Goal: Communication & Community: Answer question/provide support

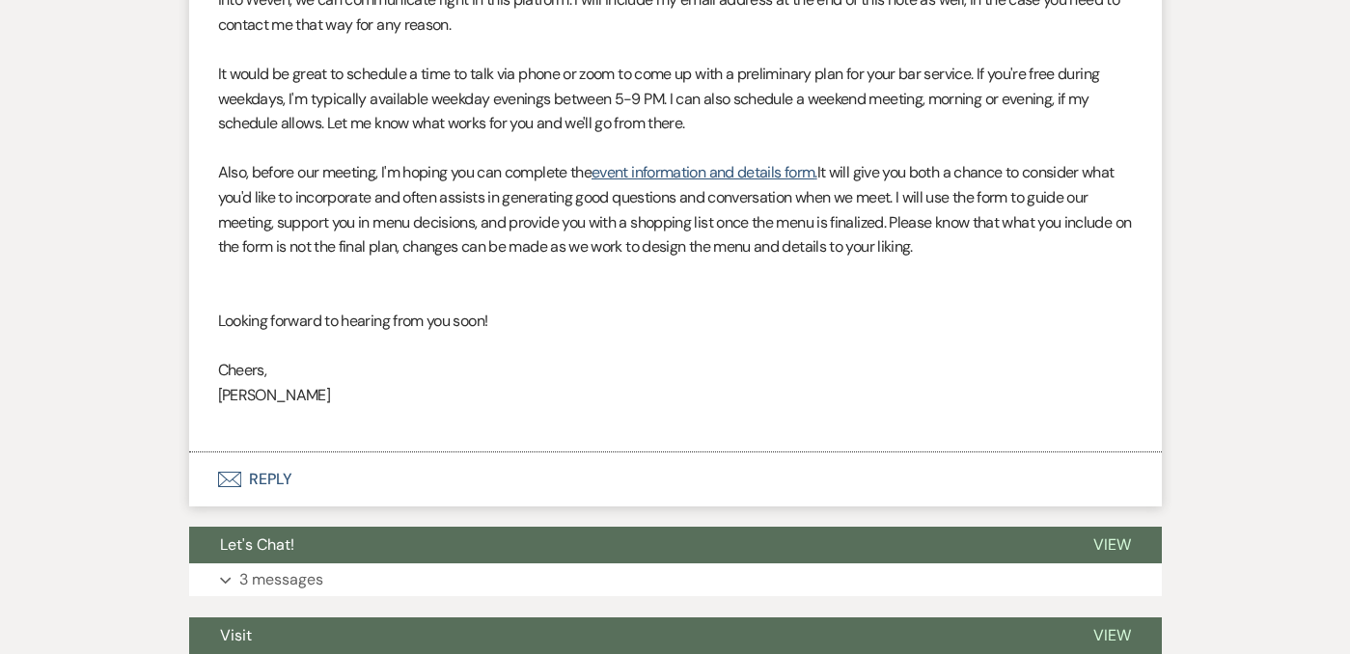
scroll to position [3320, 0]
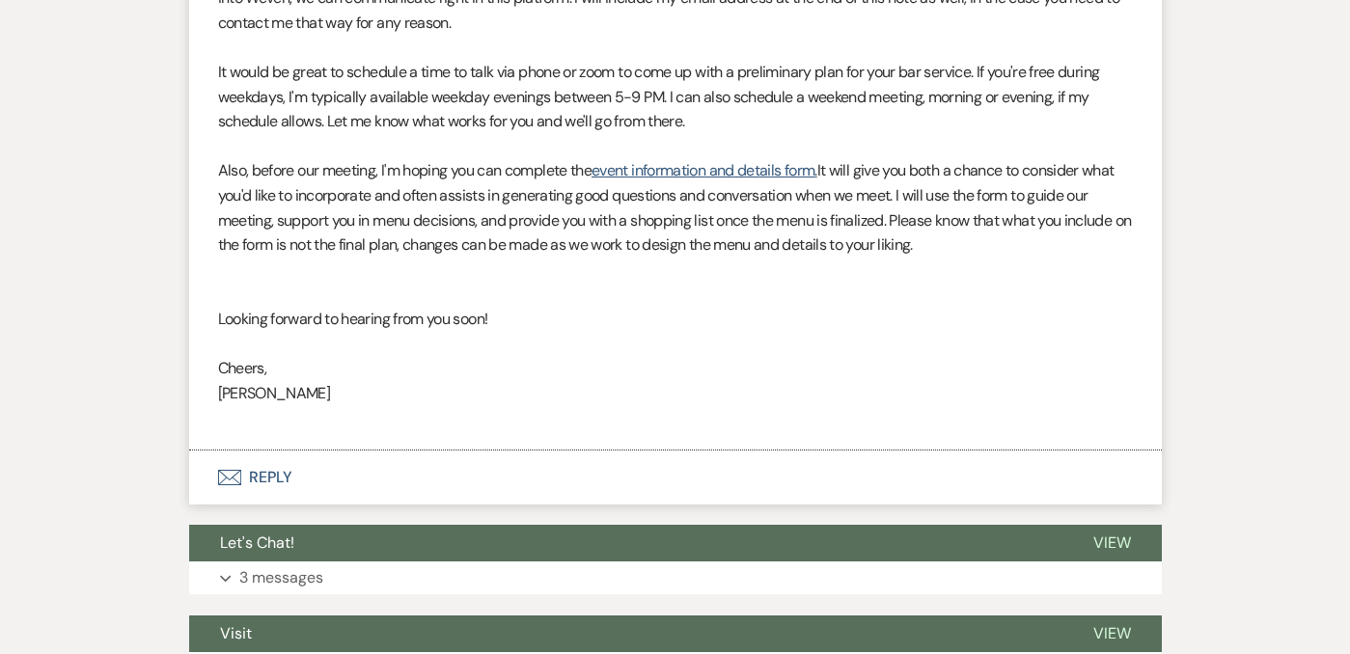
scroll to position [1587, 0]
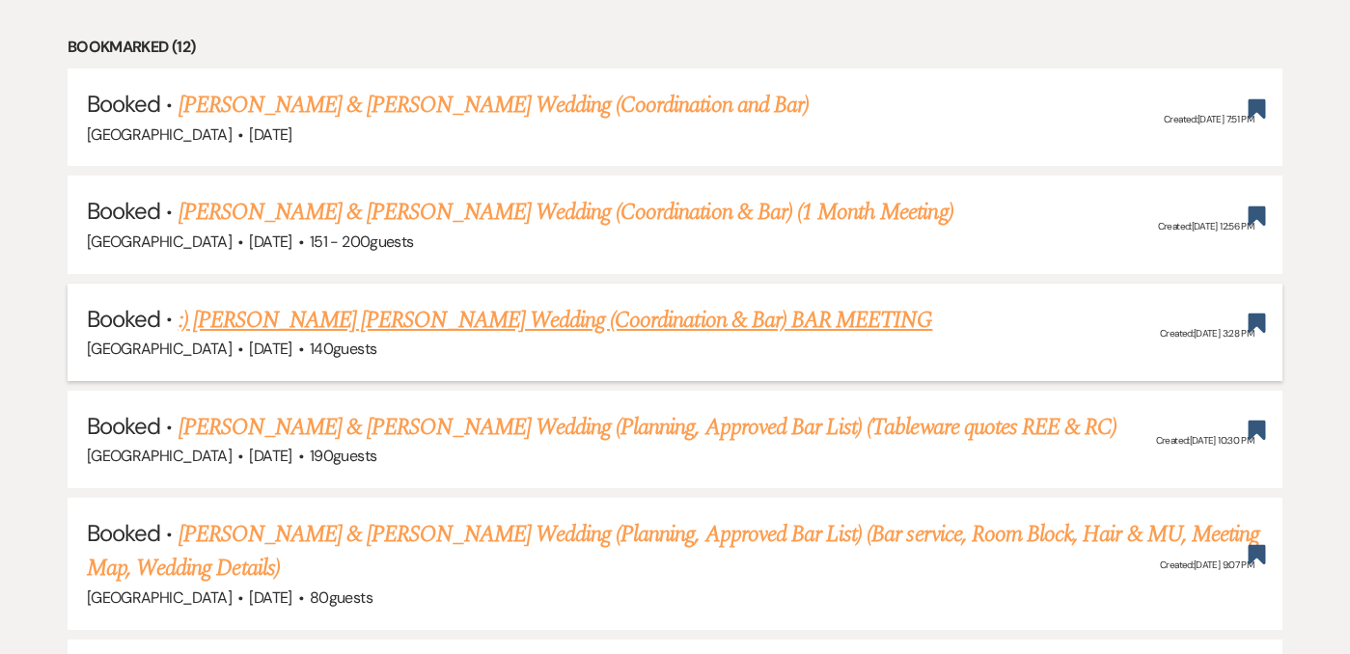
click at [492, 303] on link ":) [PERSON_NAME] [PERSON_NAME] Wedding (Coordination & Bar) BAR MEETING" at bounding box center [556, 320] width 755 height 35
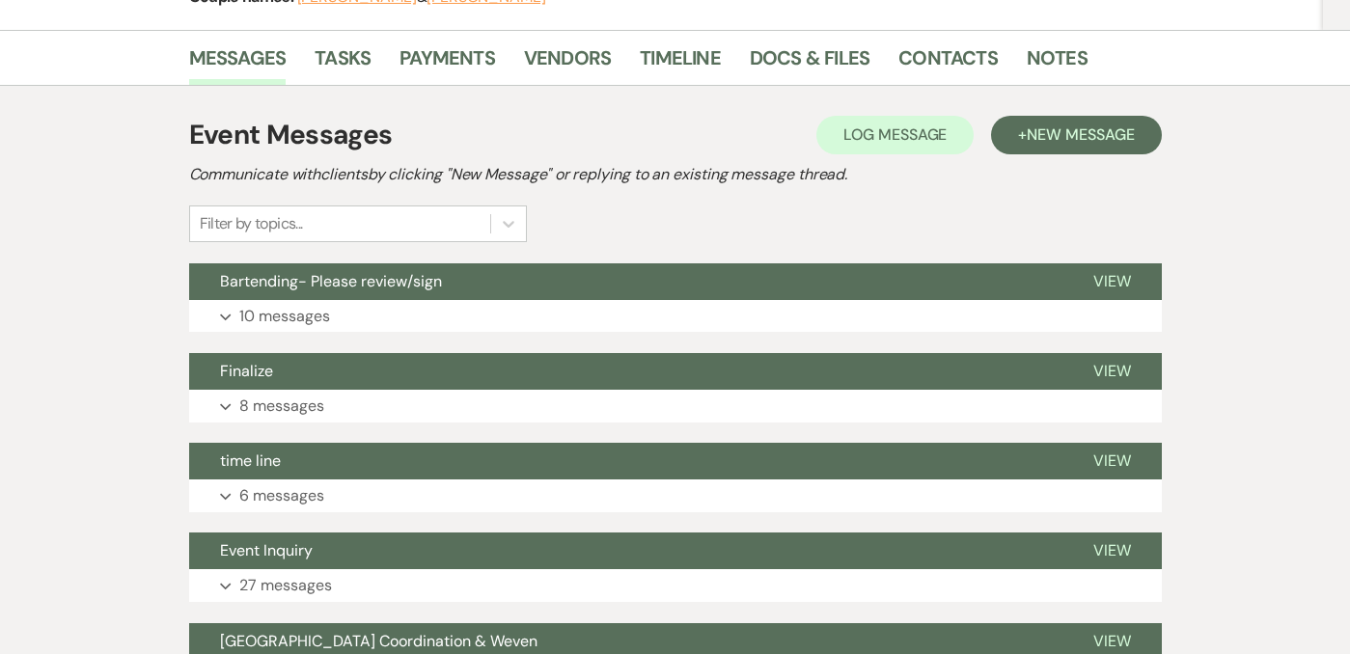
scroll to position [359, 0]
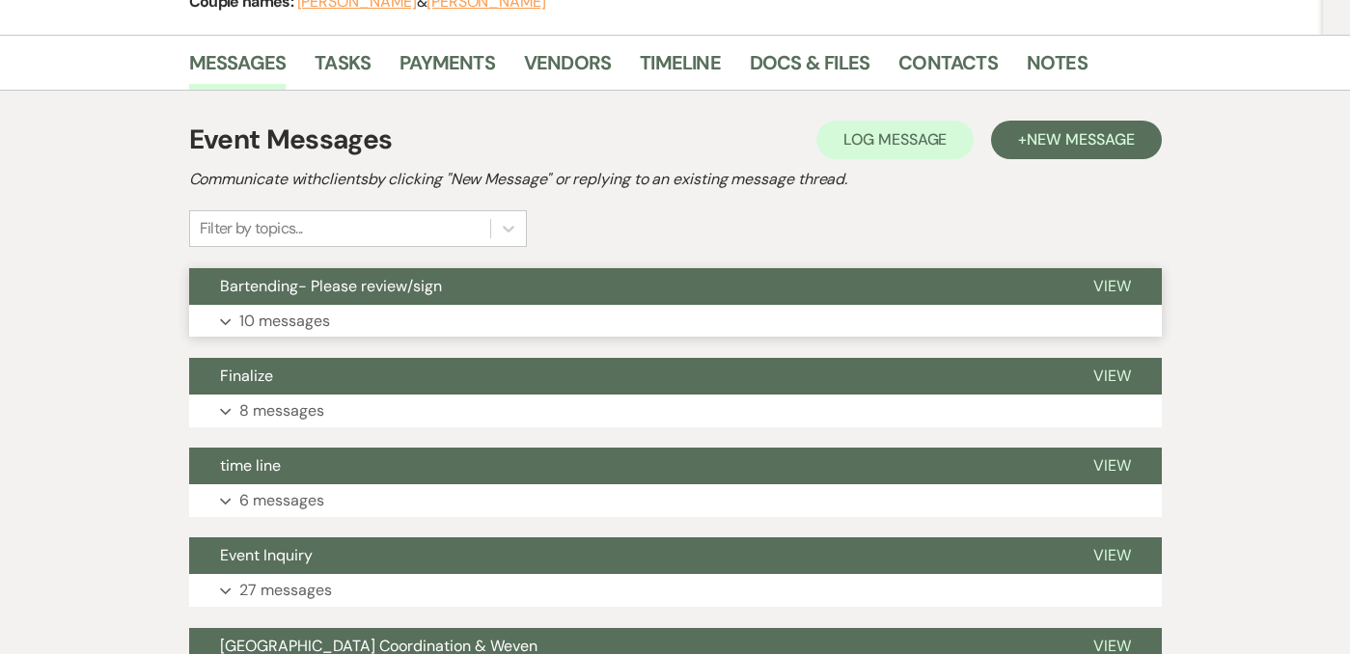
click at [445, 306] on button "Expand 10 messages" at bounding box center [675, 321] width 973 height 33
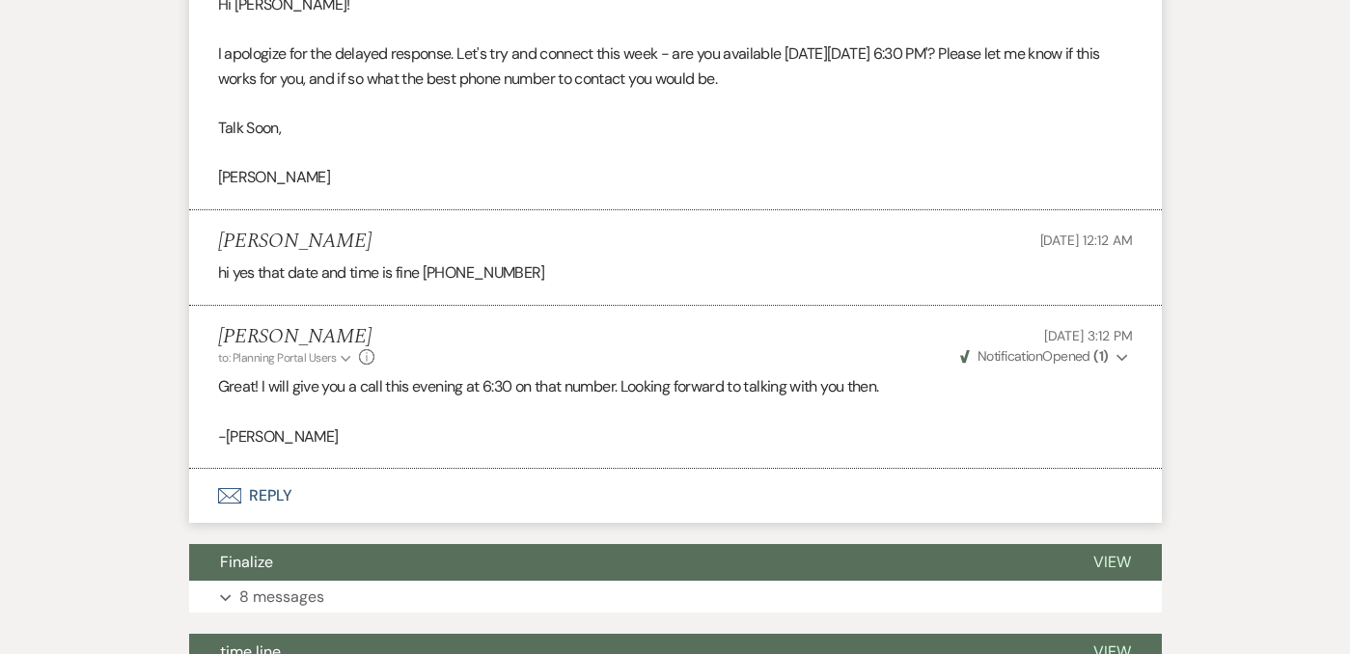
scroll to position [3217, 0]
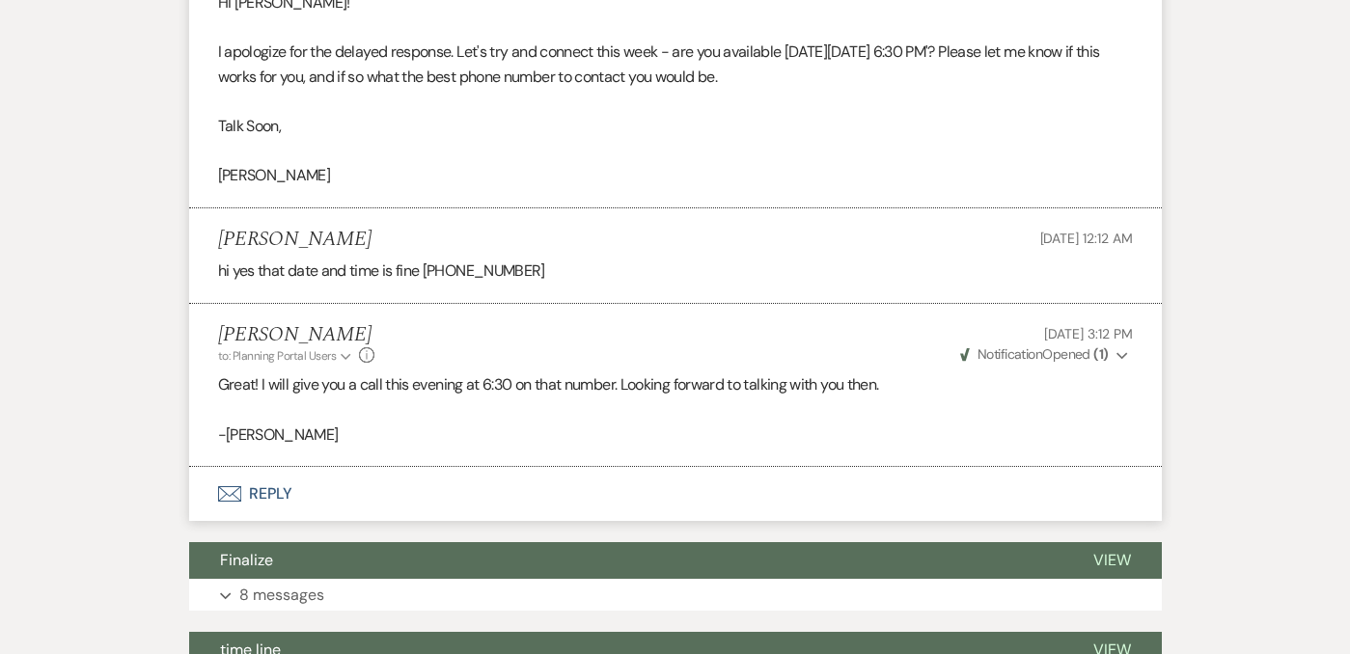
drag, startPoint x: 358, startPoint y: 380, endPoint x: 654, endPoint y: 381, distance: 296.3
click at [655, 382] on p "Great! I will give you a call this evening at 6:30 on that number. Looking forw…" at bounding box center [675, 385] width 915 height 25
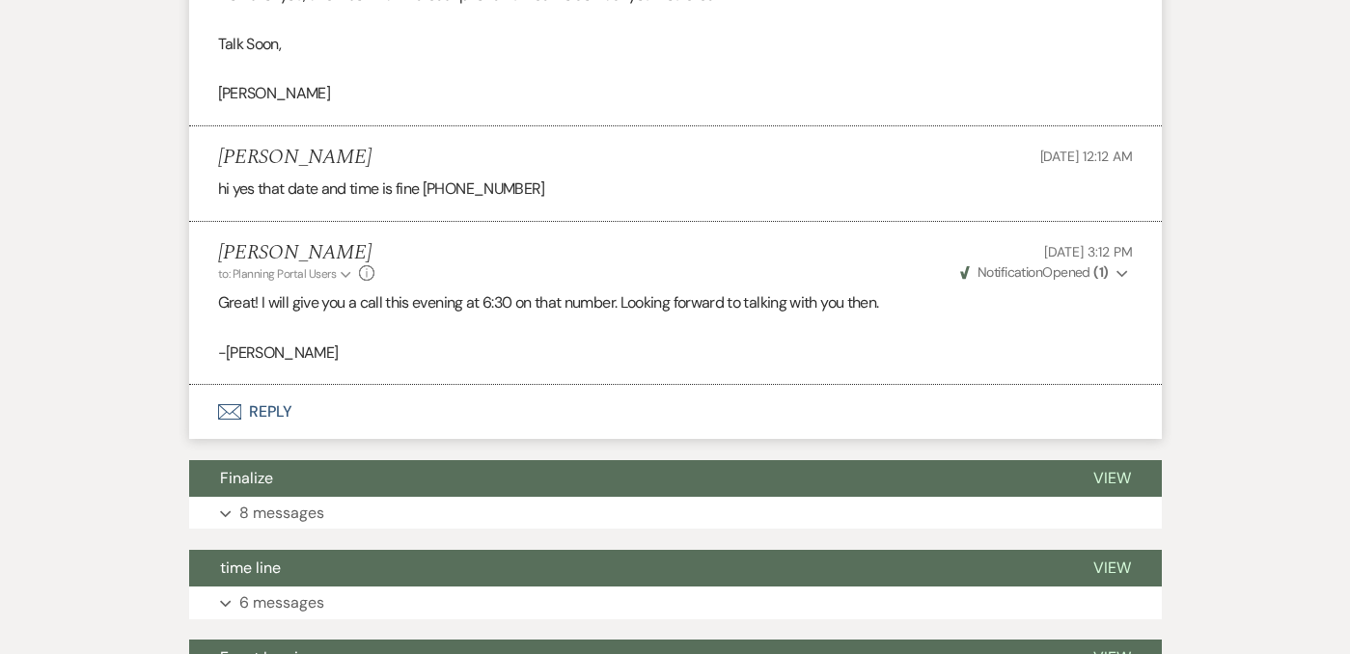
click at [1104, 274] on strong "( 1 )" at bounding box center [1100, 271] width 14 height 17
click at [597, 303] on p "Great! I will give you a call this evening at 6:30 on that number. Looking forw…" at bounding box center [675, 302] width 915 height 25
drag, startPoint x: 597, startPoint y: 303, endPoint x: 816, endPoint y: 309, distance: 219.1
click at [817, 312] on p "Great! I will give you a call this evening at 6:30 on that number. Looking forw…" at bounding box center [675, 302] width 915 height 25
click at [539, 343] on p "-[PERSON_NAME]" at bounding box center [675, 353] width 915 height 25
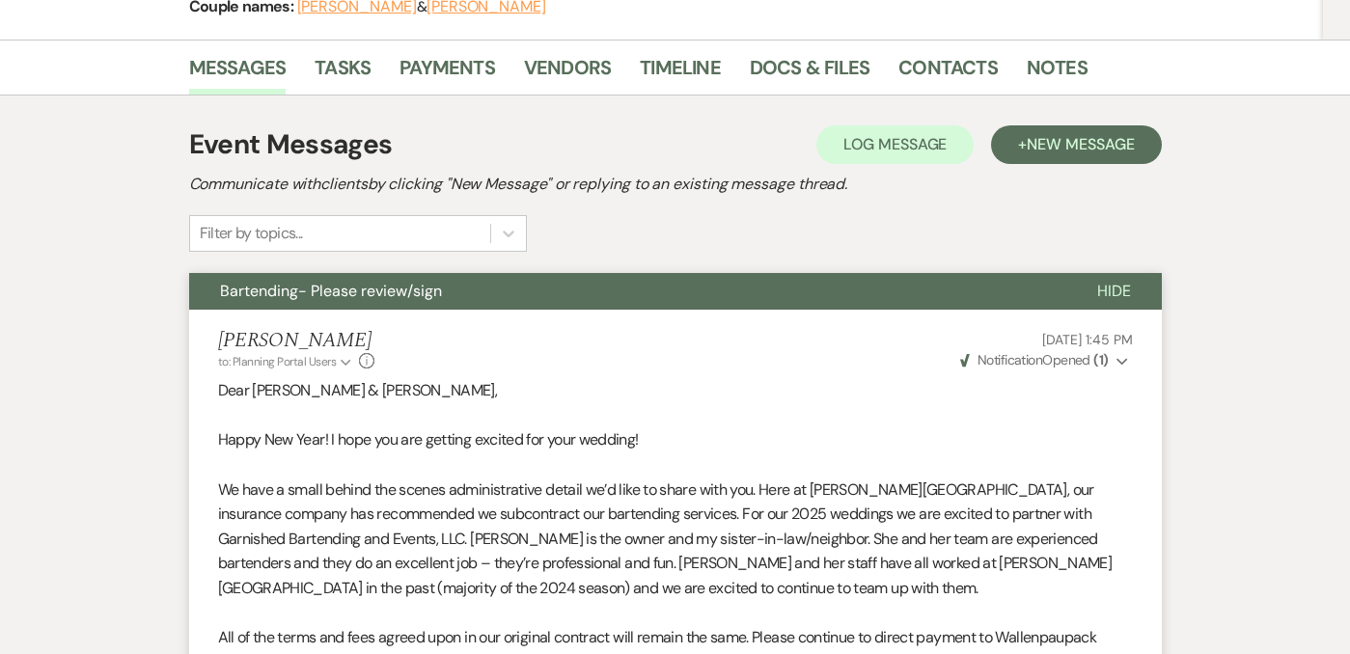
scroll to position [0, 0]
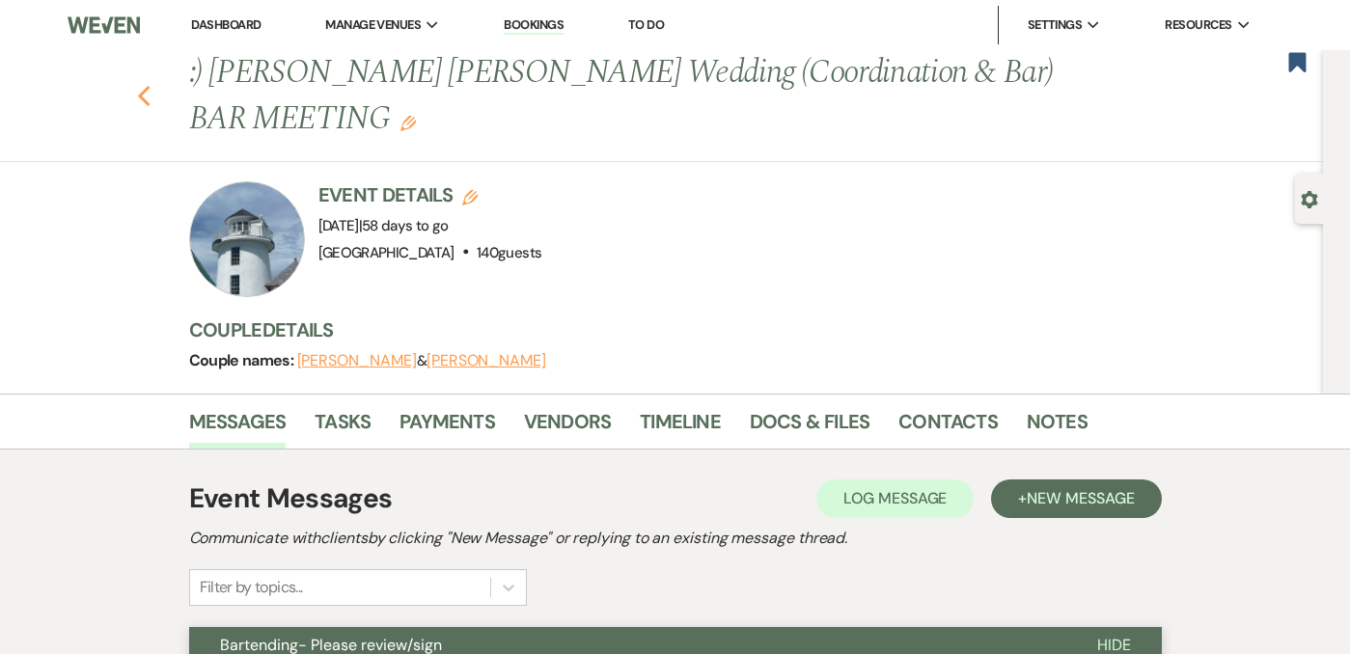
click at [145, 99] on use "button" at bounding box center [143, 96] width 13 height 21
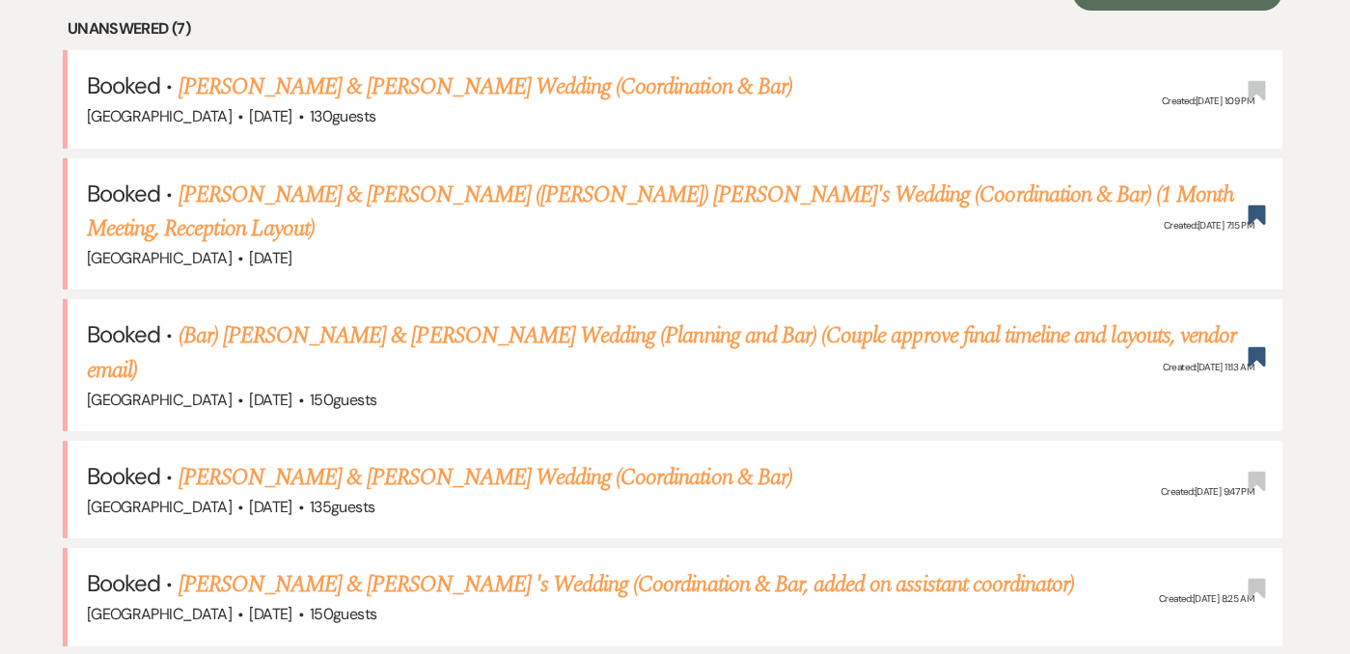
scroll to position [794, 0]
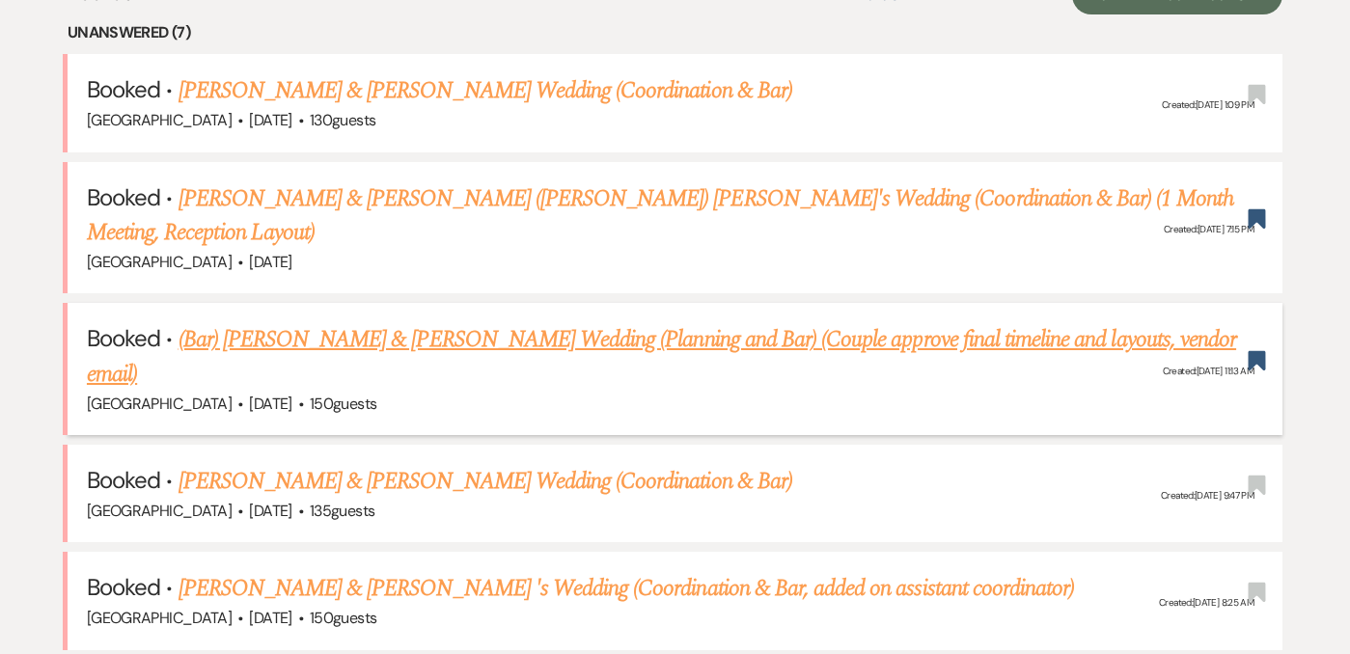
click at [369, 322] on link "(Bar) [PERSON_NAME] & [PERSON_NAME] Wedding (Planning and Bar) (Couple approve …" at bounding box center [661, 356] width 1149 height 69
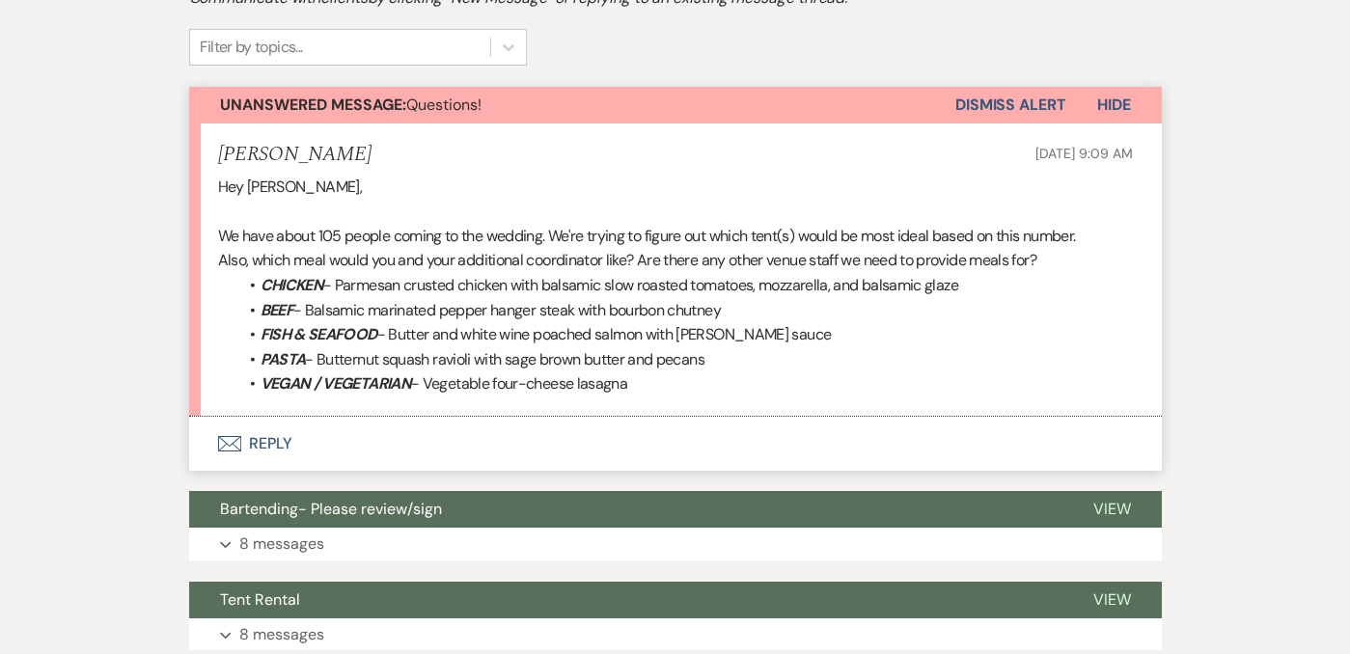
scroll to position [506, 0]
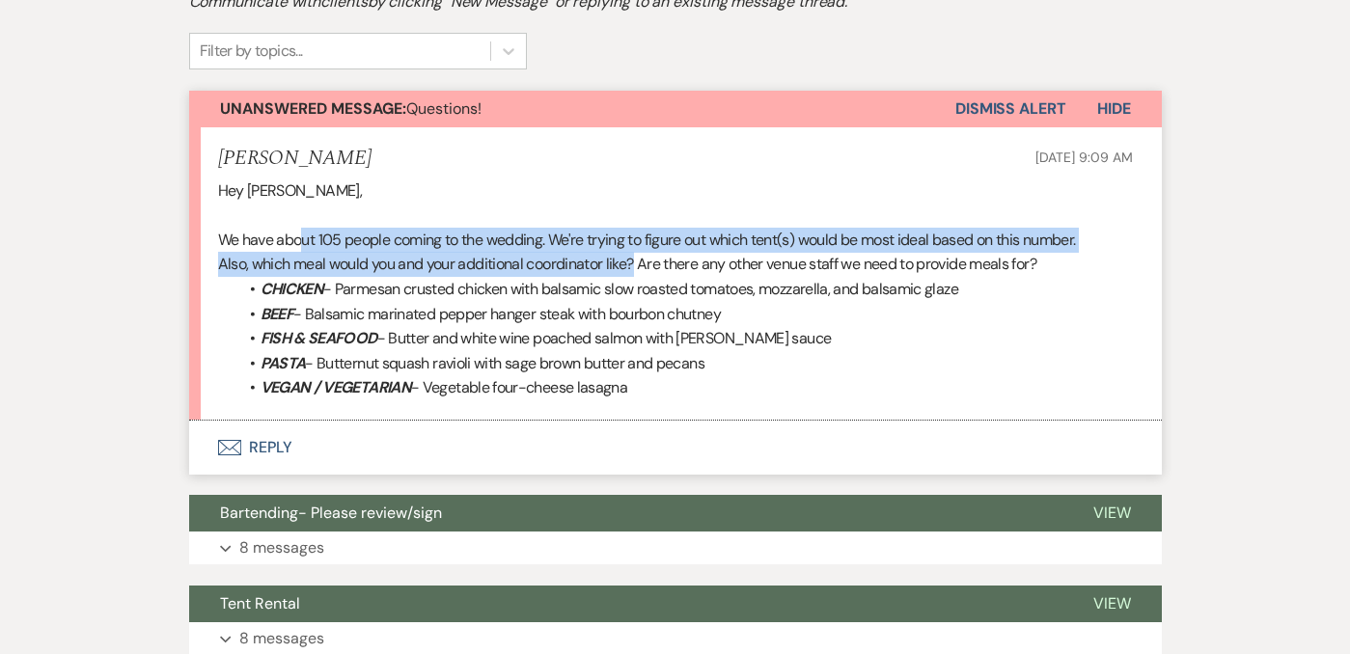
drag, startPoint x: 299, startPoint y: 244, endPoint x: 628, endPoint y: 258, distance: 329.4
click at [632, 262] on div "Hey [PERSON_NAME], We have about 105 people coming to the wedding. We're trying…" at bounding box center [675, 290] width 915 height 222
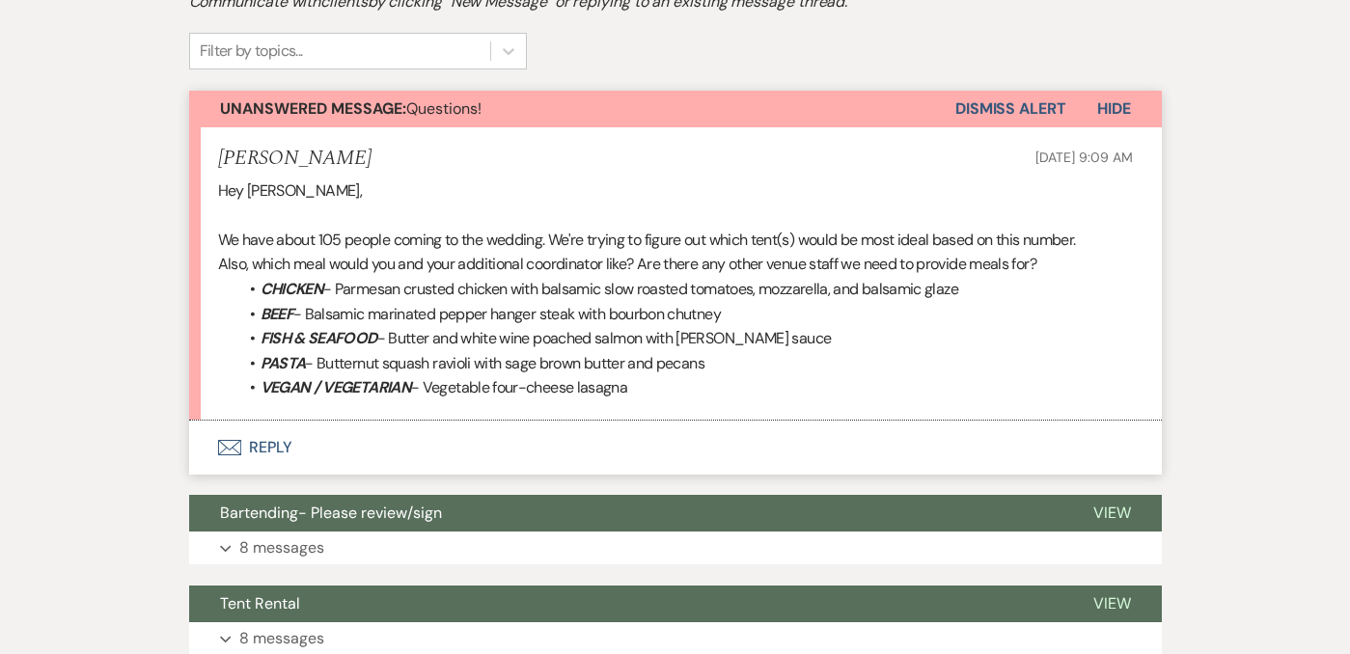
click at [744, 284] on span "- Parmesan crusted chicken with balsamic slow roasted tomatoes, mozzarella, and…" at bounding box center [640, 289] width 635 height 20
drag, startPoint x: 779, startPoint y: 315, endPoint x: 733, endPoint y: 262, distance: 69.8
click at [733, 262] on div "Hey [PERSON_NAME], We have about 105 people coming to the wedding. We're trying…" at bounding box center [675, 290] width 915 height 222
click at [630, 335] on span "- Butter and white wine poached salmon with [PERSON_NAME] sauce" at bounding box center [604, 338] width 455 height 20
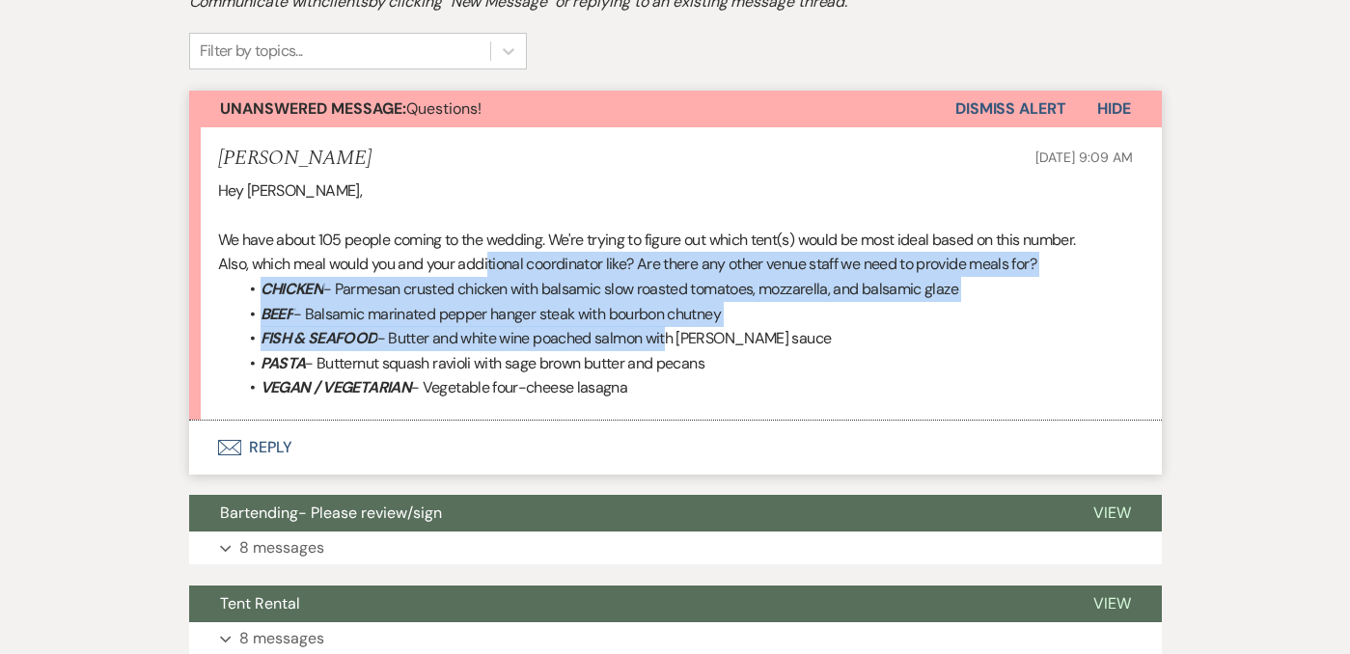
drag, startPoint x: 490, startPoint y: 266, endPoint x: 664, endPoint y: 322, distance: 182.5
click at [665, 324] on div "Hey [PERSON_NAME], We have about 105 people coming to the wedding. We're trying…" at bounding box center [675, 290] width 915 height 222
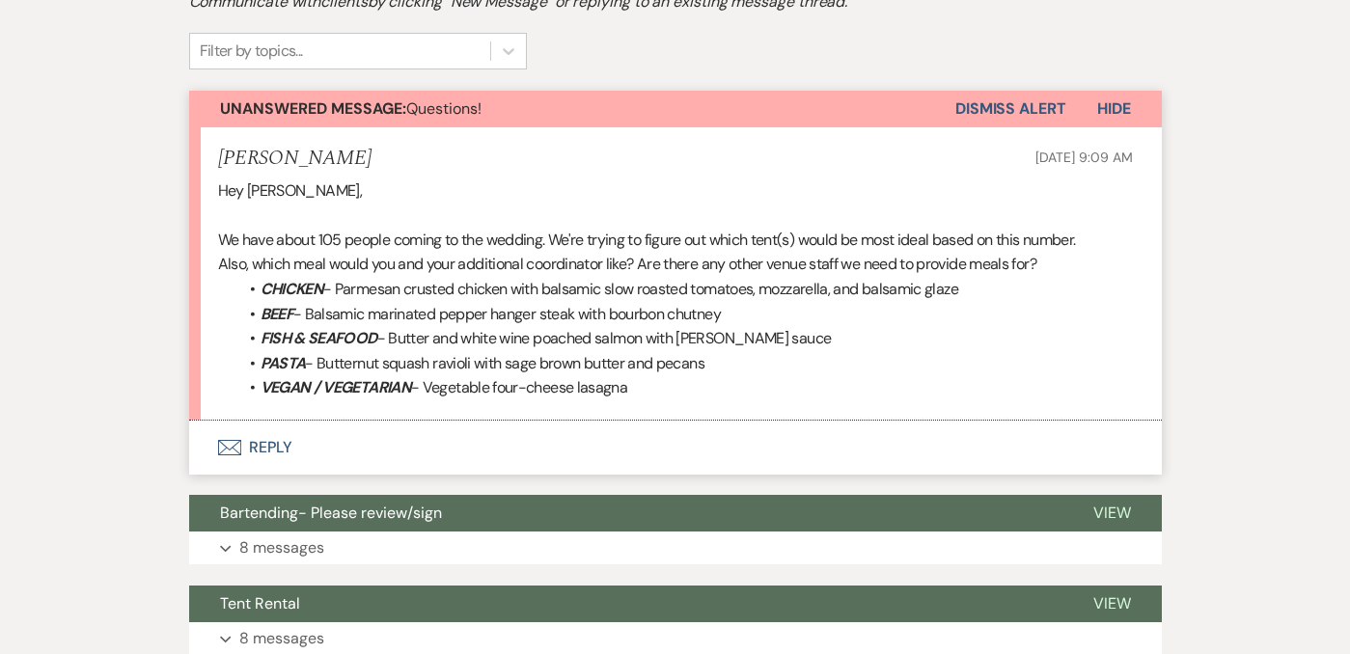
click at [510, 335] on span "- Butter and white wine poached salmon with [PERSON_NAME] sauce" at bounding box center [604, 338] width 455 height 20
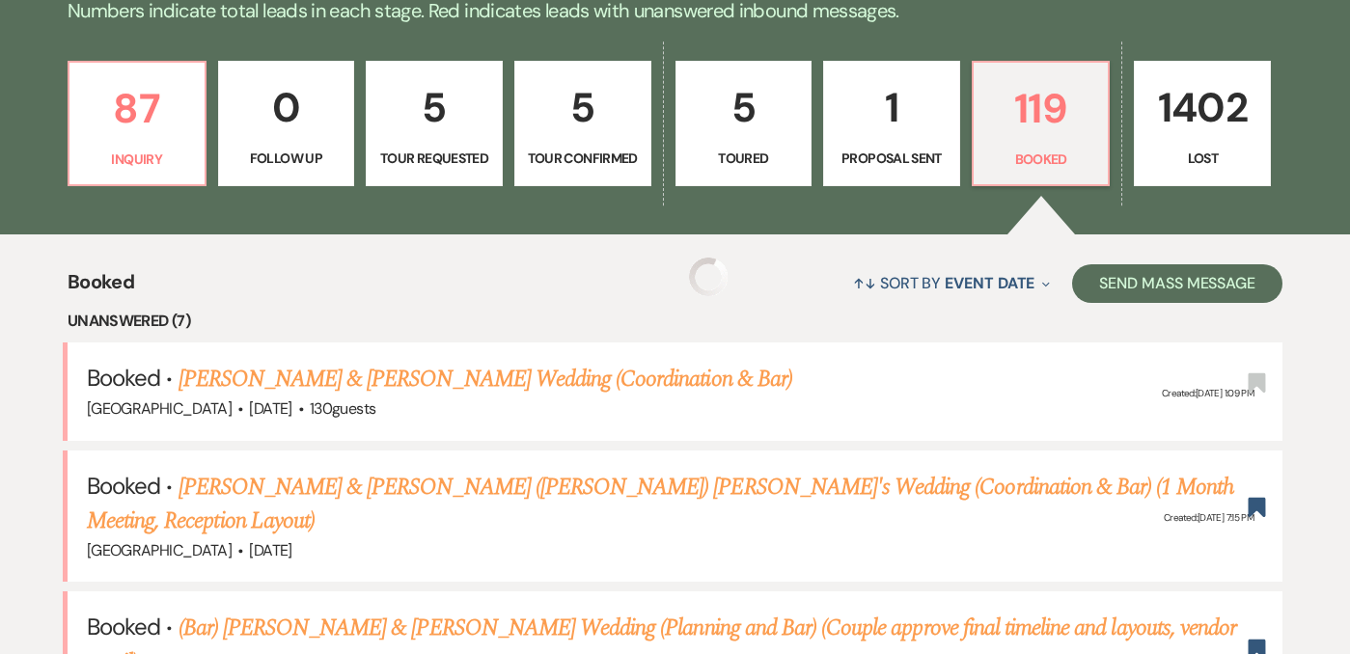
scroll to position [794, 0]
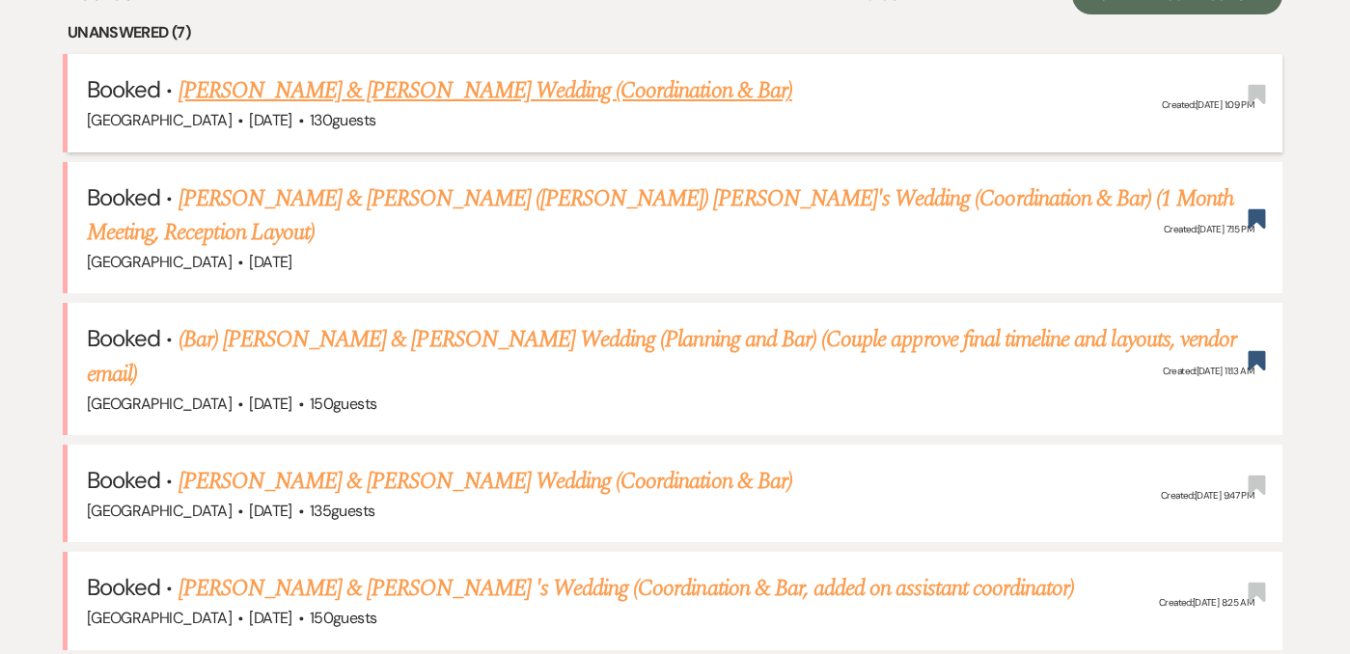
click at [520, 89] on link "[PERSON_NAME] & [PERSON_NAME] Wedding (Coordination & Bar)" at bounding box center [486, 90] width 614 height 35
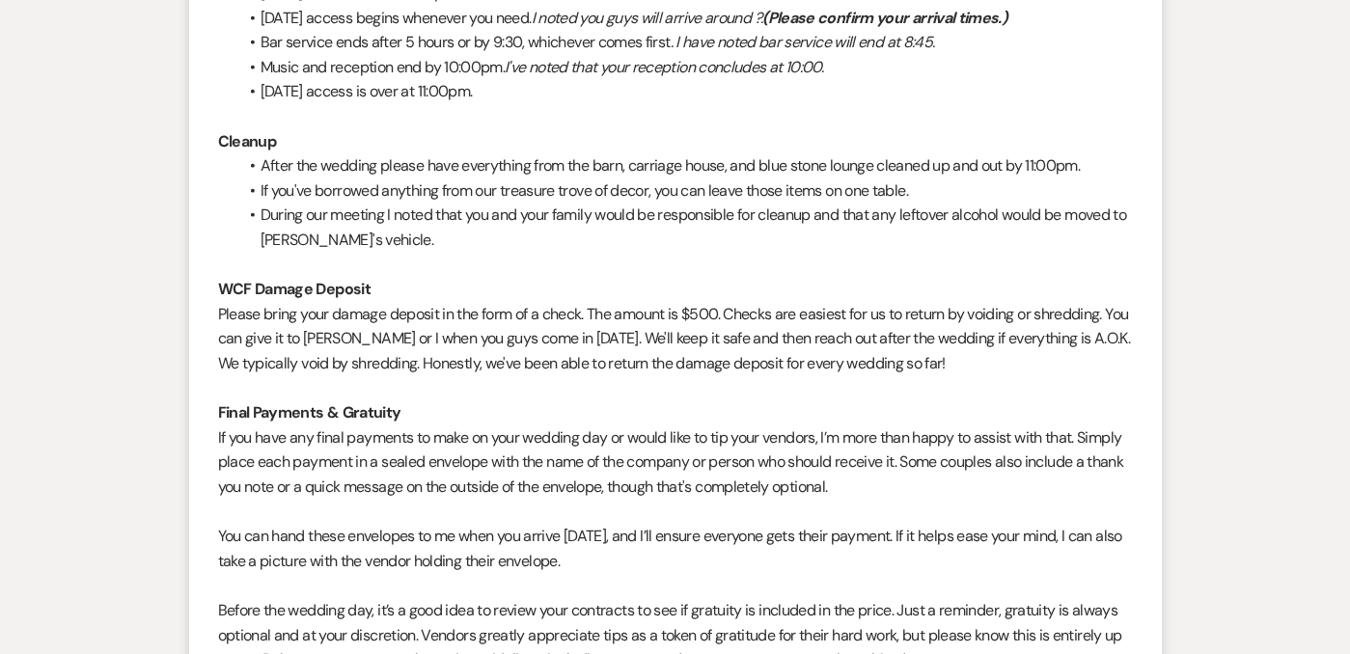
scroll to position [1028, 0]
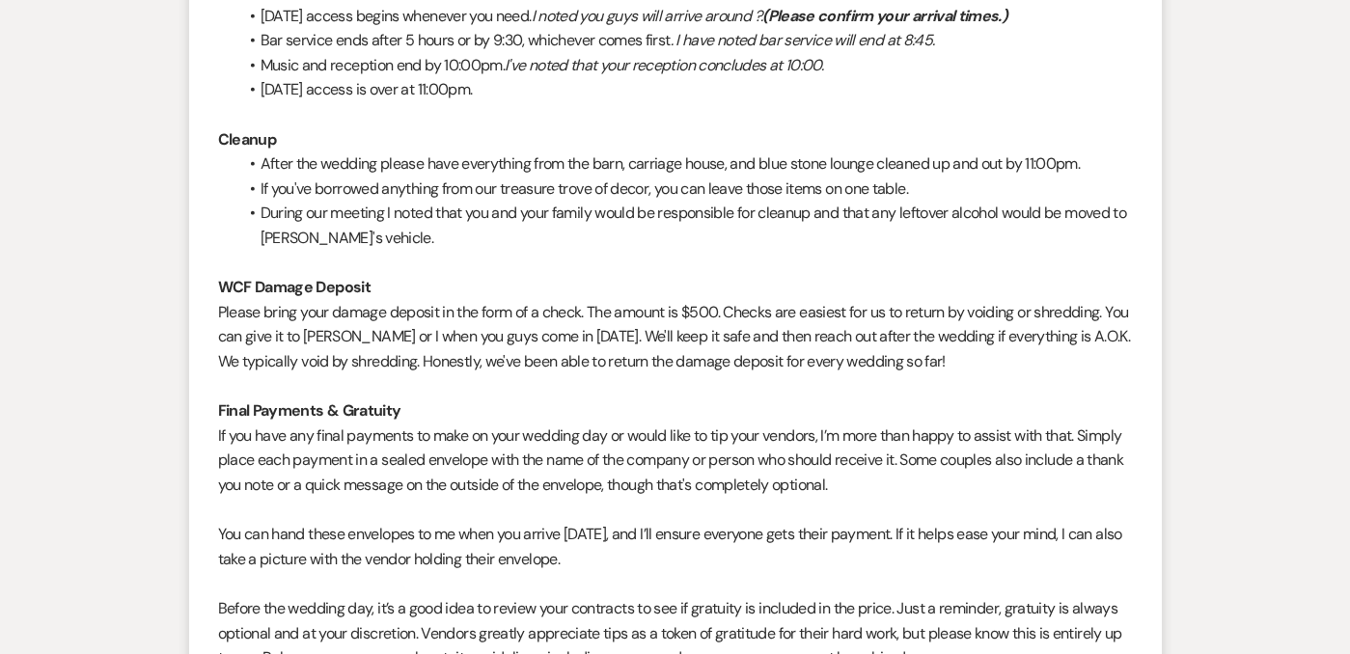
drag, startPoint x: 840, startPoint y: 70, endPoint x: 815, endPoint y: 48, distance: 33.5
click at [815, 48] on ul "[DATE] access is 12 noon-6pm. [DATE] access begins whenever you need. I noted y…" at bounding box center [685, 41] width 896 height 124
click at [843, 69] on li "Music and reception end by 10:00pm. I've noted that your reception concludes at…" at bounding box center [685, 65] width 896 height 25
drag, startPoint x: 564, startPoint y: 97, endPoint x: 544, endPoint y: 70, distance: 33.2
click at [544, 70] on ul "[DATE] access is 12 noon-6pm. [DATE] access begins whenever you need. I noted y…" at bounding box center [685, 41] width 896 height 124
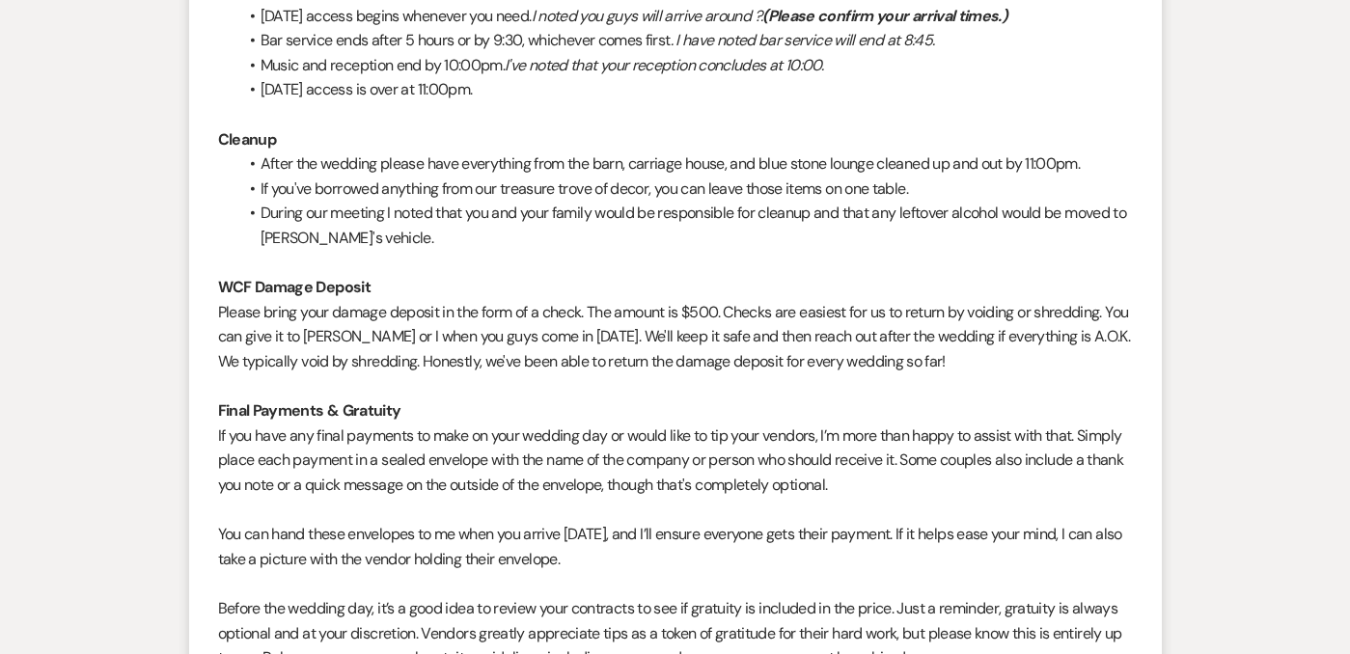
click at [538, 93] on li "[DATE] access is over at 11:00pm." at bounding box center [685, 89] width 896 height 25
drag, startPoint x: 538, startPoint y: 93, endPoint x: 447, endPoint y: 71, distance: 94.1
click at [447, 71] on ul "[DATE] access is 12 noon-6pm. [DATE] access begins whenever you need. I noted y…" at bounding box center [685, 41] width 896 height 124
click at [545, 94] on li "[DATE] access is over at 11:00pm." at bounding box center [685, 89] width 896 height 25
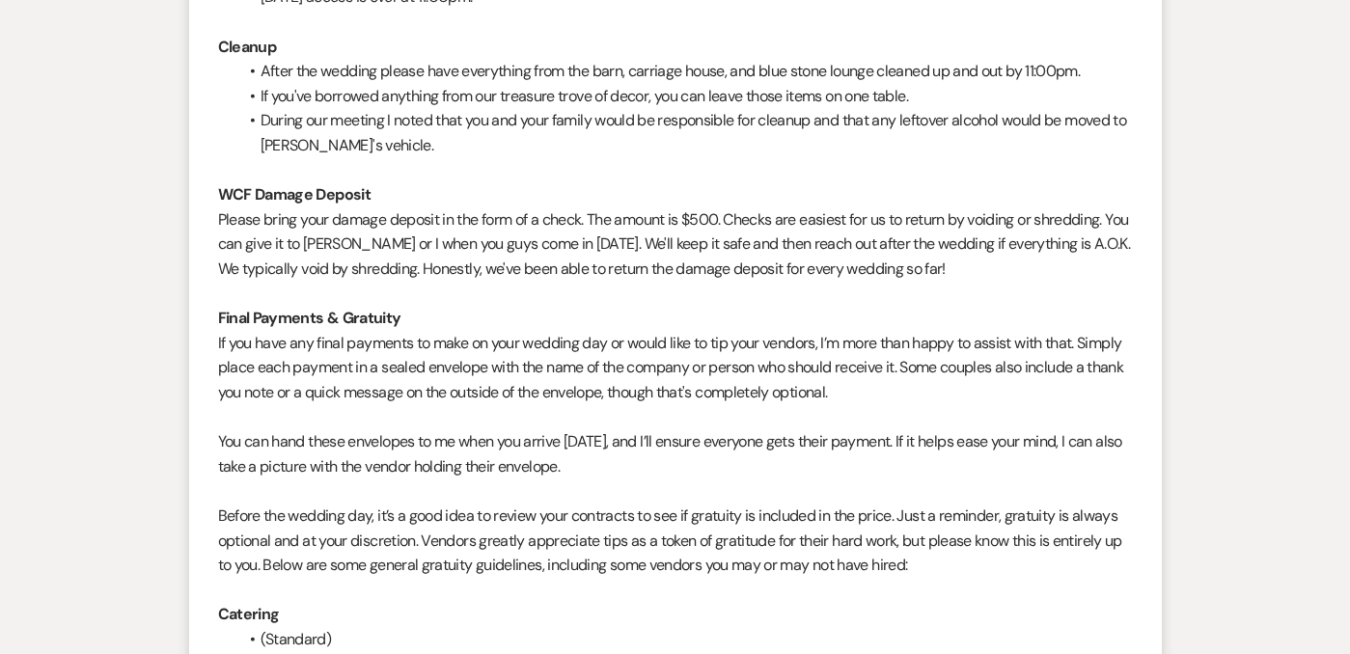
scroll to position [1126, 0]
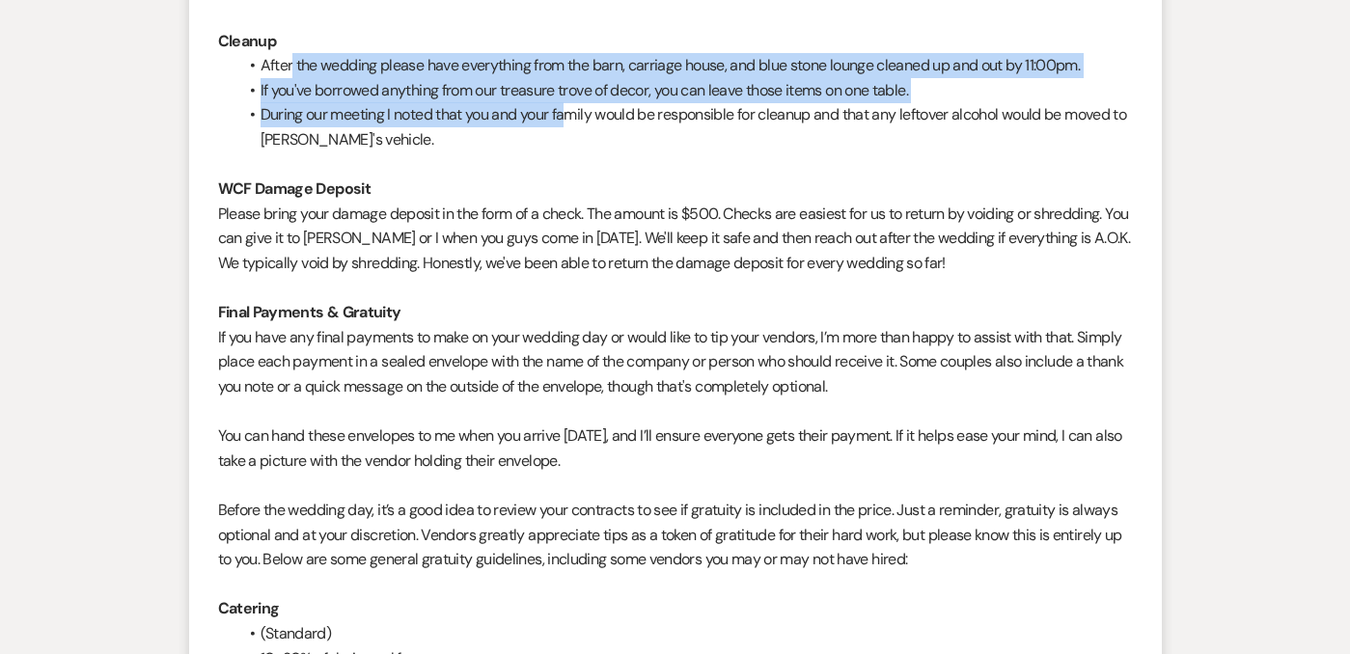
drag, startPoint x: 291, startPoint y: 76, endPoint x: 563, endPoint y: 124, distance: 275.3
click at [564, 124] on ul "After the wedding please have everything from the barn, carriage house, and blu…" at bounding box center [685, 102] width 896 height 98
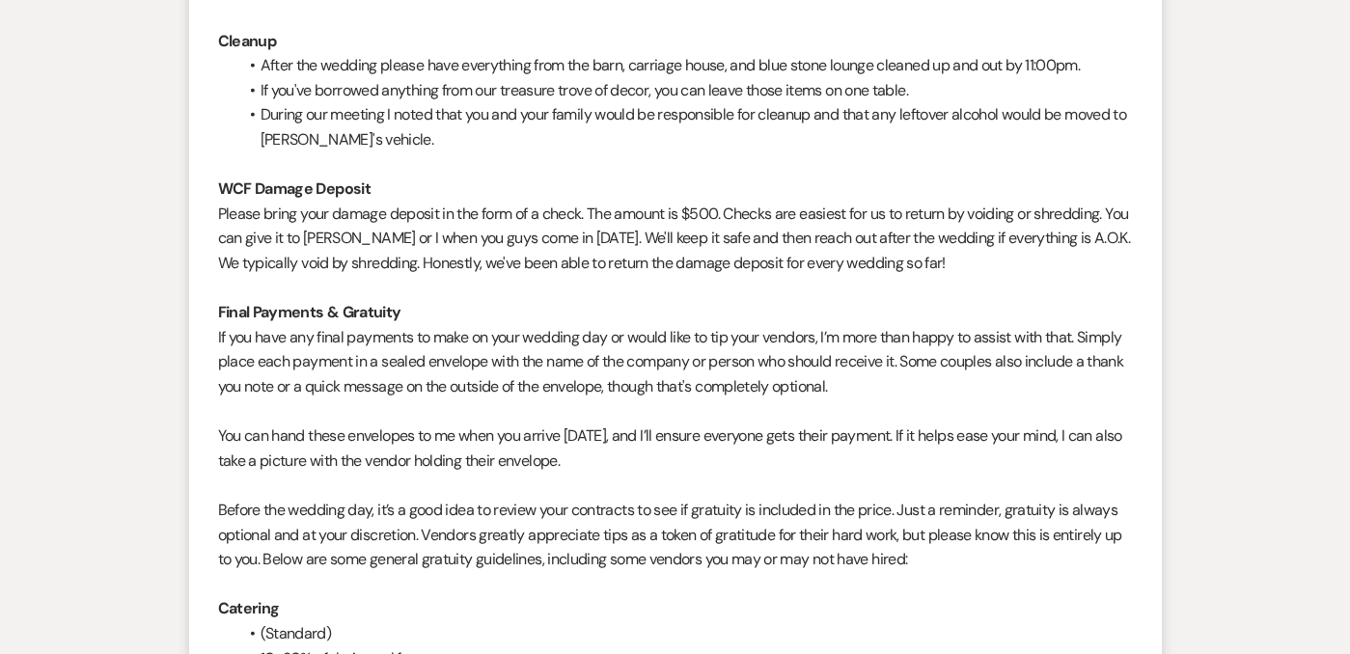
click at [688, 125] on li "During our meeting I noted that you and your family would be responsible for cl…" at bounding box center [685, 126] width 896 height 49
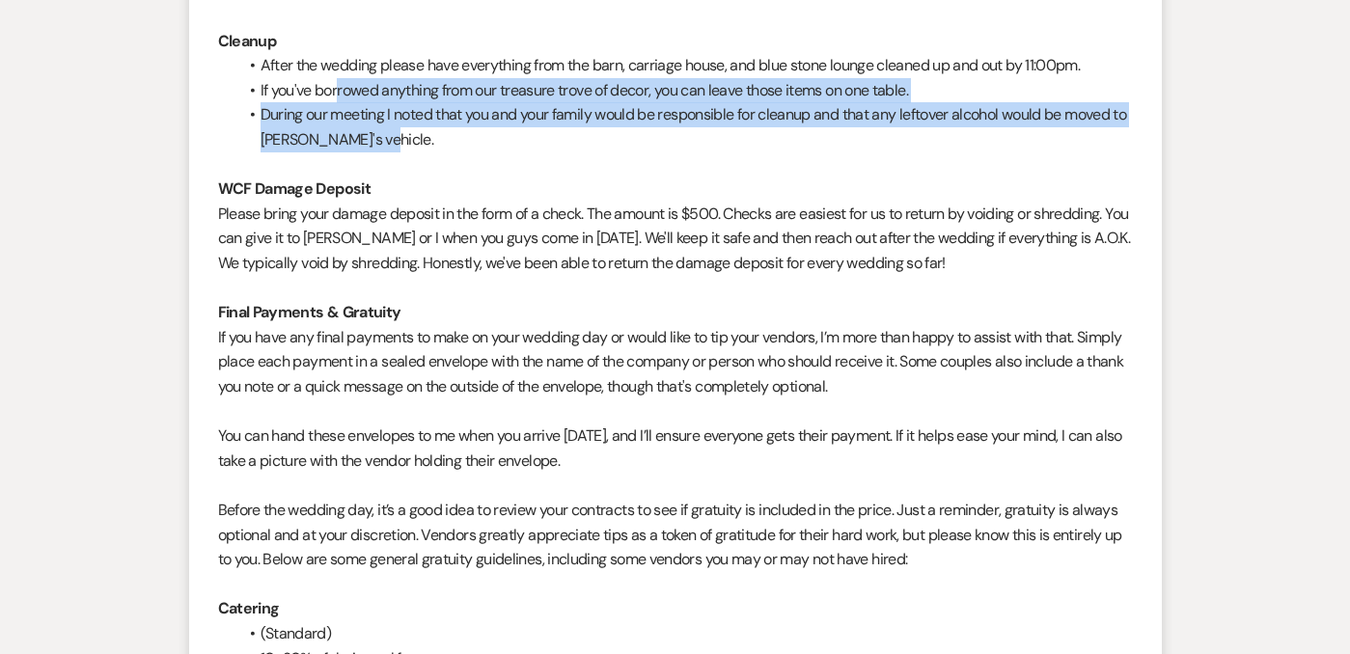
drag, startPoint x: 336, startPoint y: 91, endPoint x: 510, endPoint y: 124, distance: 177.0
click at [511, 125] on ul "After the wedding please have everything from the barn, carriage house, and blu…" at bounding box center [685, 102] width 896 height 98
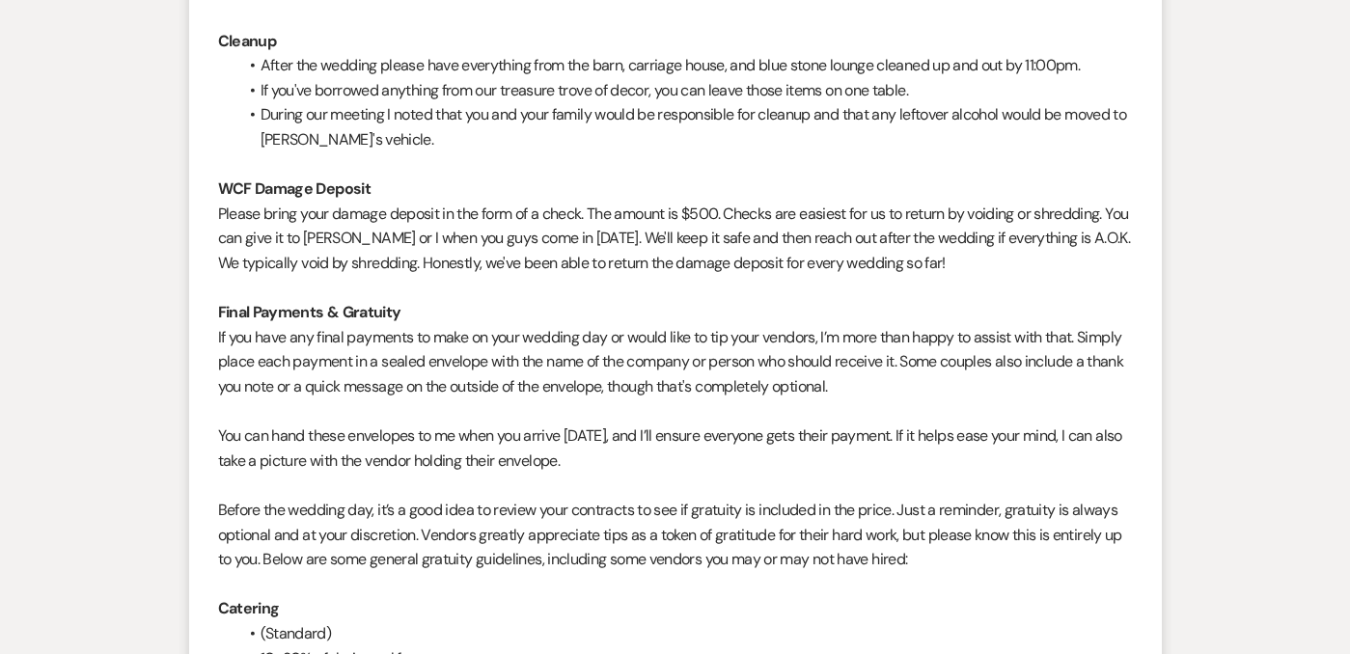
click at [572, 135] on li "During our meeting I noted that you and your family would be responsible for cl…" at bounding box center [685, 126] width 896 height 49
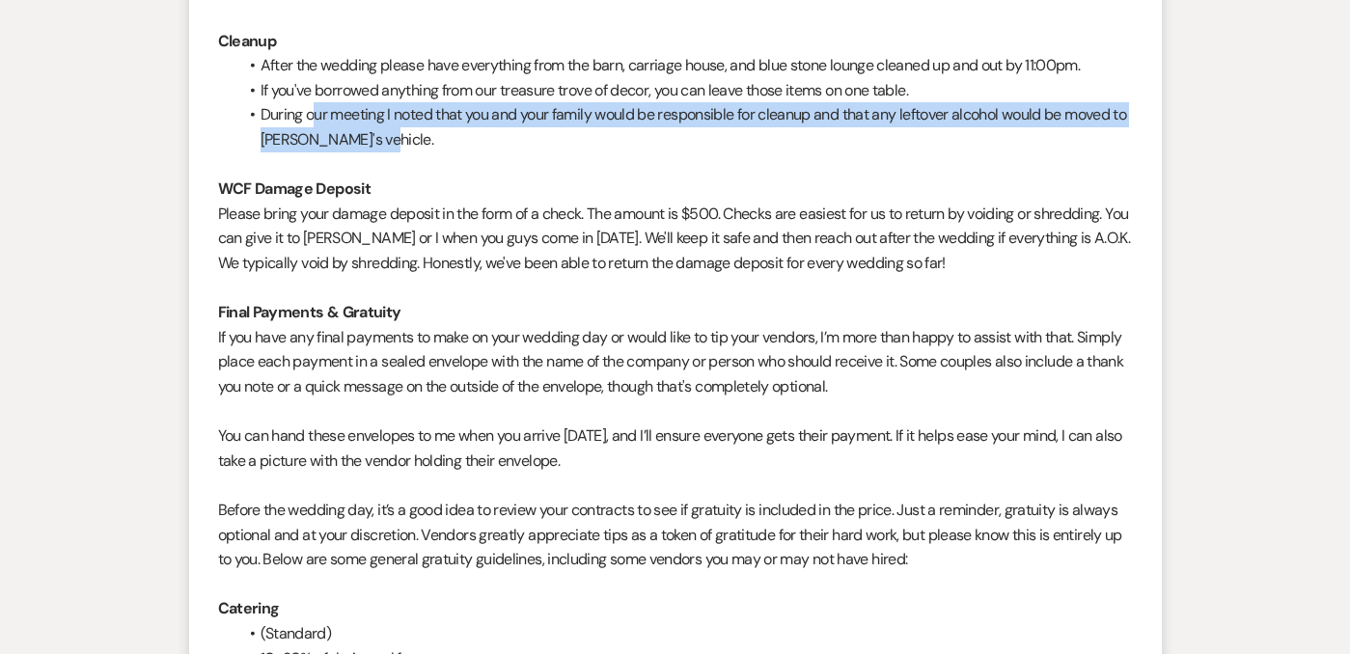
drag, startPoint x: 315, startPoint y: 112, endPoint x: 444, endPoint y: 152, distance: 135.2
click at [444, 152] on li "During our meeting I noted that you and your family would be responsible for cl…" at bounding box center [685, 126] width 896 height 49
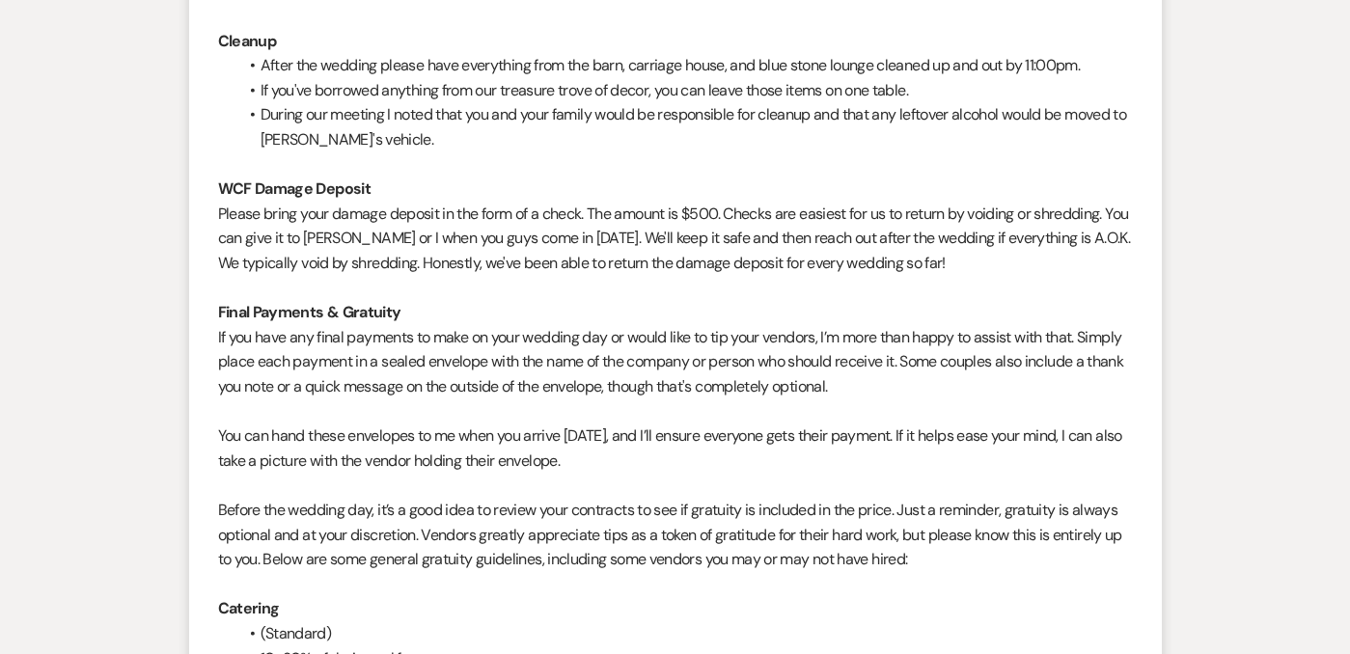
click at [488, 147] on li "During our meeting I noted that you and your family would be responsible for cl…" at bounding box center [685, 126] width 896 height 49
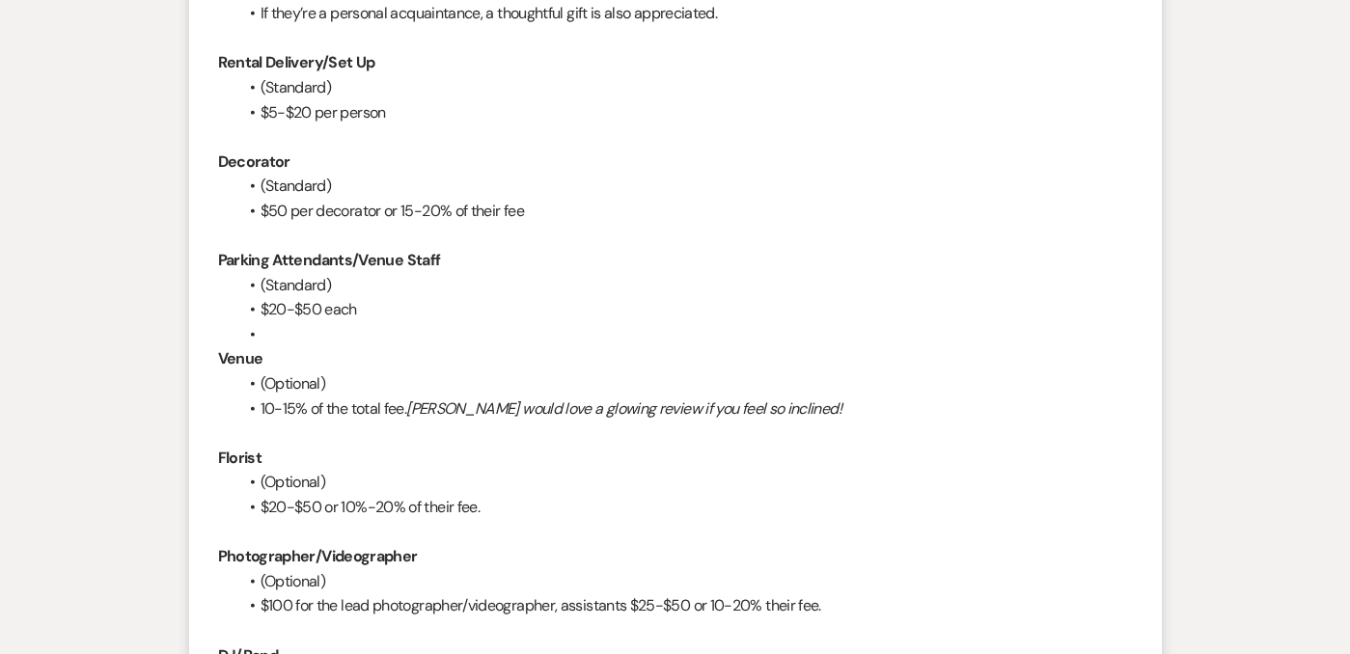
scroll to position [2465, 0]
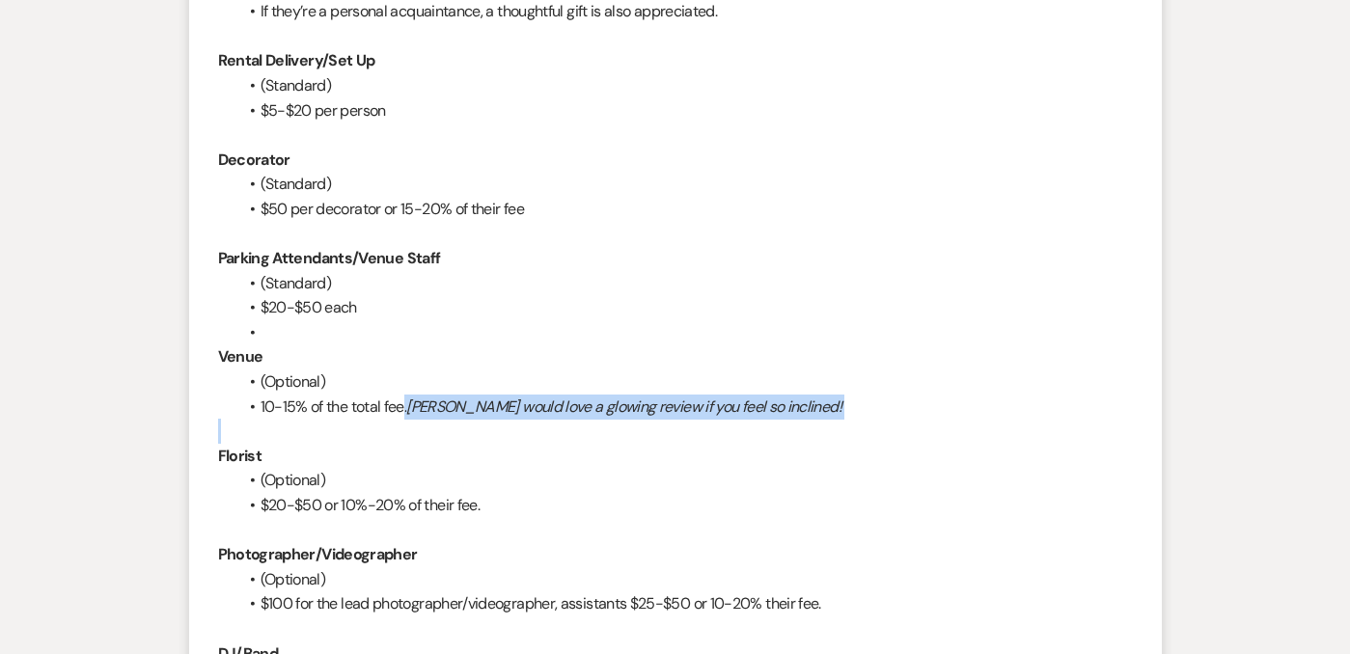
drag, startPoint x: 405, startPoint y: 412, endPoint x: 587, endPoint y: 428, distance: 182.2
click at [589, 429] on div "Hi guys, It's finally here! Your wedding week has arrived! I have some final de…" at bounding box center [675, 110] width 915 height 3631
click at [587, 428] on p at bounding box center [675, 431] width 915 height 25
drag, startPoint x: 408, startPoint y: 410, endPoint x: 590, endPoint y: 421, distance: 181.7
click at [591, 421] on div "Hi guys, It's finally here! Your wedding week has arrived! I have some final de…" at bounding box center [675, 110] width 915 height 3631
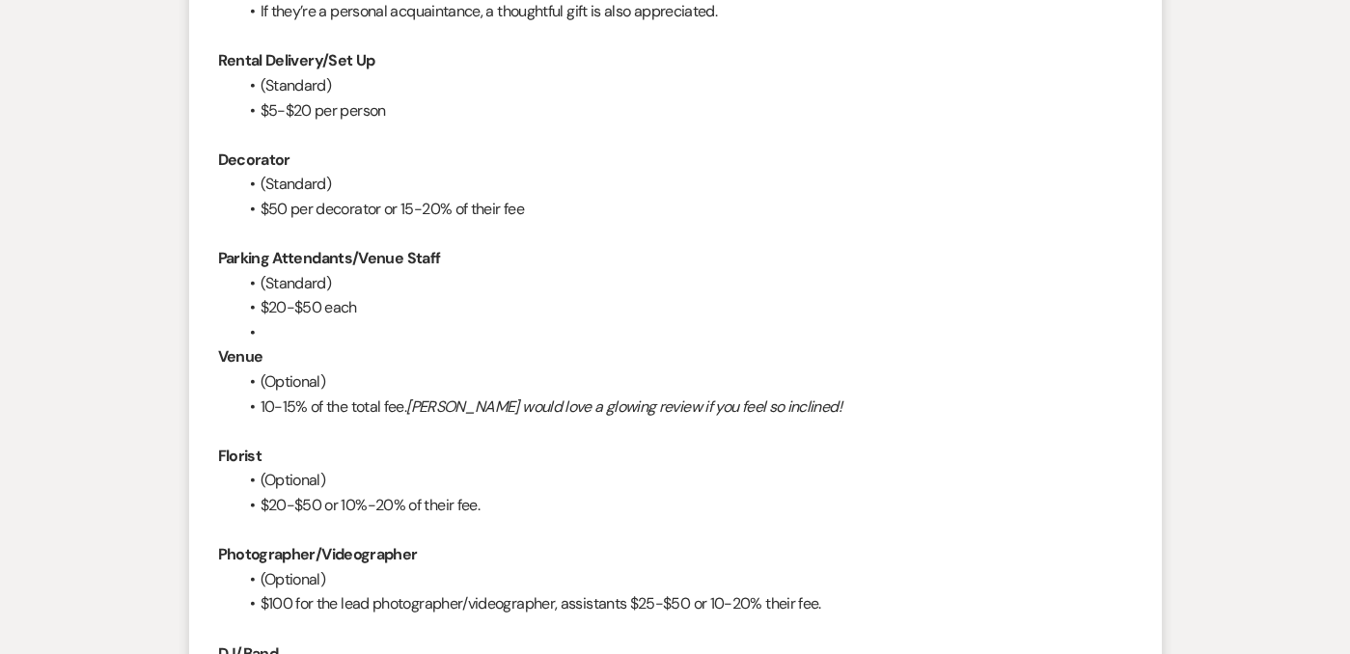
click at [565, 471] on li "(Optional)" at bounding box center [685, 480] width 896 height 25
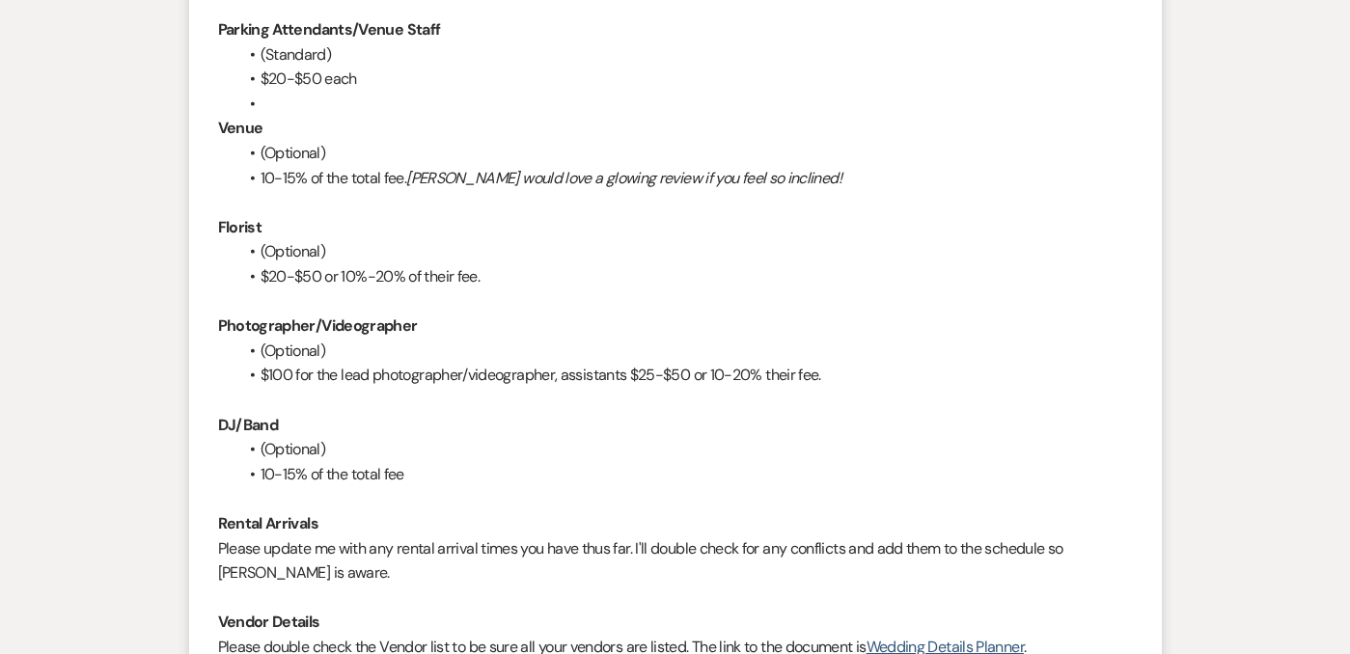
scroll to position [2700, 0]
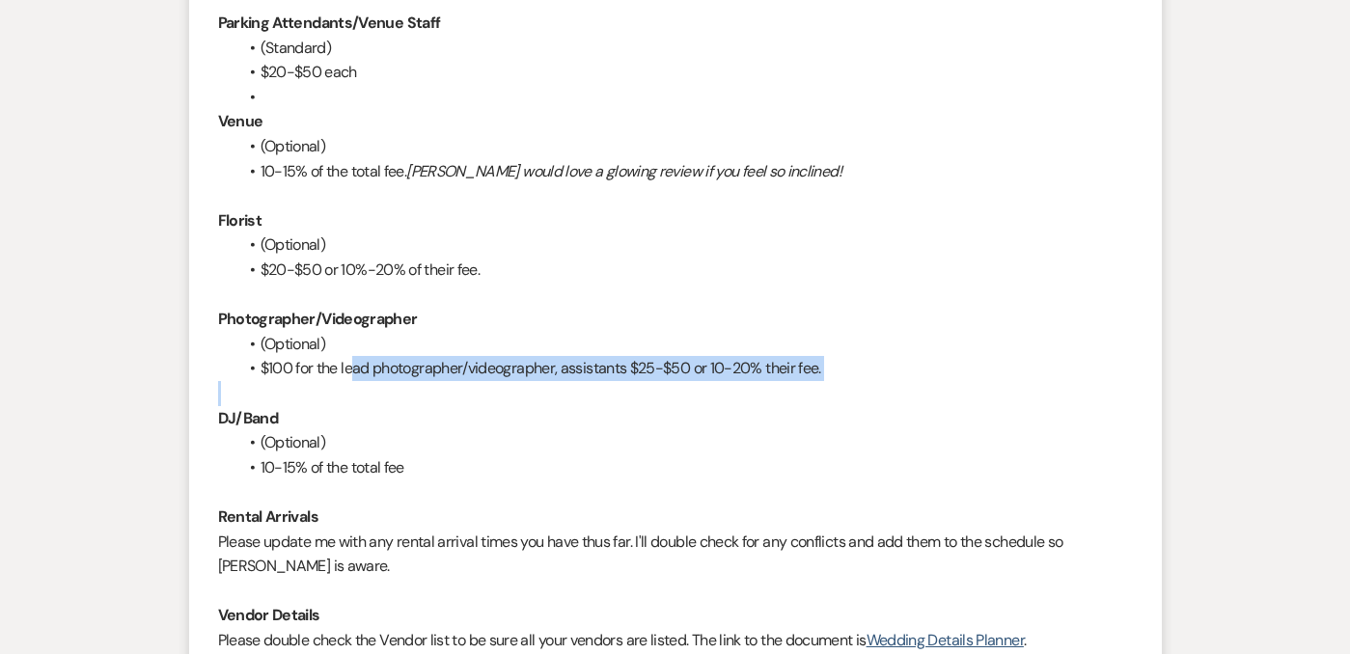
drag, startPoint x: 352, startPoint y: 376, endPoint x: 555, endPoint y: 399, distance: 203.9
click at [555, 397] on p at bounding box center [675, 393] width 915 height 25
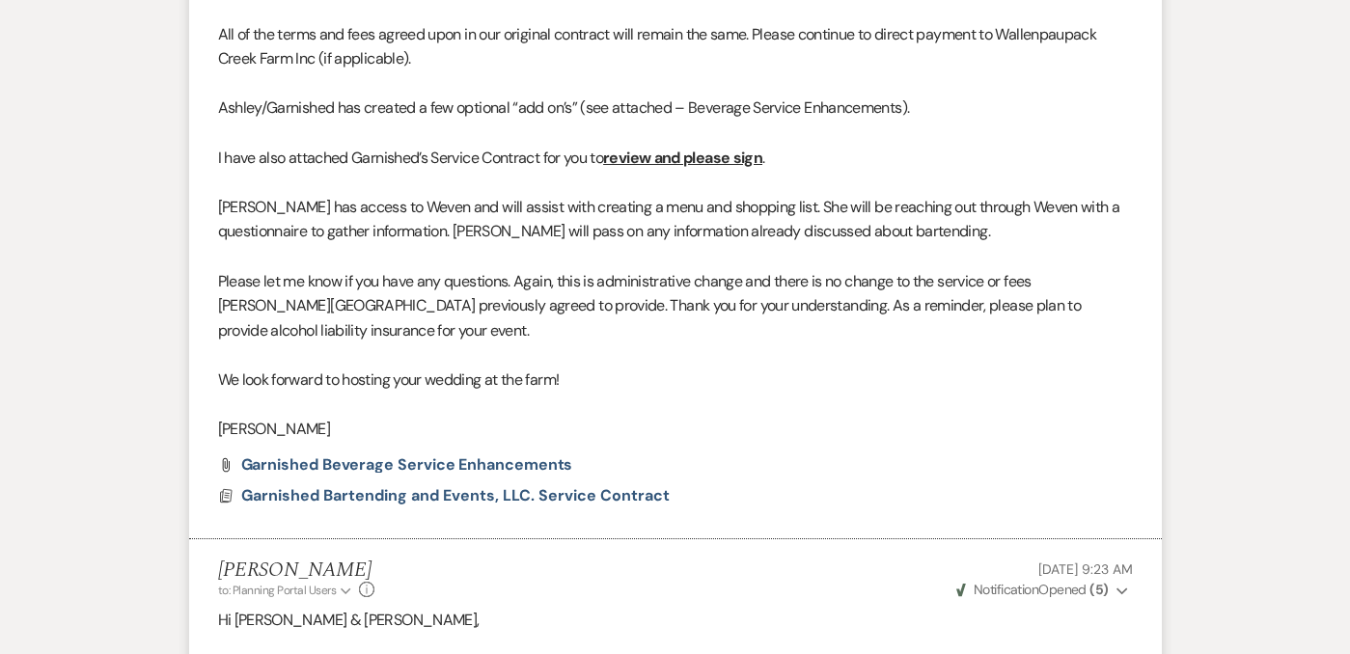
scroll to position [4929, 0]
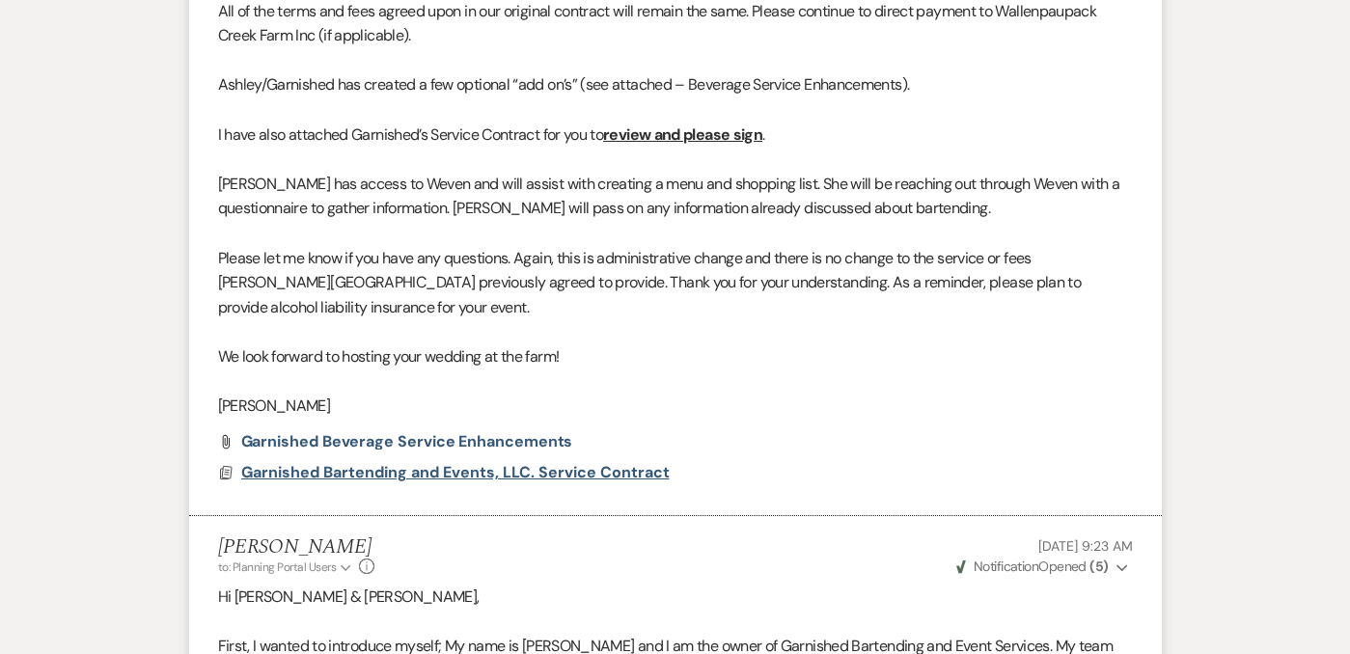
click at [456, 474] on span "Garnished Bartending and Events, LLC. Service Contract" at bounding box center [455, 472] width 428 height 20
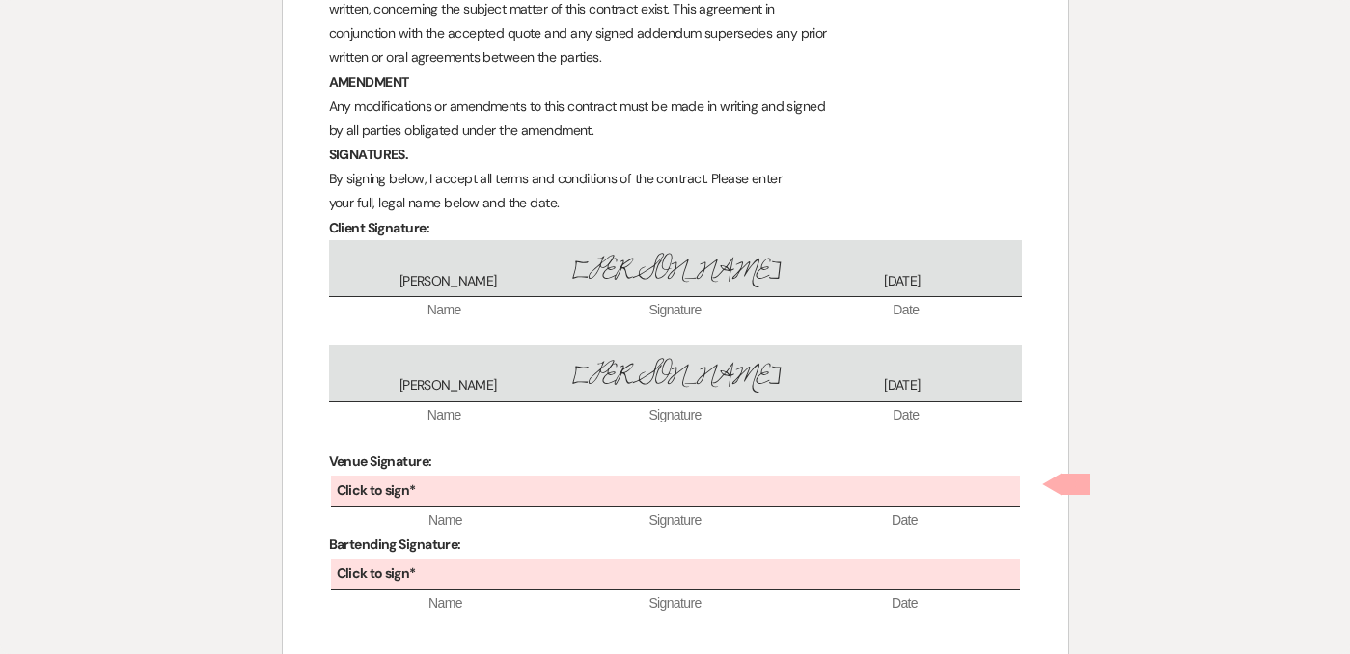
scroll to position [2447, 0]
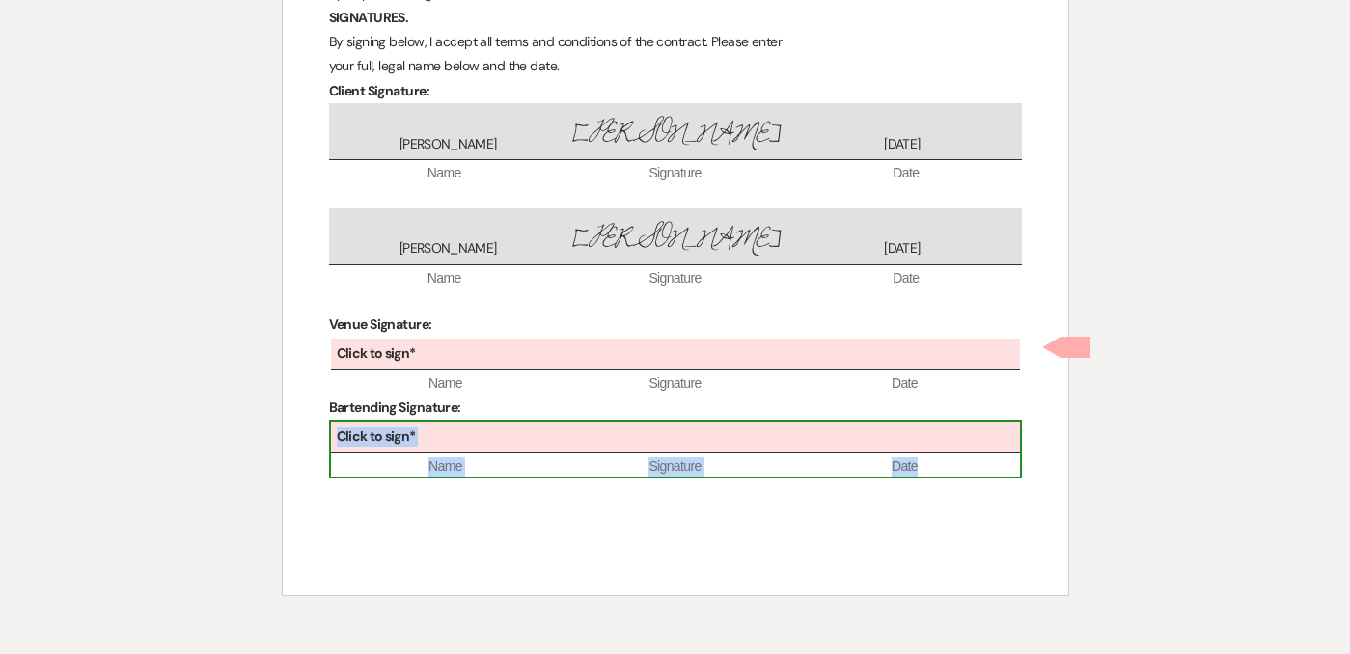
click at [350, 433] on b "Click to sign*" at bounding box center [376, 436] width 79 height 17
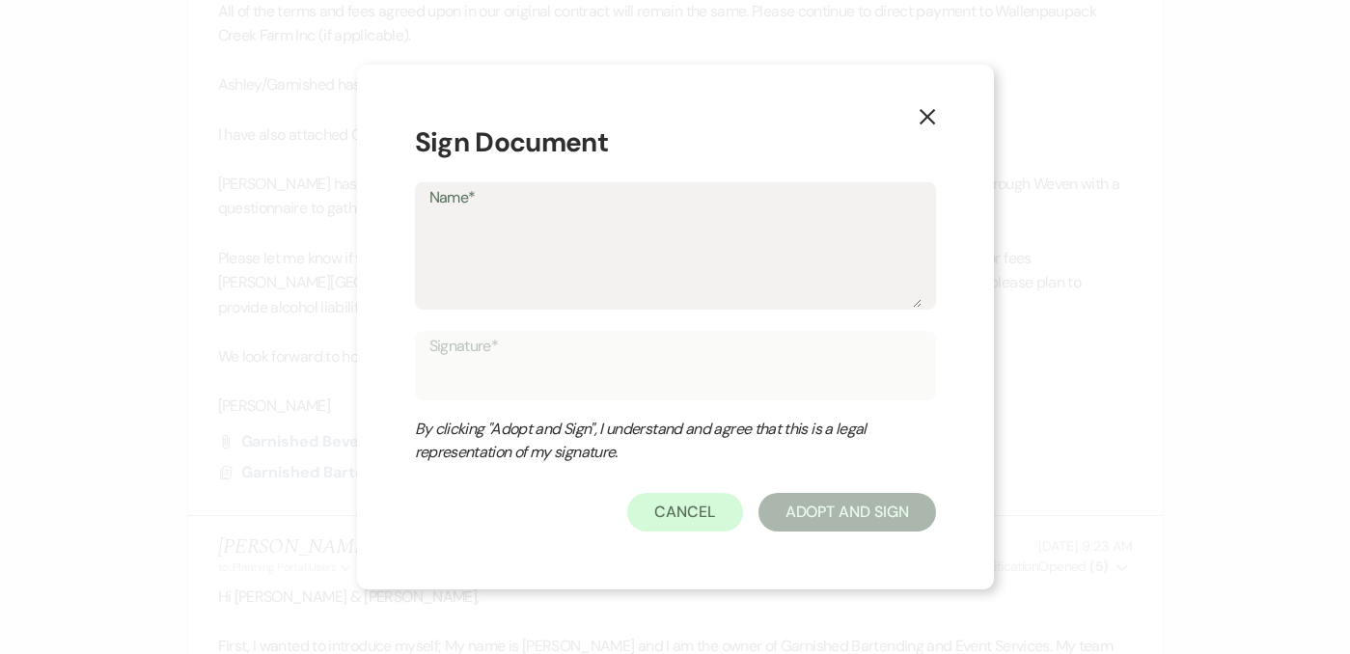
type textarea "A"
type input "A"
type textarea "As"
type input "As"
type textarea "Ash"
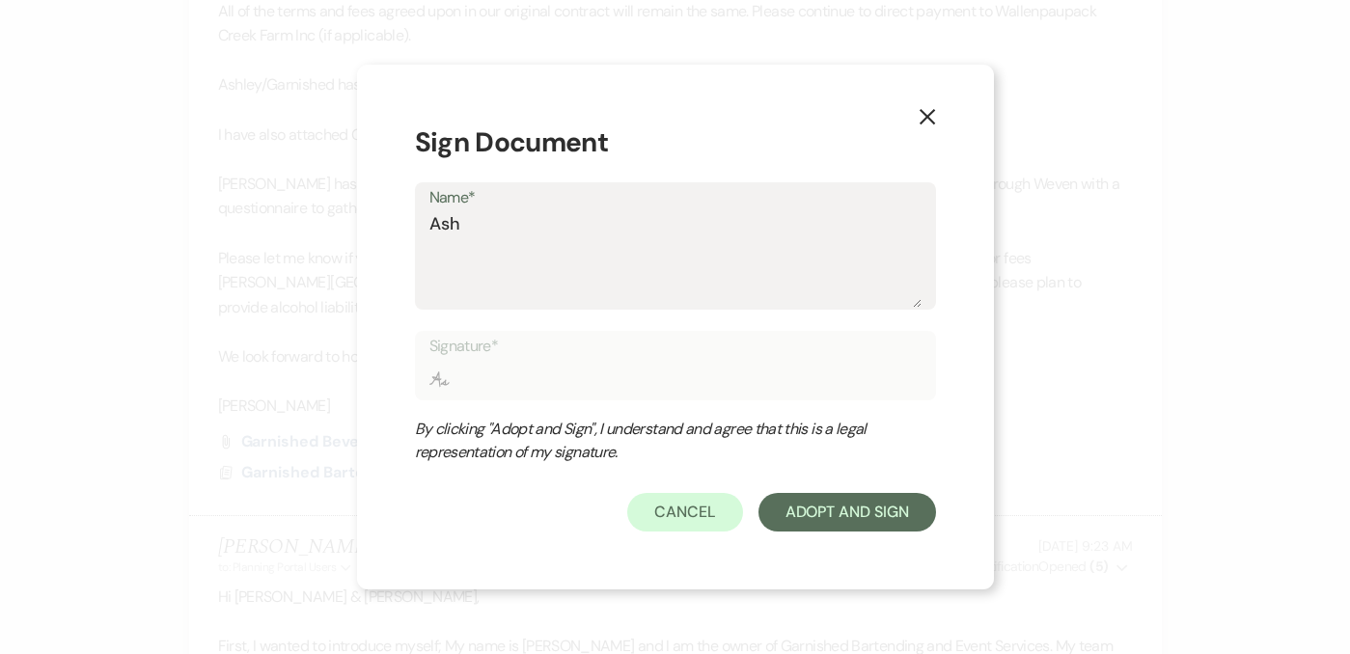
type input "Ash"
type textarea "Ashl"
type input "Ashl"
type textarea "Ashle"
type input "Ashle"
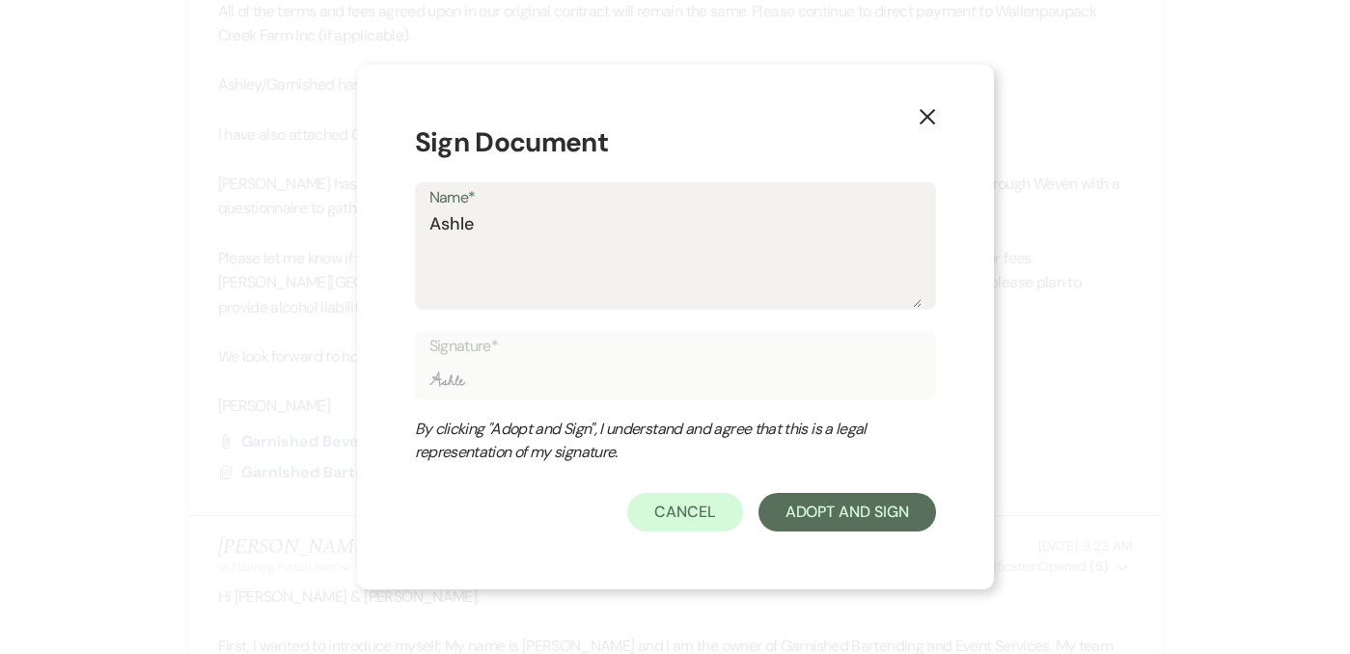
type textarea "[PERSON_NAME]"
type input "[PERSON_NAME]"
type textarea "[PERSON_NAME]"
type input "[PERSON_NAME]"
type textarea "[PERSON_NAME]"
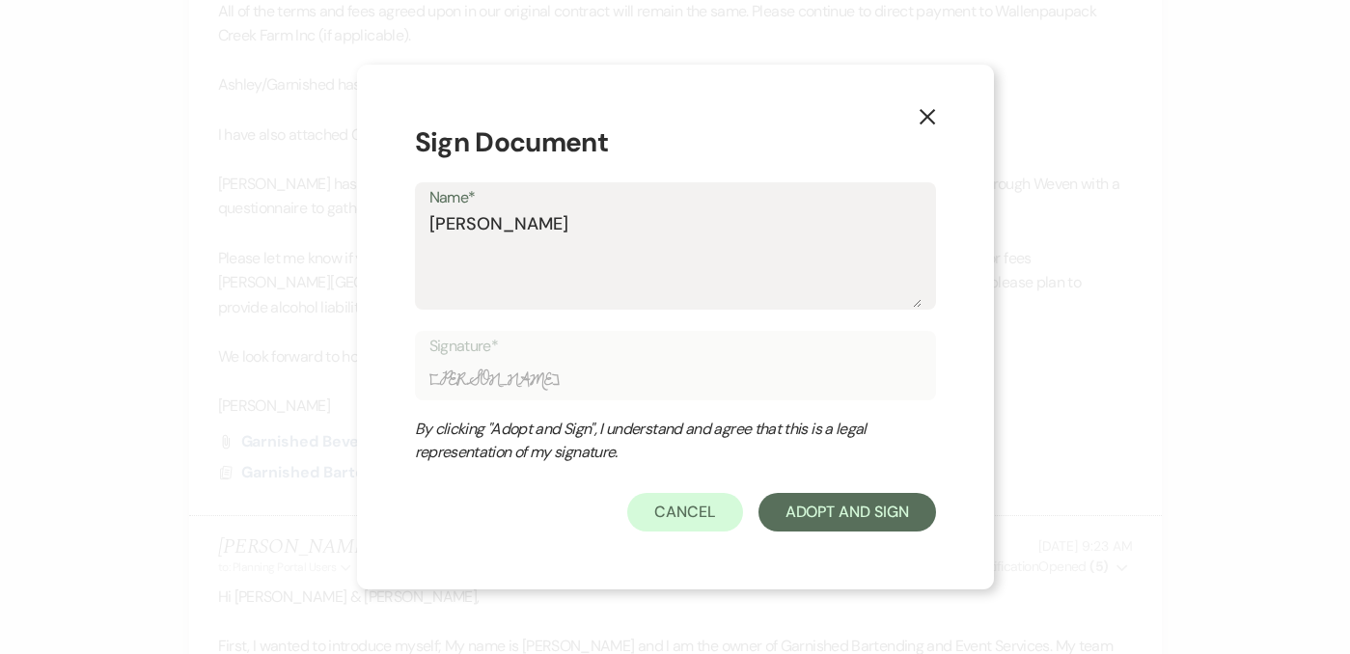
type input "[PERSON_NAME]"
type textarea "[PERSON_NAME]"
type input "[PERSON_NAME]"
type textarea "[PERSON_NAME]"
type input "[PERSON_NAME]"
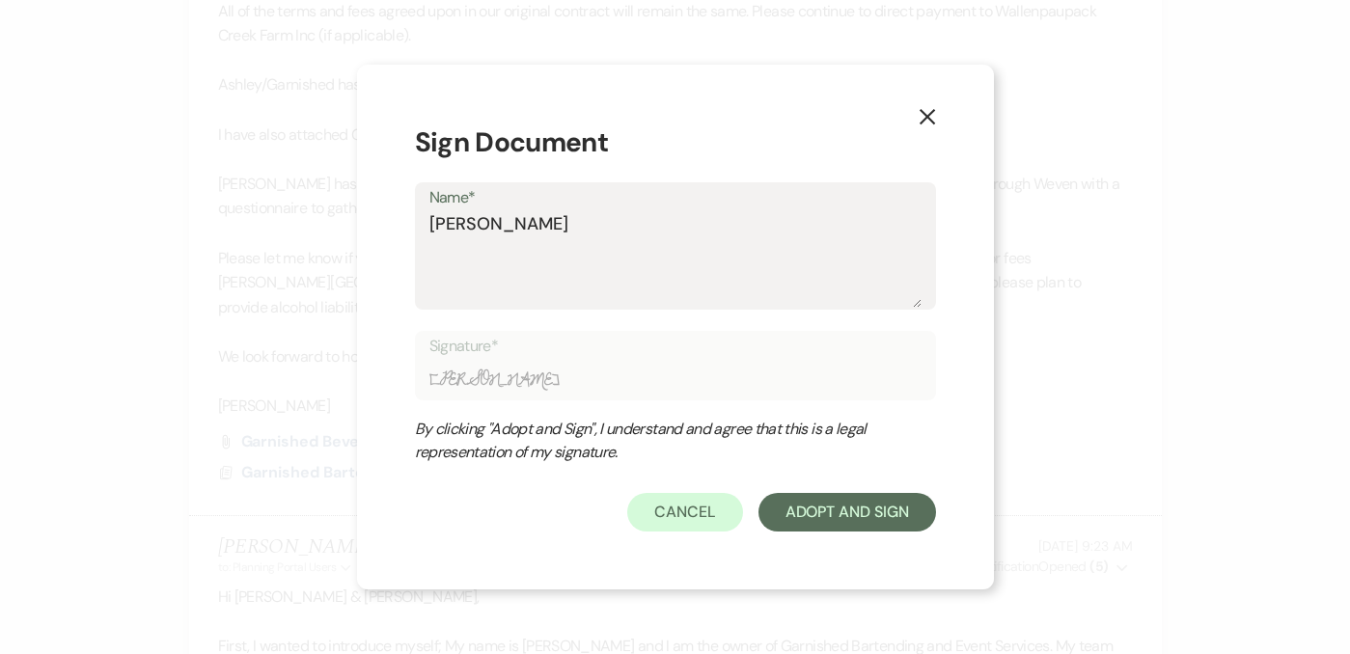
type textarea "[PERSON_NAME] G"
type input "[PERSON_NAME] G"
type textarea "[PERSON_NAME] GR"
type input "[PERSON_NAME] GR"
type textarea "[PERSON_NAME] GRo"
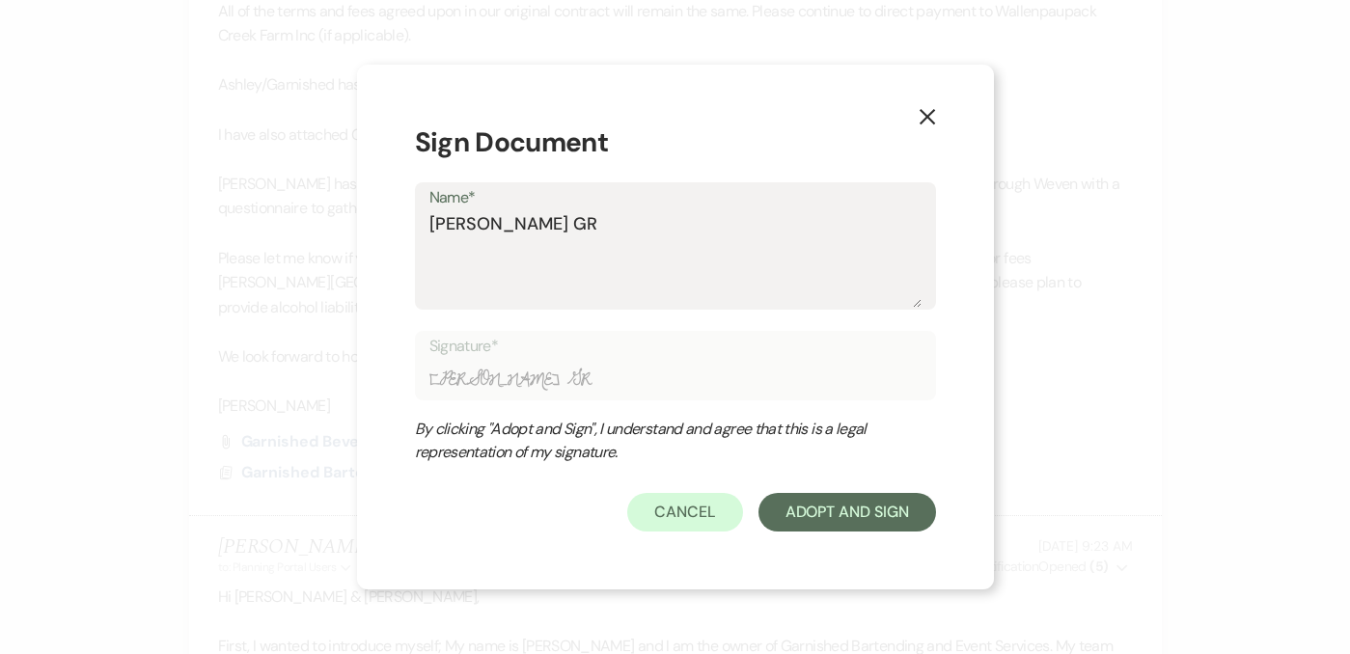
type input "[PERSON_NAME] GRo"
type textarea "[PERSON_NAME]"
type input "[PERSON_NAME]"
type textarea "[PERSON_NAME]"
type input "[PERSON_NAME]"
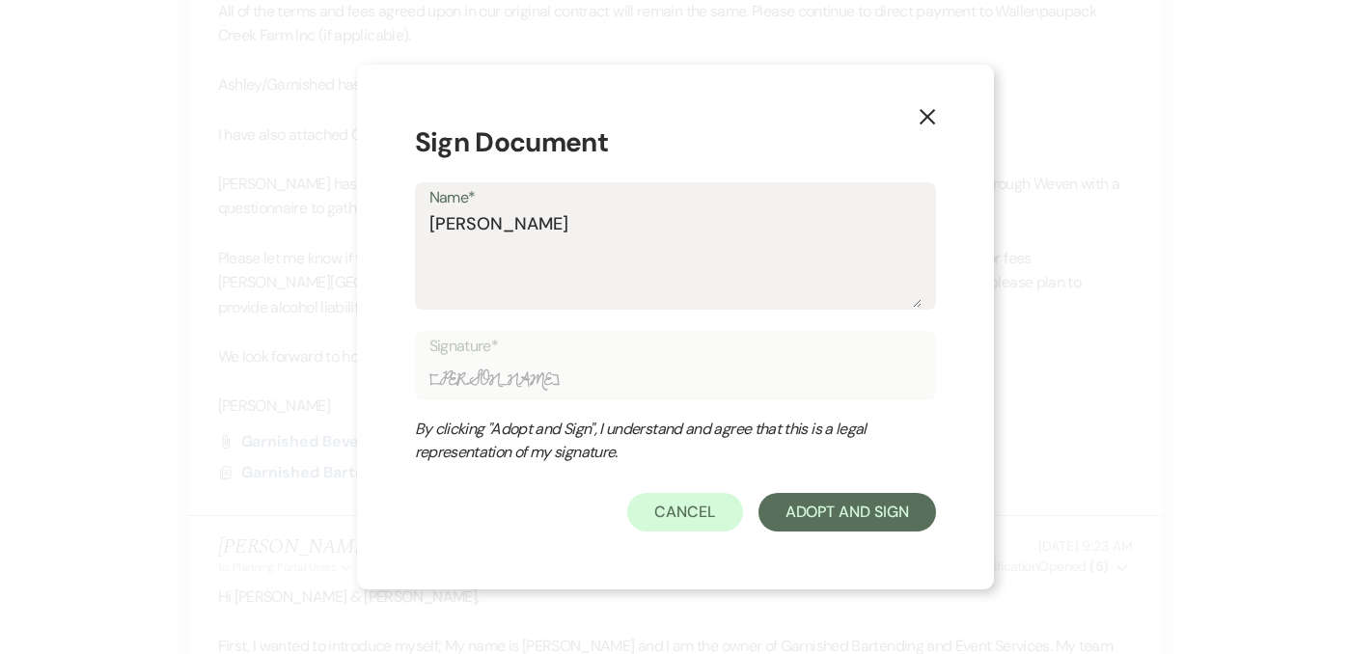
type textarea "[PERSON_NAME]"
type input "[PERSON_NAME]"
type textarea "[PERSON_NAME] GRo"
type input "[PERSON_NAME] GRo"
type textarea "[PERSON_NAME] GR"
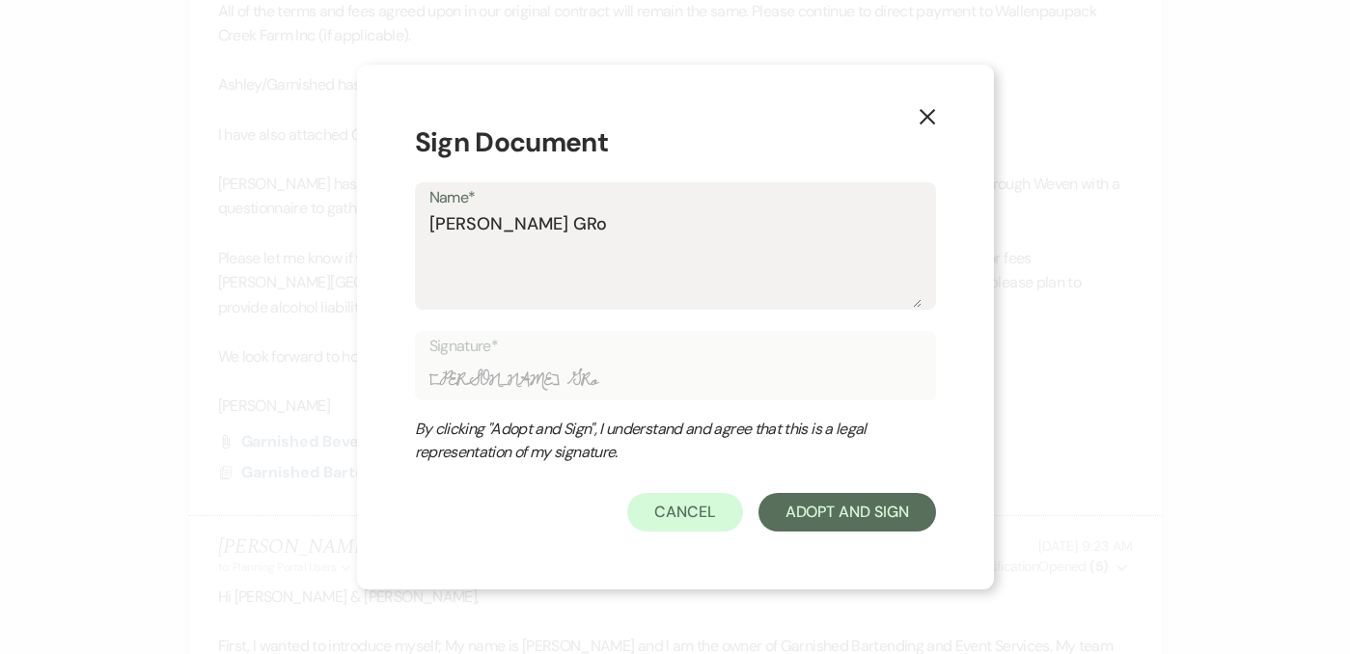
type input "[PERSON_NAME] GR"
type textarea "[PERSON_NAME] G"
type input "[PERSON_NAME] G"
type textarea "[PERSON_NAME] Gr"
type input "[PERSON_NAME] Gr"
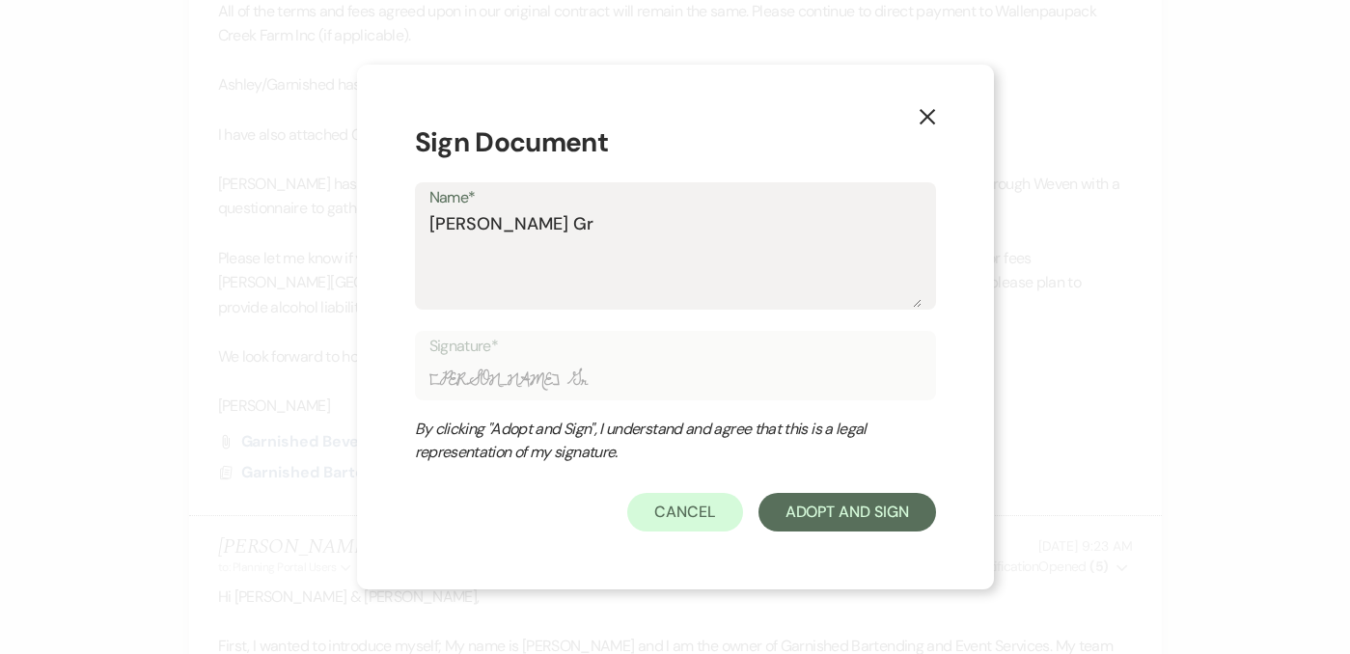
type textarea "[PERSON_NAME] Gro"
type input "[PERSON_NAME] Gro"
type textarea "[PERSON_NAME]"
type input "[PERSON_NAME]"
type textarea "[PERSON_NAME]"
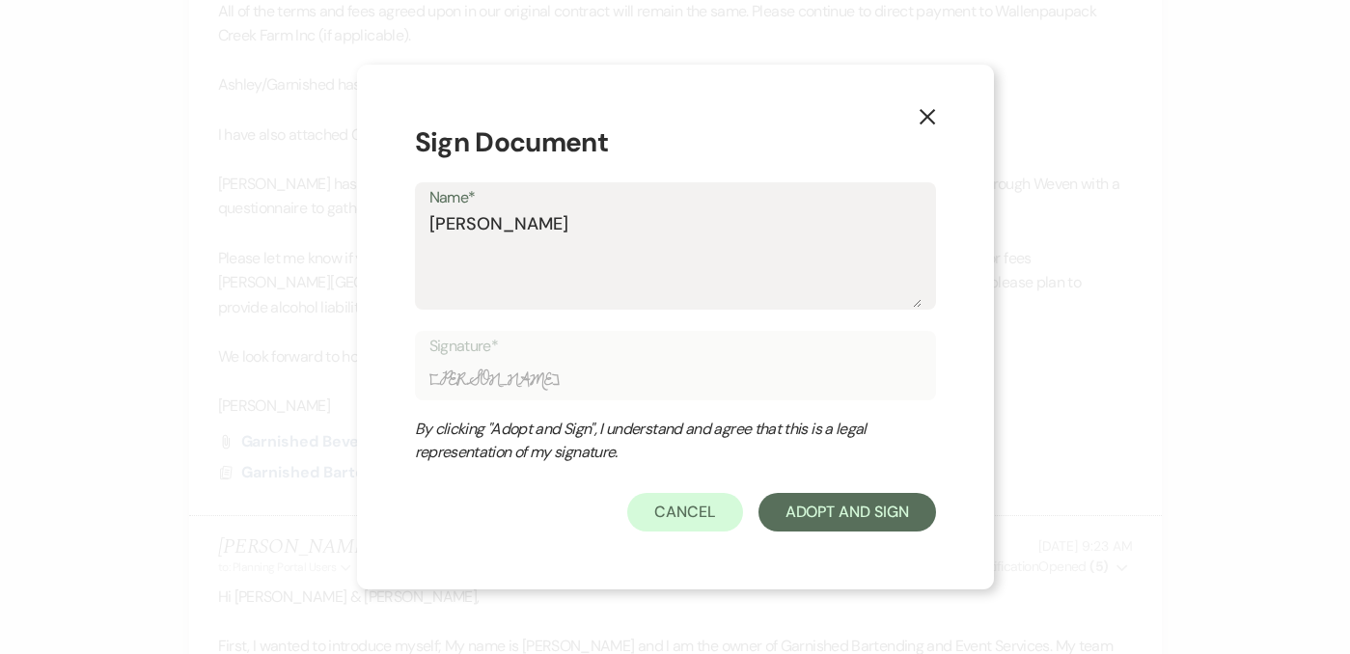
type input "[PERSON_NAME]"
type textarea "[PERSON_NAME]"
click at [895, 511] on button "Adopt And Sign" at bounding box center [848, 512] width 178 height 39
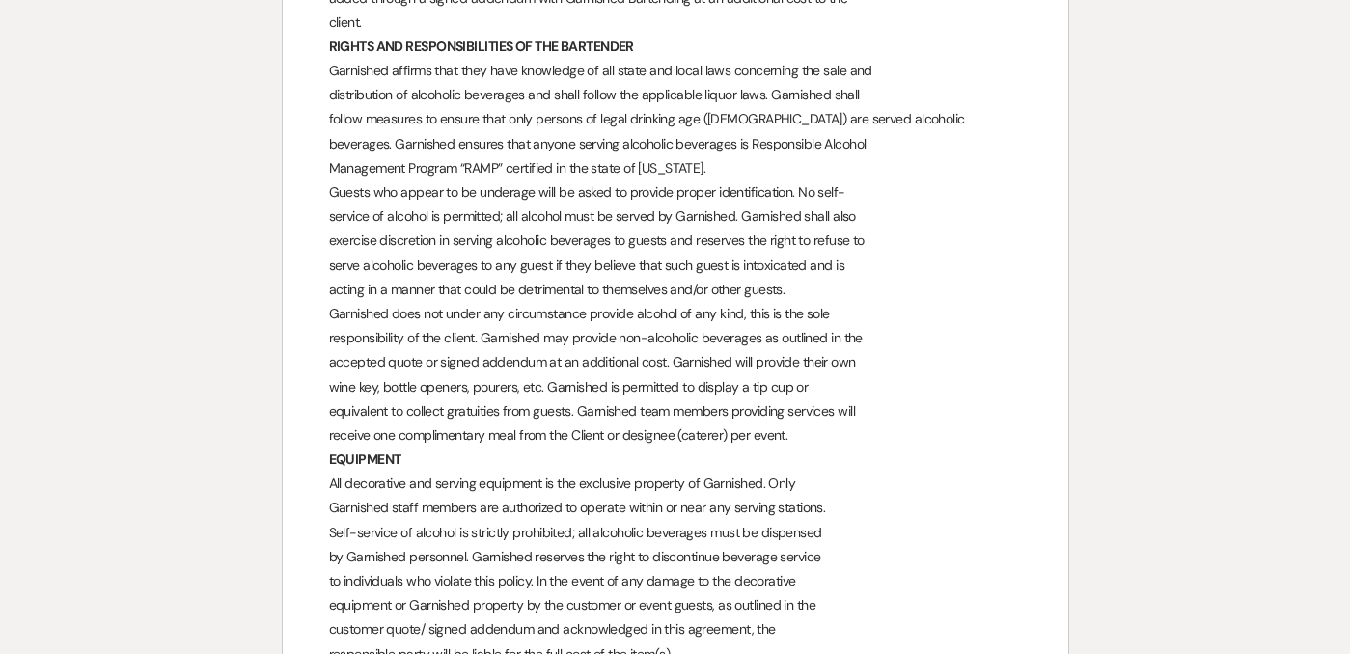
scroll to position [0, 0]
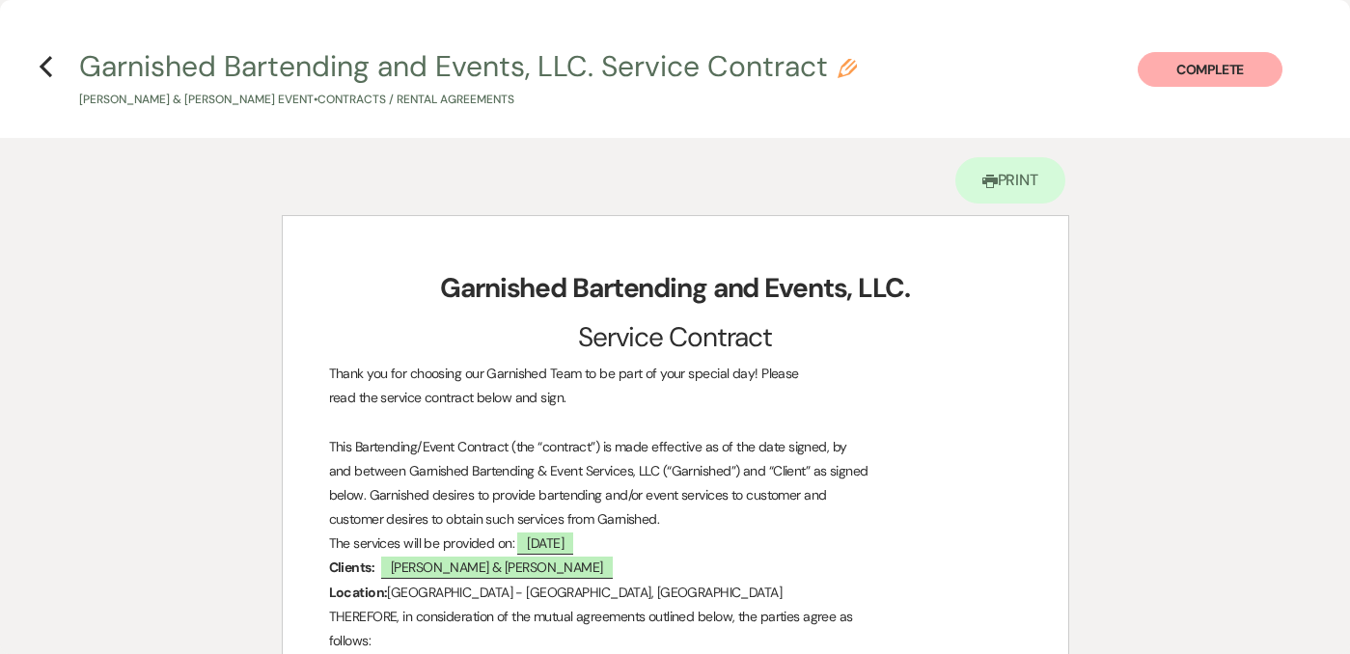
click at [64, 64] on h4 "Previous Garnished Bartending and Events, LLC. Service Contract Pencil [PERSON_…" at bounding box center [675, 77] width 1350 height 63
click at [41, 68] on use "button" at bounding box center [46, 66] width 13 height 21
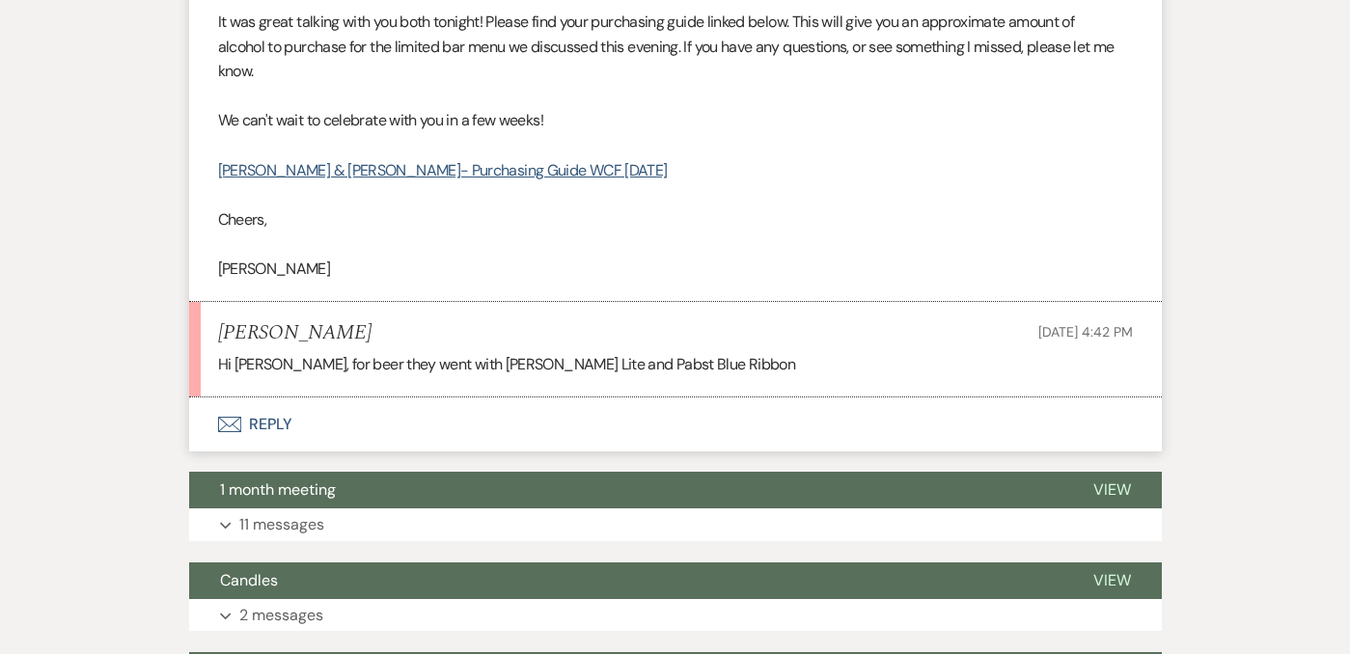
scroll to position [6936, 0]
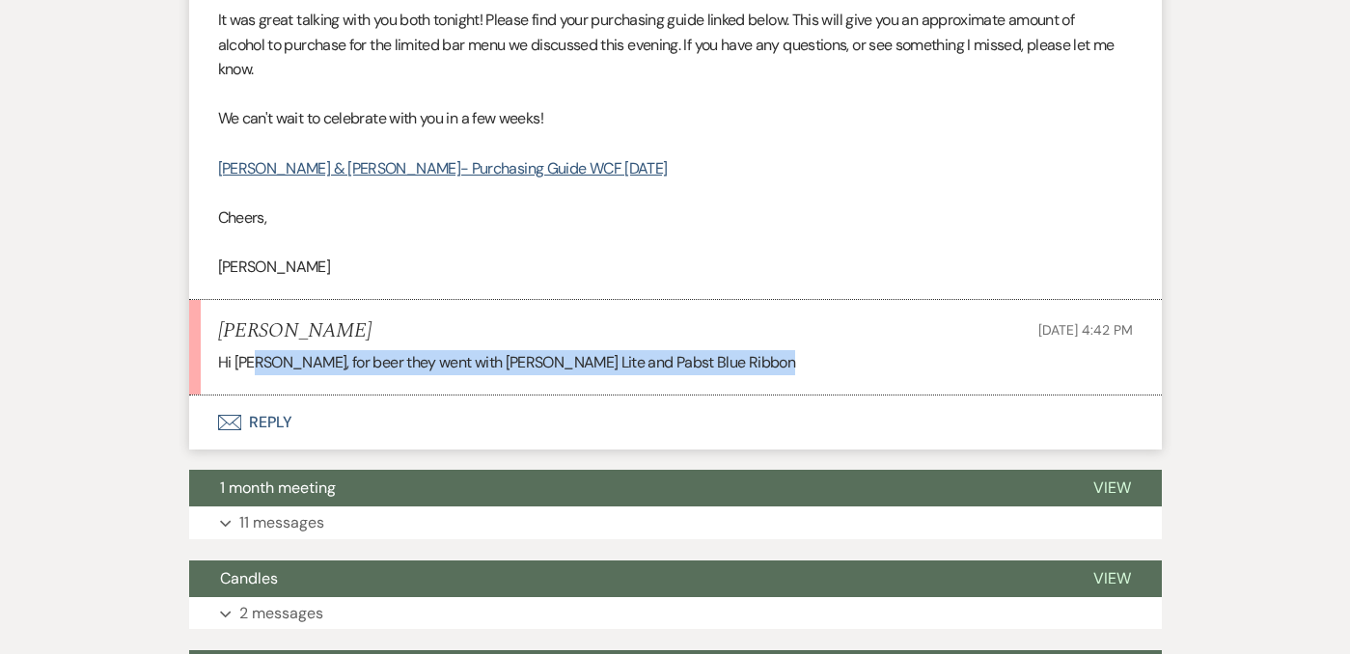
drag, startPoint x: 260, startPoint y: 363, endPoint x: 636, endPoint y: 404, distance: 378.7
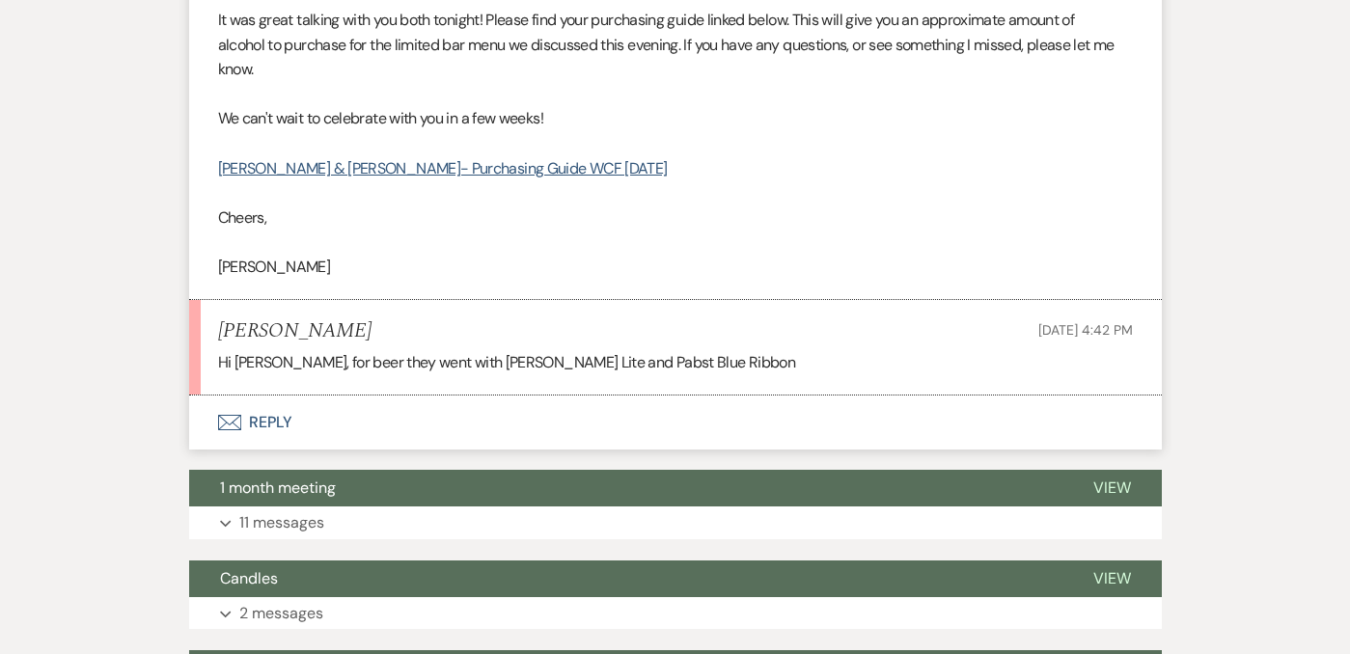
click at [542, 348] on li "[PERSON_NAME] [DATE] 4:42 PM Hi [PERSON_NAME], for beer they went with [PERSON_…" at bounding box center [675, 348] width 973 height 96
drag, startPoint x: 673, startPoint y: 369, endPoint x: 484, endPoint y: 366, distance: 188.2
click at [484, 366] on p "Hi [PERSON_NAME], for beer they went with [PERSON_NAME] Lite and Pabst Blue Rib…" at bounding box center [675, 362] width 915 height 25
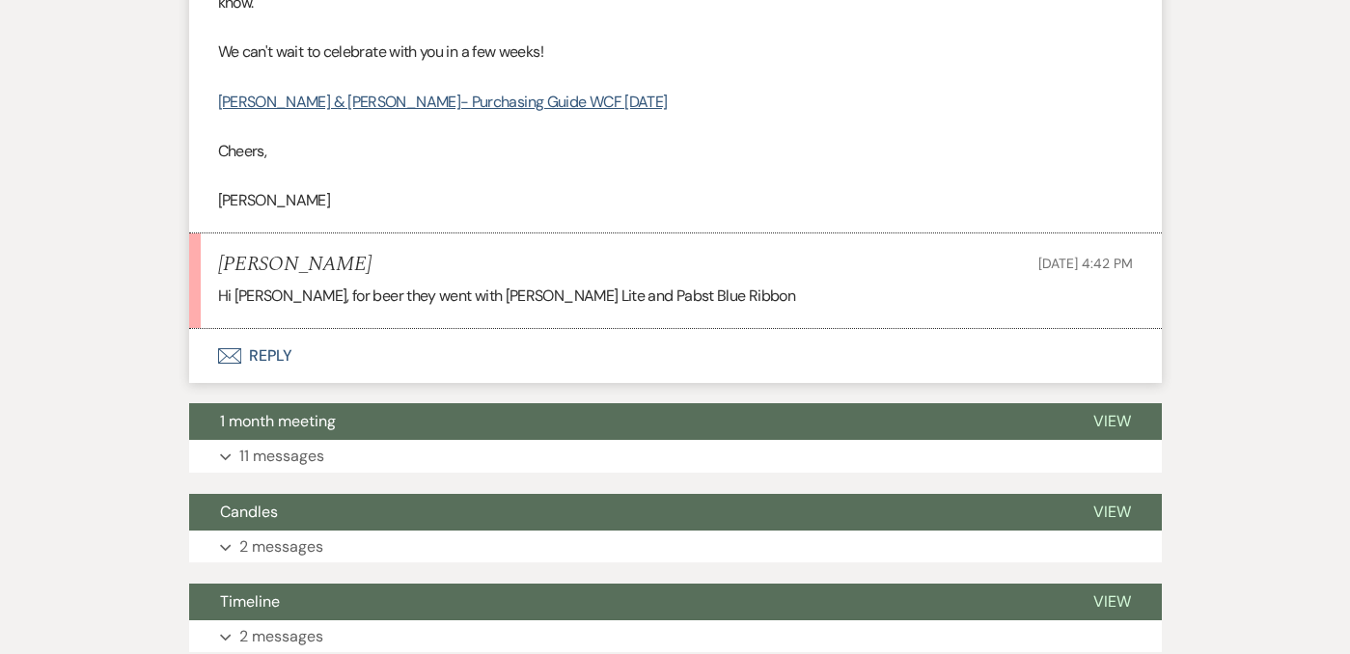
scroll to position [7023, 0]
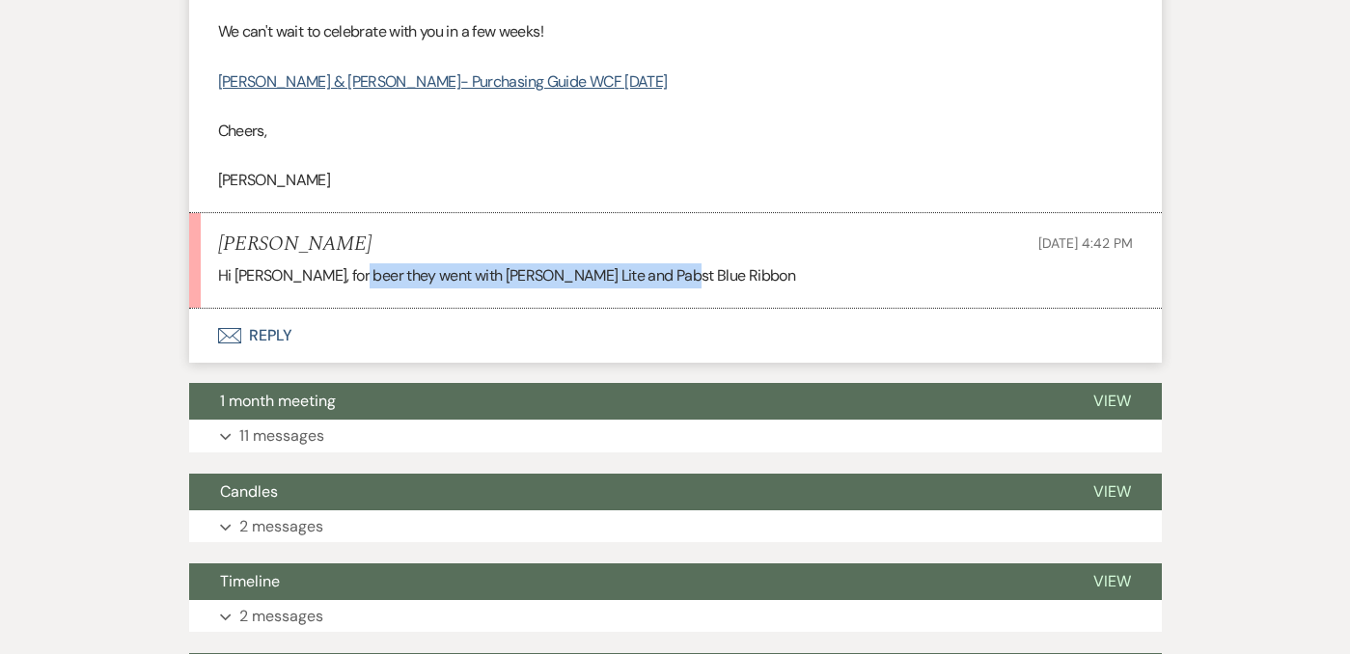
drag, startPoint x: 341, startPoint y: 279, endPoint x: 658, endPoint y: 276, distance: 317.5
click at [658, 276] on p "Hi [PERSON_NAME], for beer they went with [PERSON_NAME] Lite and Pabst Blue Rib…" at bounding box center [675, 275] width 915 height 25
drag, startPoint x: 658, startPoint y: 276, endPoint x: 508, endPoint y: 275, distance: 150.6
click at [507, 275] on p "Hi [PERSON_NAME], for beer they went with [PERSON_NAME] Lite and Pabst Blue Rib…" at bounding box center [675, 275] width 915 height 25
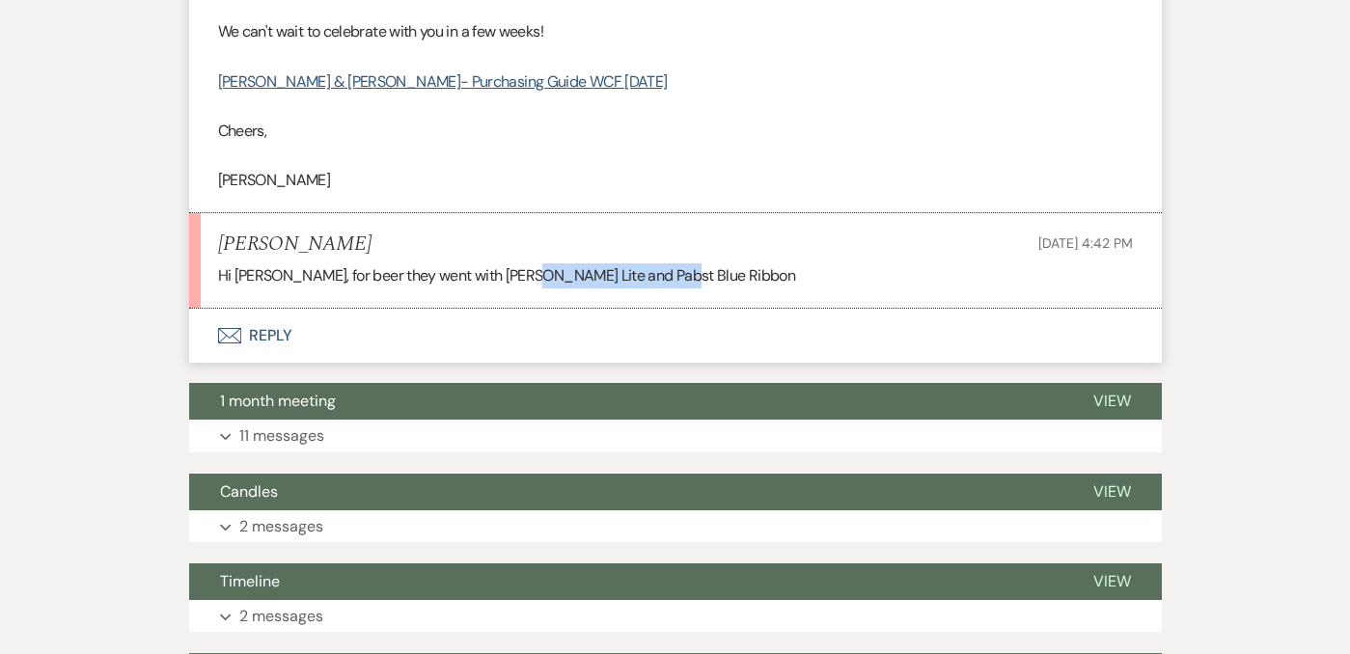
click at [442, 340] on button "Envelope Reply" at bounding box center [675, 336] width 973 height 54
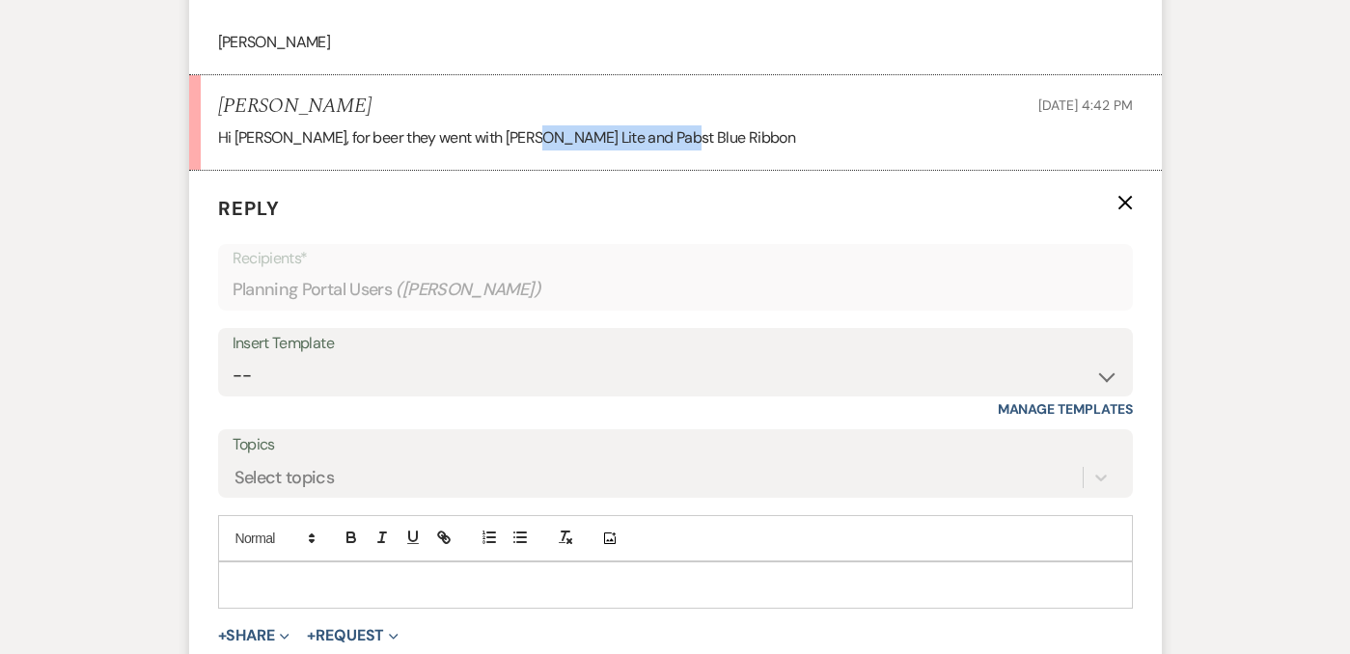
scroll to position [7290, 0]
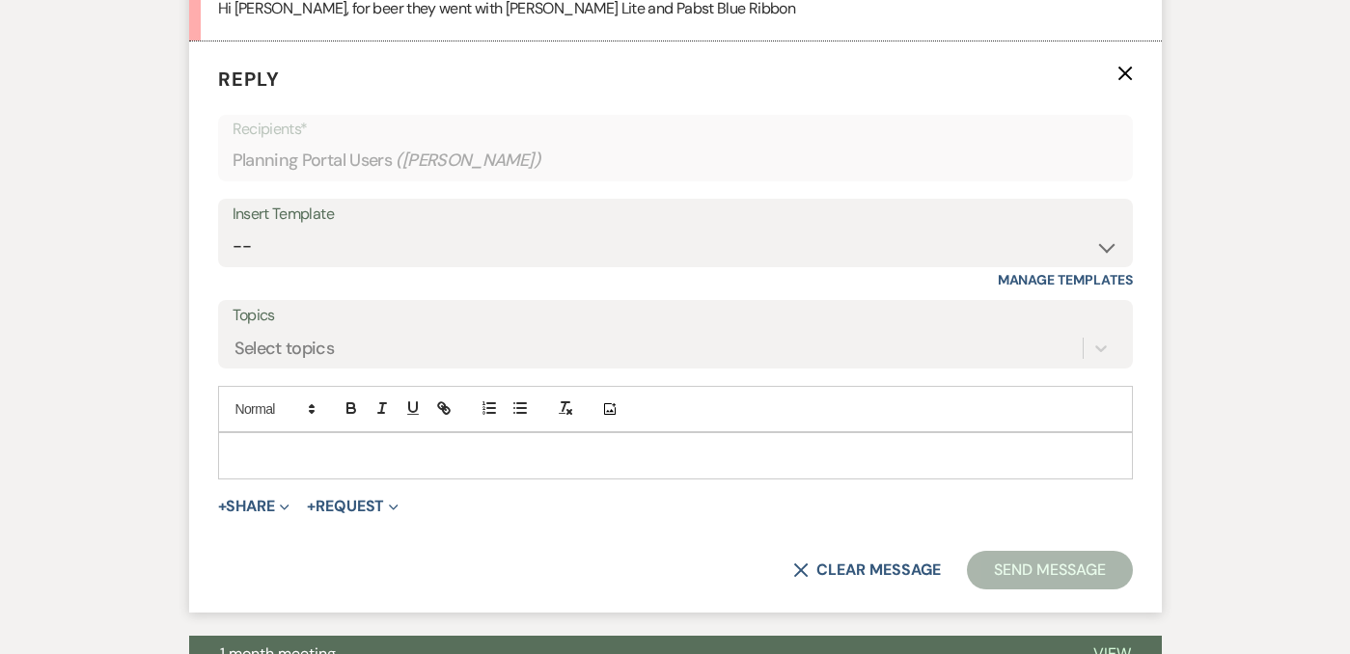
click at [866, 580] on div "X Clear message Send Message" at bounding box center [675, 570] width 915 height 39
click at [891, 564] on button "X Clear message" at bounding box center [866, 570] width 147 height 15
drag, startPoint x: 795, startPoint y: 453, endPoint x: 701, endPoint y: 258, distance: 216.7
click at [701, 258] on form "Reply X Recipients* Planning Portal Users ( [PERSON_NAME] ) Insert Template -- …" at bounding box center [675, 326] width 973 height 571
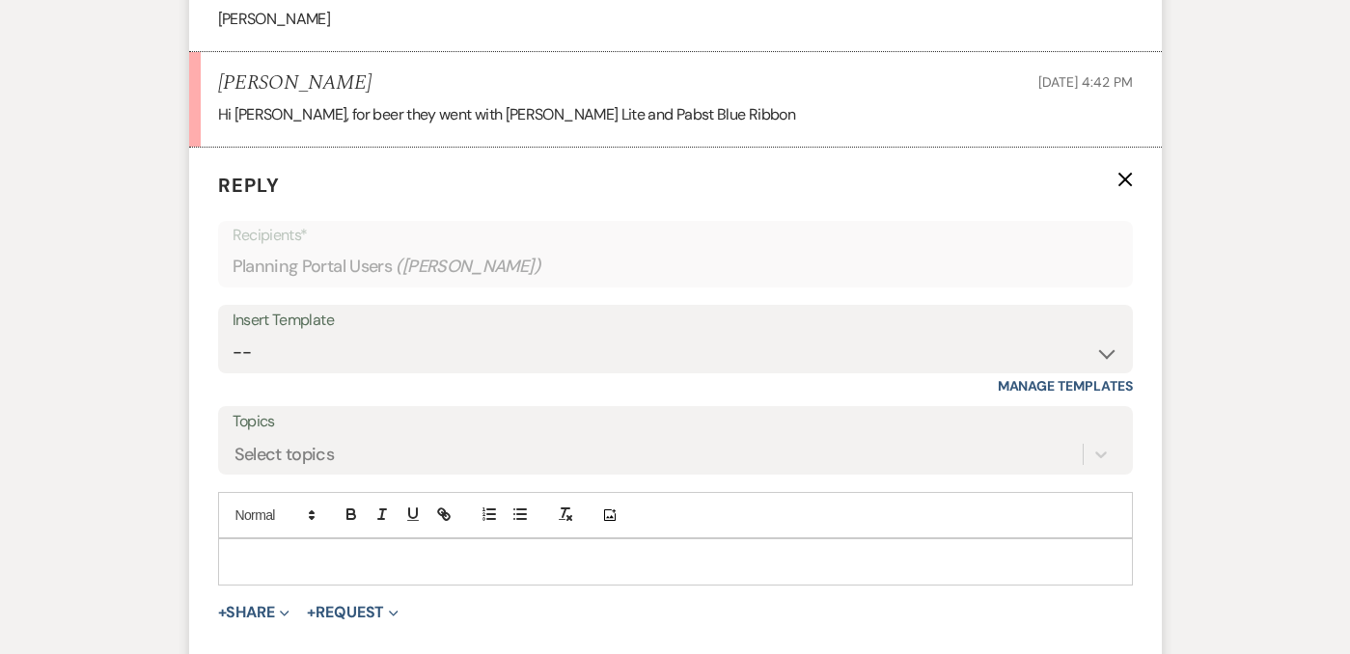
scroll to position [7183, 0]
click at [262, 562] on p at bounding box center [676, 562] width 884 height 21
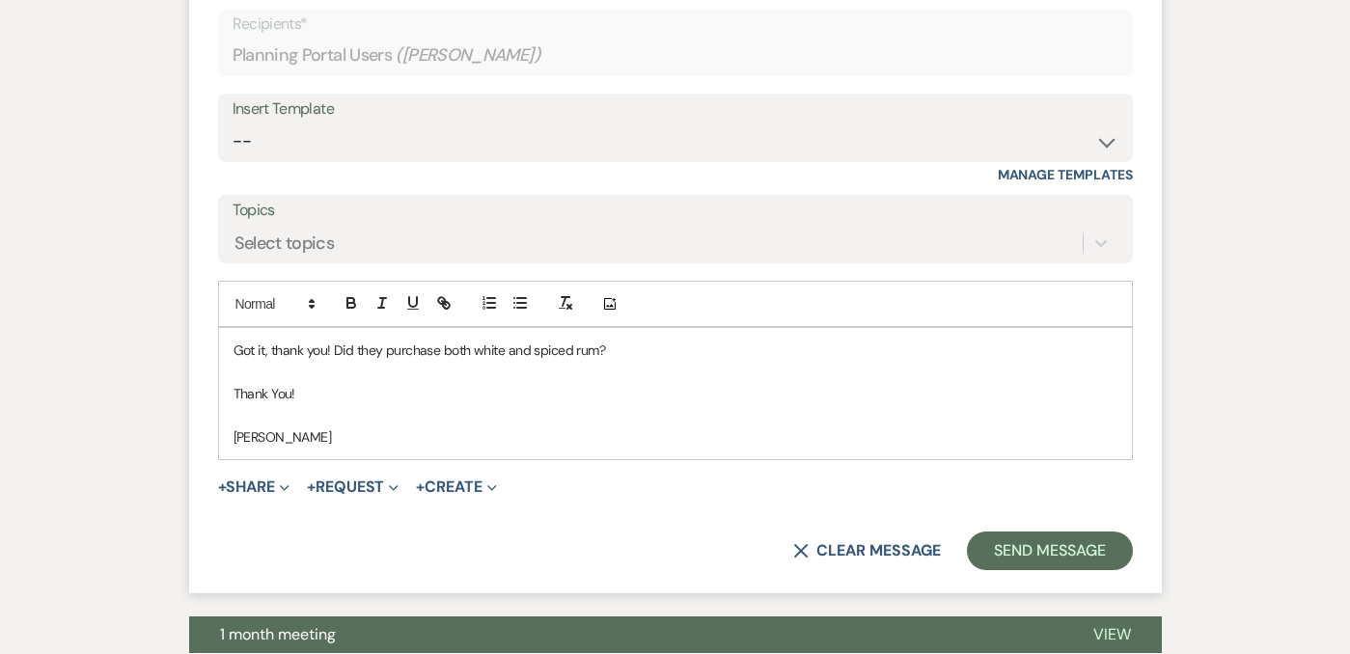
scroll to position [7397, 0]
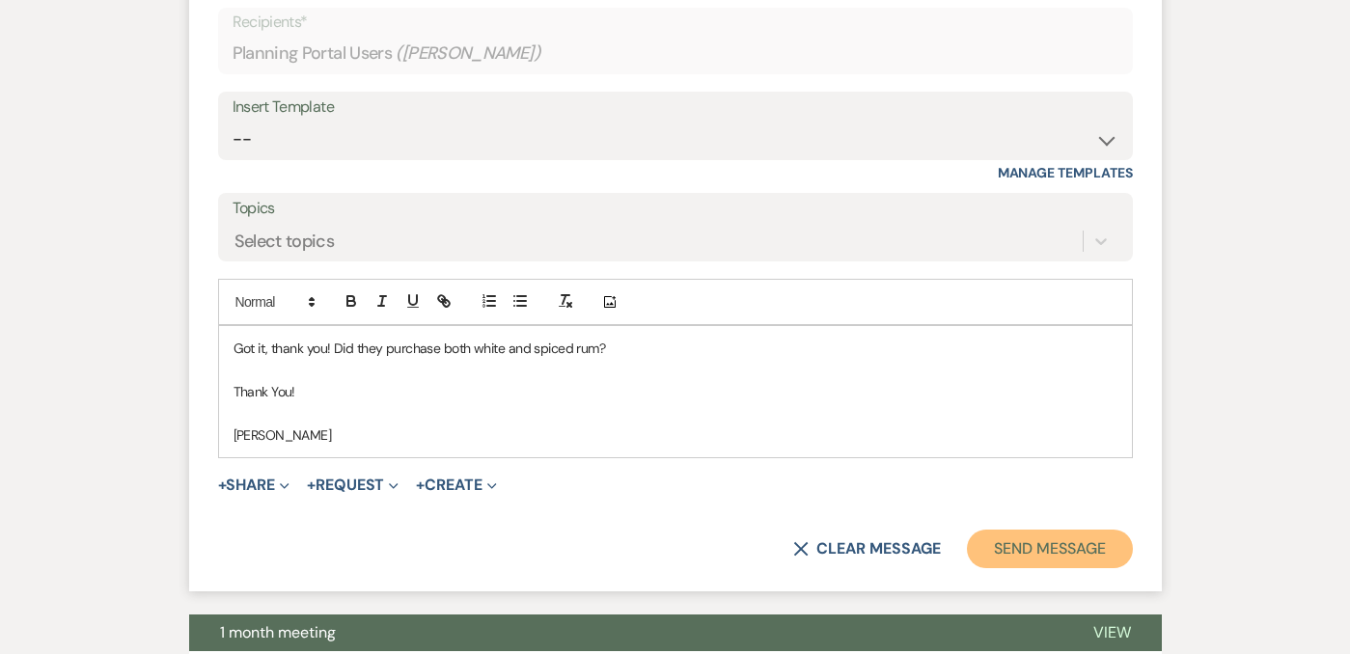
click at [1106, 562] on button "Send Message" at bounding box center [1049, 549] width 165 height 39
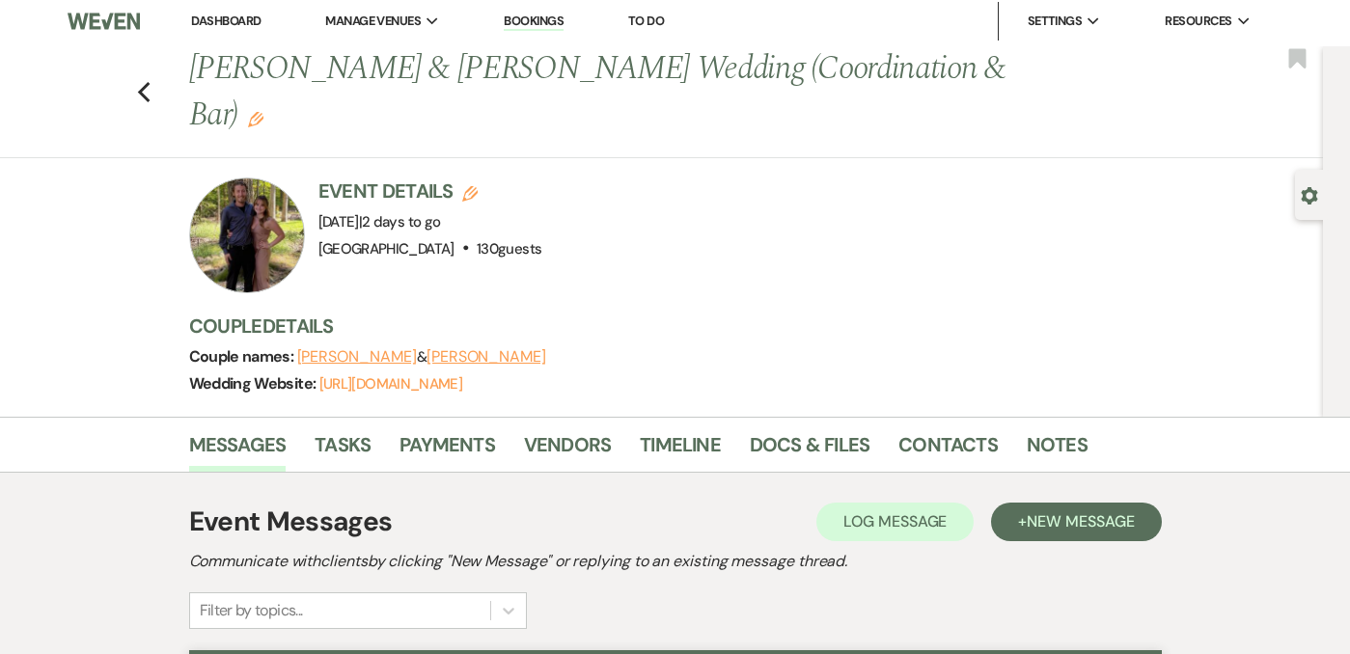
scroll to position [0, 0]
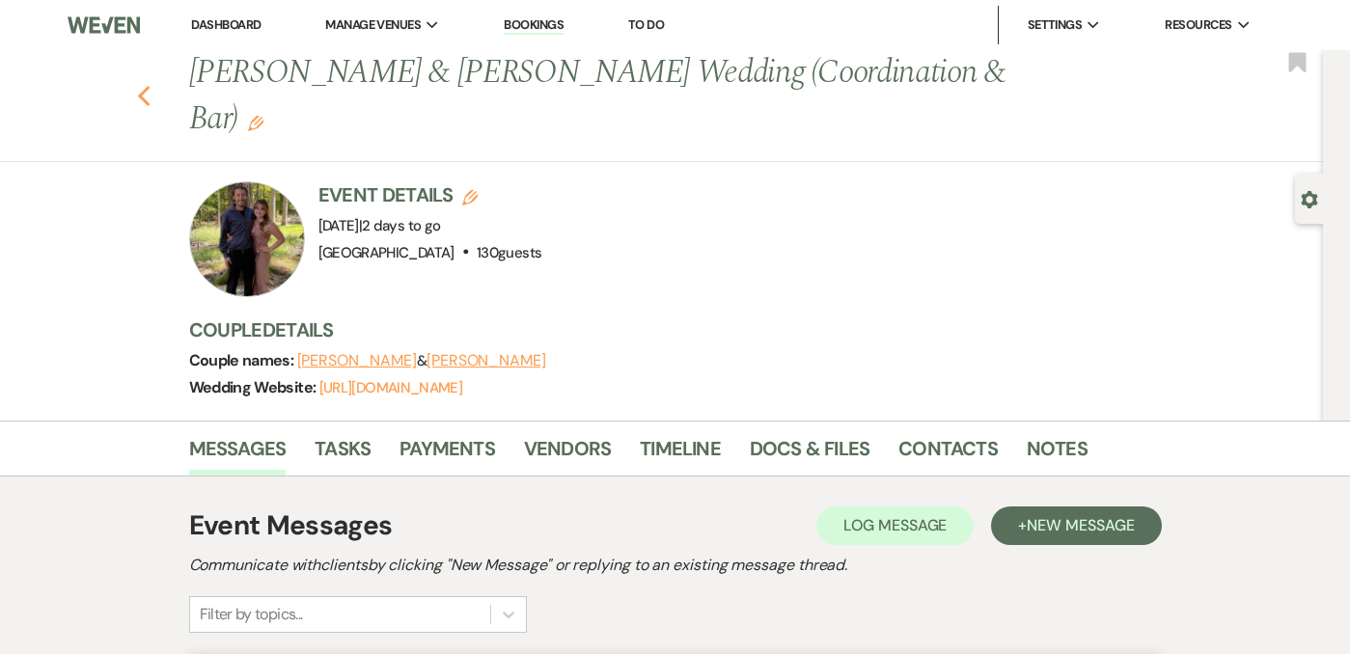
click at [142, 92] on use "button" at bounding box center [143, 96] width 13 height 21
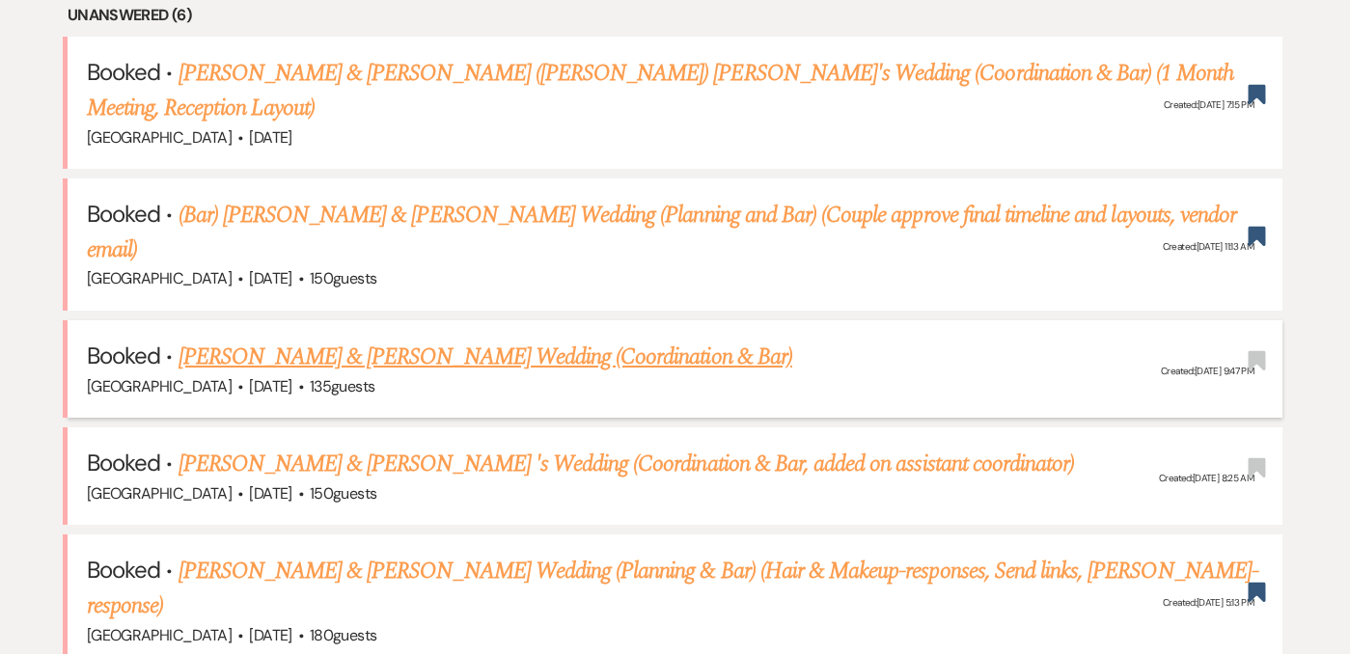
scroll to position [815, 0]
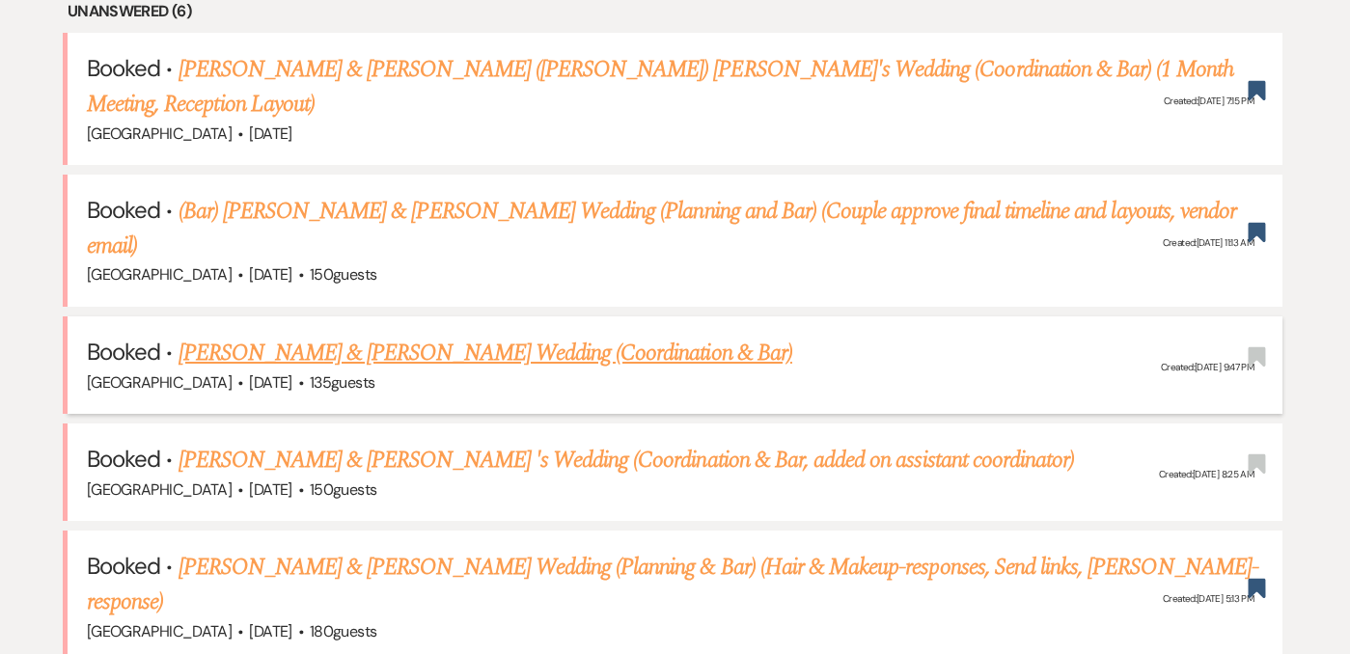
click at [479, 336] on link "[PERSON_NAME] & [PERSON_NAME] Wedding (Coordination & Bar)" at bounding box center [486, 353] width 614 height 35
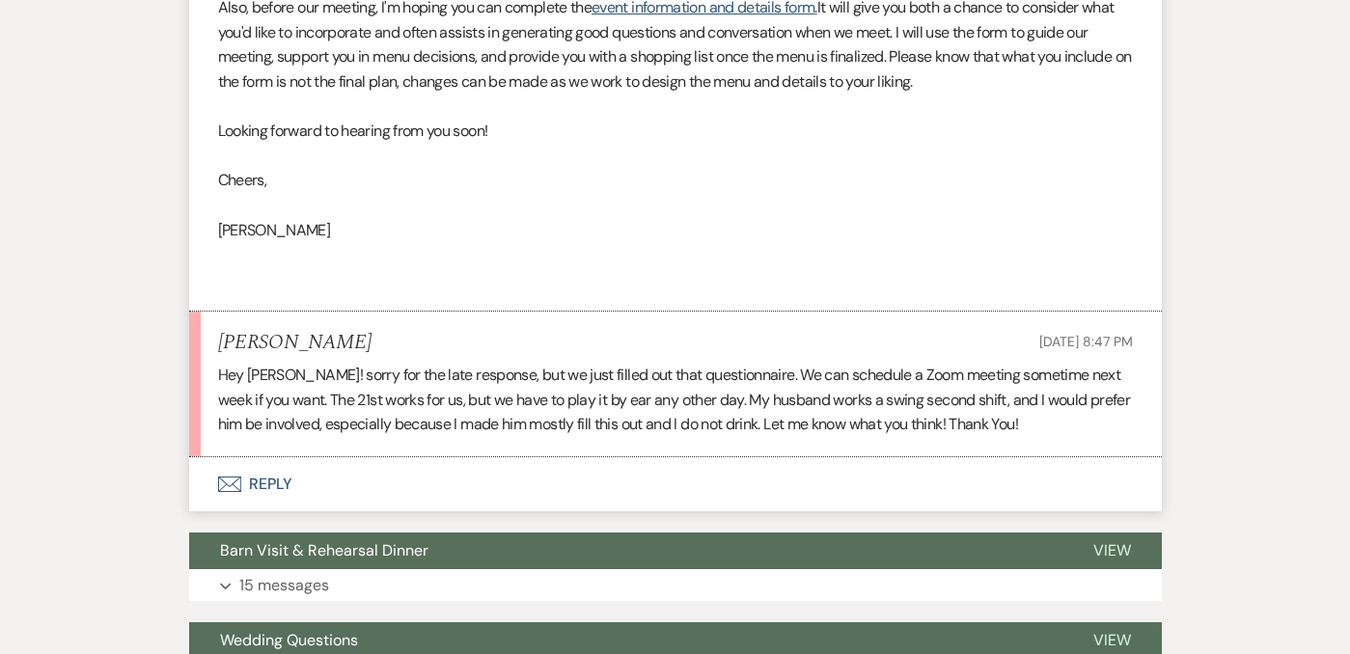
scroll to position [1549, 0]
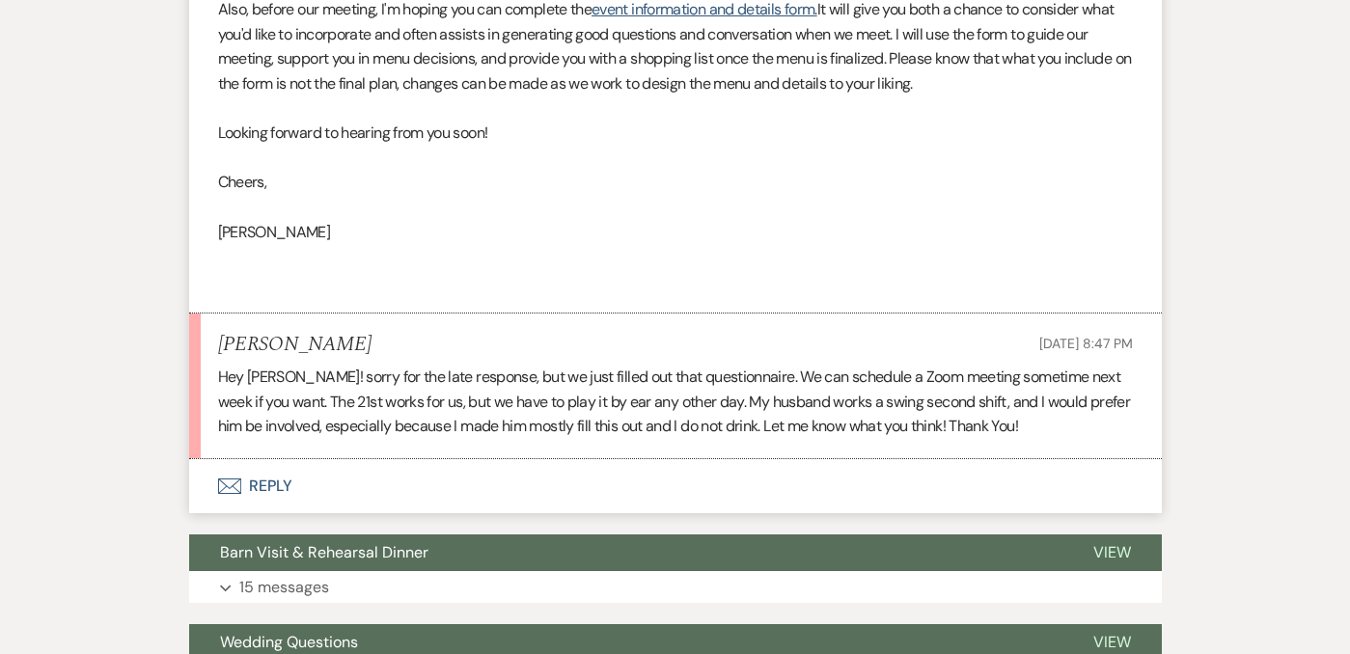
click at [255, 459] on button "Envelope Reply" at bounding box center [675, 486] width 973 height 54
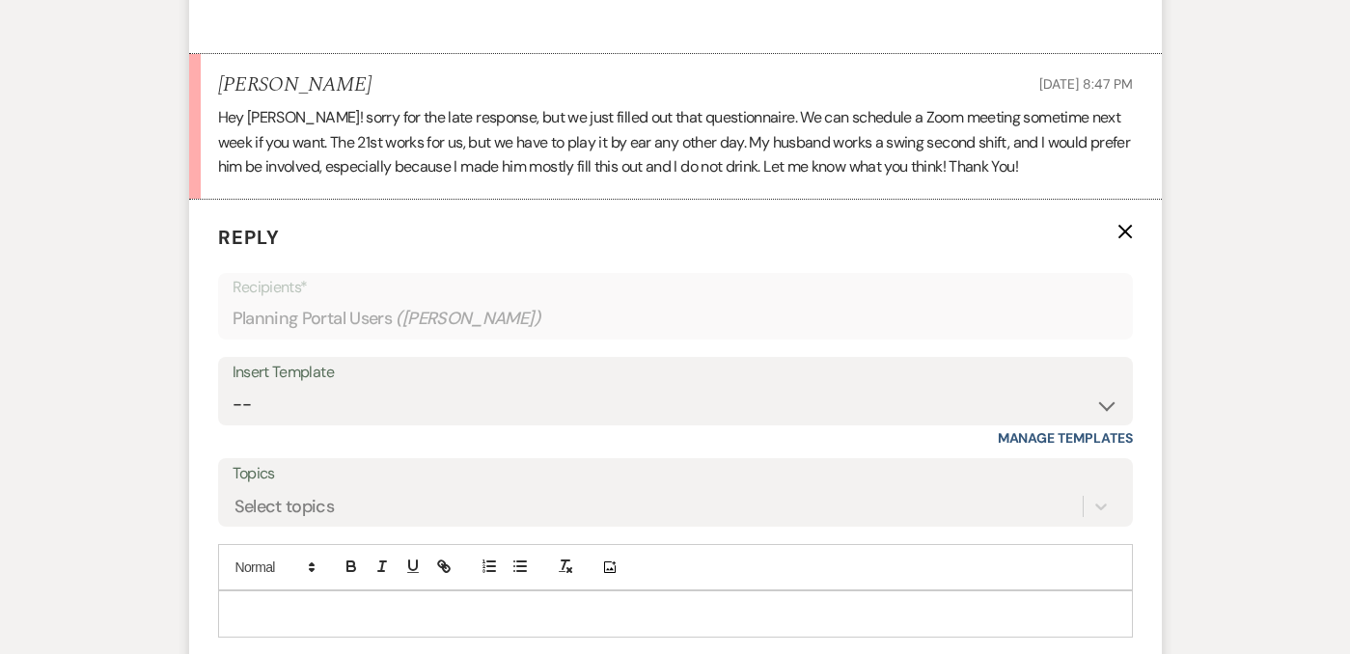
scroll to position [1809, 0]
click at [276, 602] on p at bounding box center [676, 612] width 884 height 21
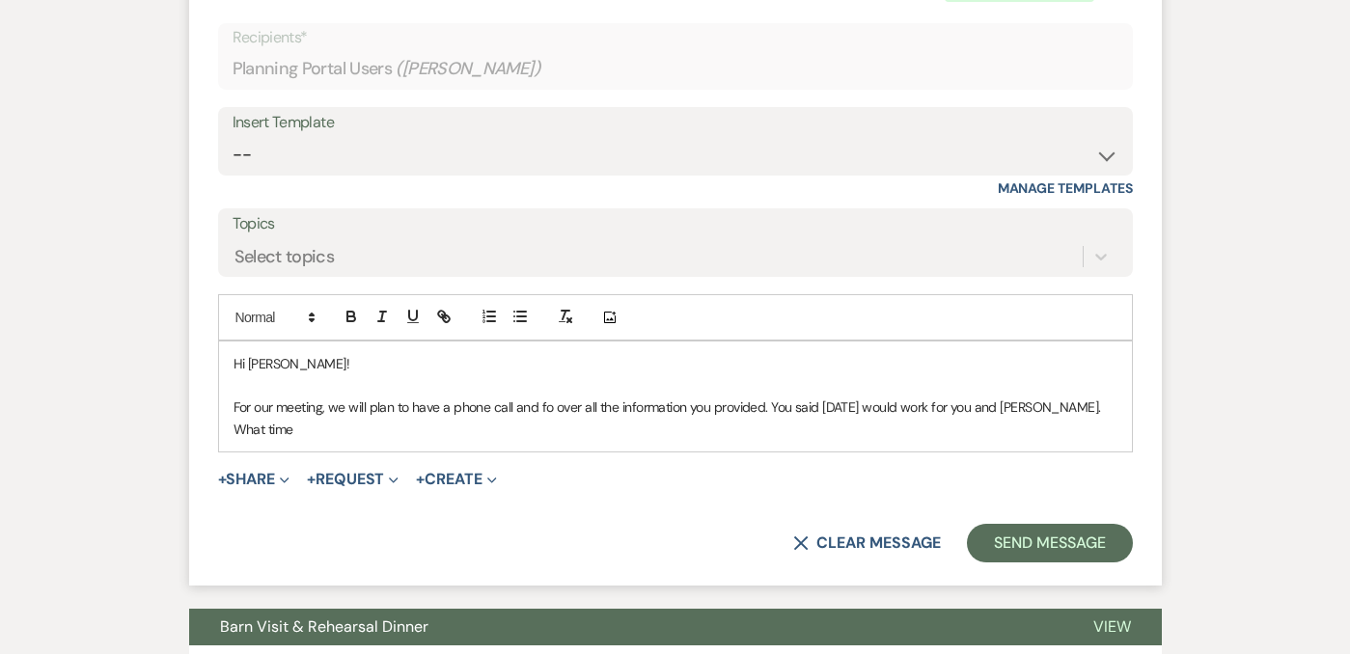
scroll to position [2062, 0]
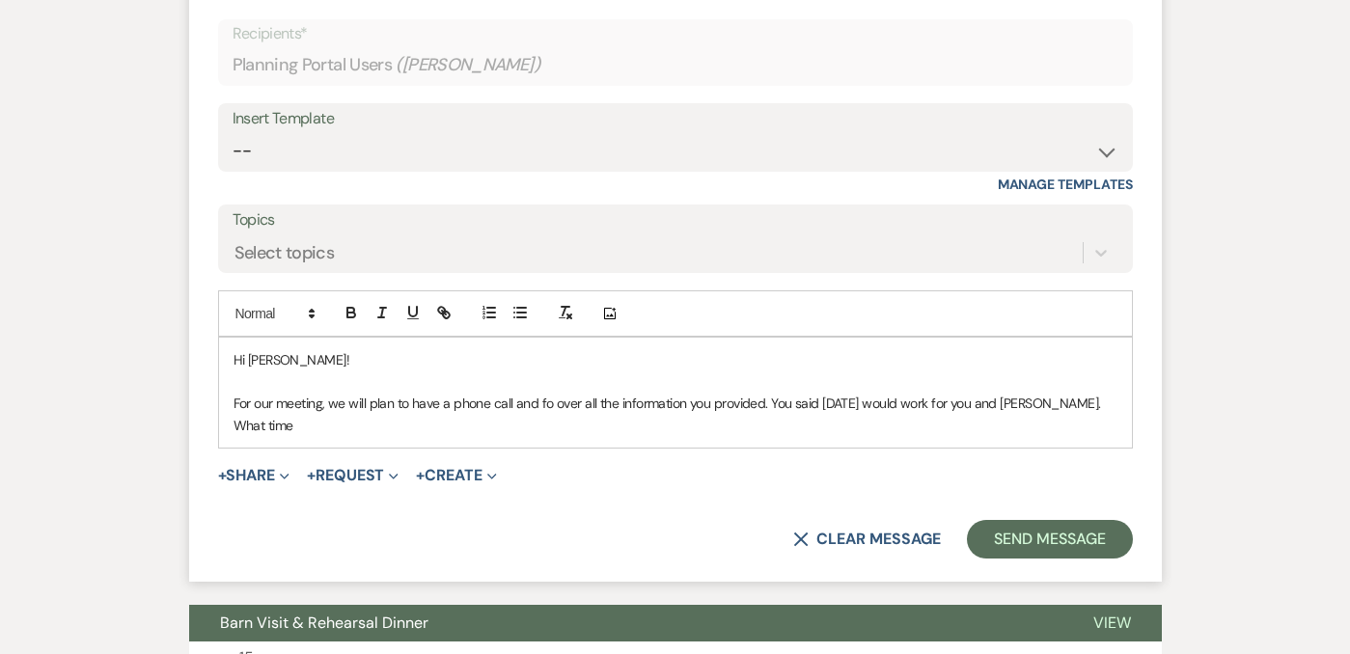
click at [283, 393] on p "For our meeting, we will plan to have a phone call and fo over all the informat…" at bounding box center [676, 414] width 884 height 43
click at [394, 393] on p "For our meeting, we will plan to have a phone call and fo over all the informat…" at bounding box center [676, 414] width 884 height 43
click at [551, 393] on p "For our meeting, we will plan to have a phone call and fo over all the informat…" at bounding box center [676, 414] width 884 height 43
click at [764, 393] on p "For our meeting, we will plan to have a phone call and go over all the informat…" at bounding box center [676, 414] width 884 height 43
click at [488, 393] on p "For our meeting, we will plan to have a phone call and go over all the informat…" at bounding box center [676, 414] width 884 height 43
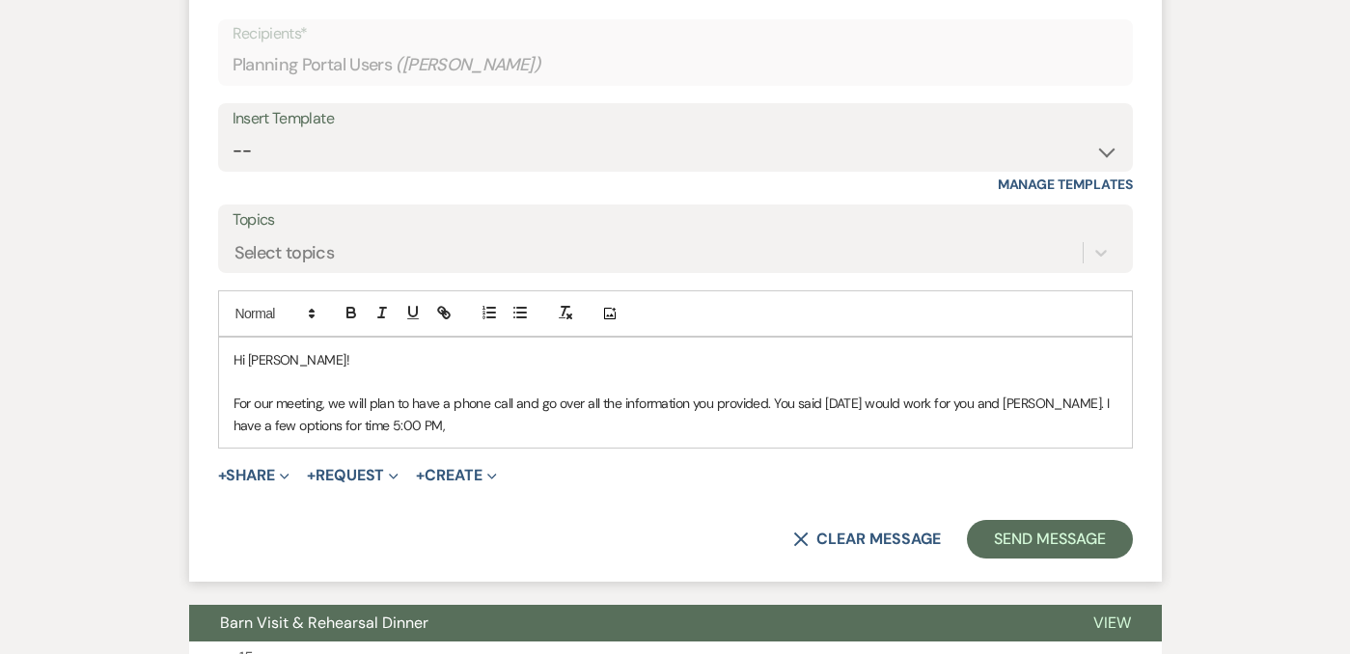
click at [428, 393] on p "For our meeting, we will plan to have a phone call and go over all the informat…" at bounding box center [676, 414] width 884 height 43
drag, startPoint x: 441, startPoint y: 387, endPoint x: 1097, endPoint y: 343, distance: 657.7
click at [1097, 345] on div "Hi [PERSON_NAME]! For our meeting, we will plan to have a phone call and go ove…" at bounding box center [675, 393] width 913 height 110
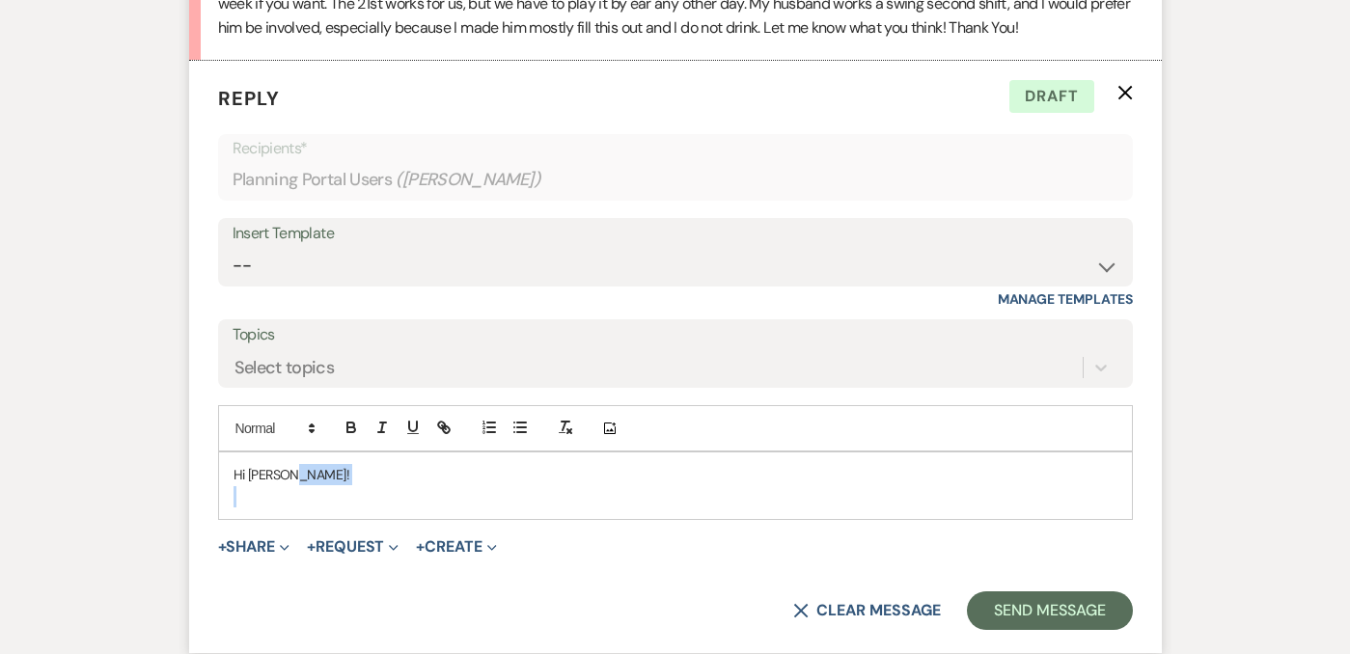
scroll to position [1993, 0]
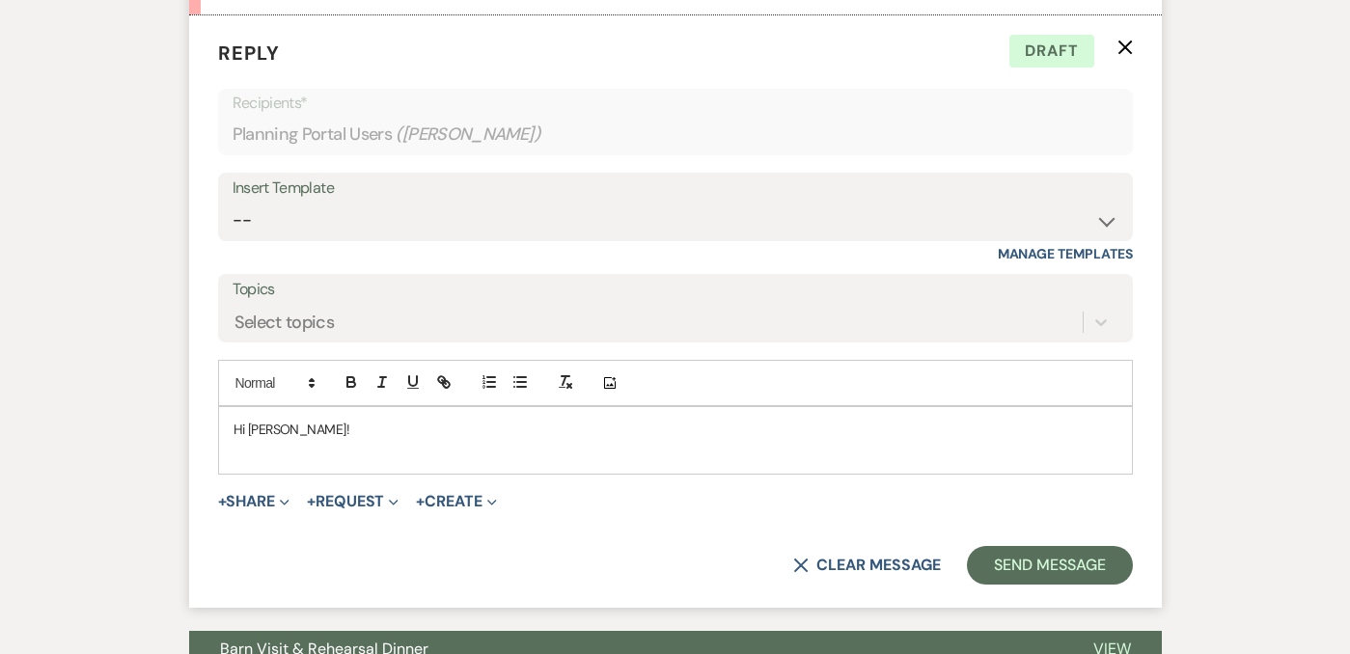
click at [401, 441] on p at bounding box center [676, 451] width 884 height 21
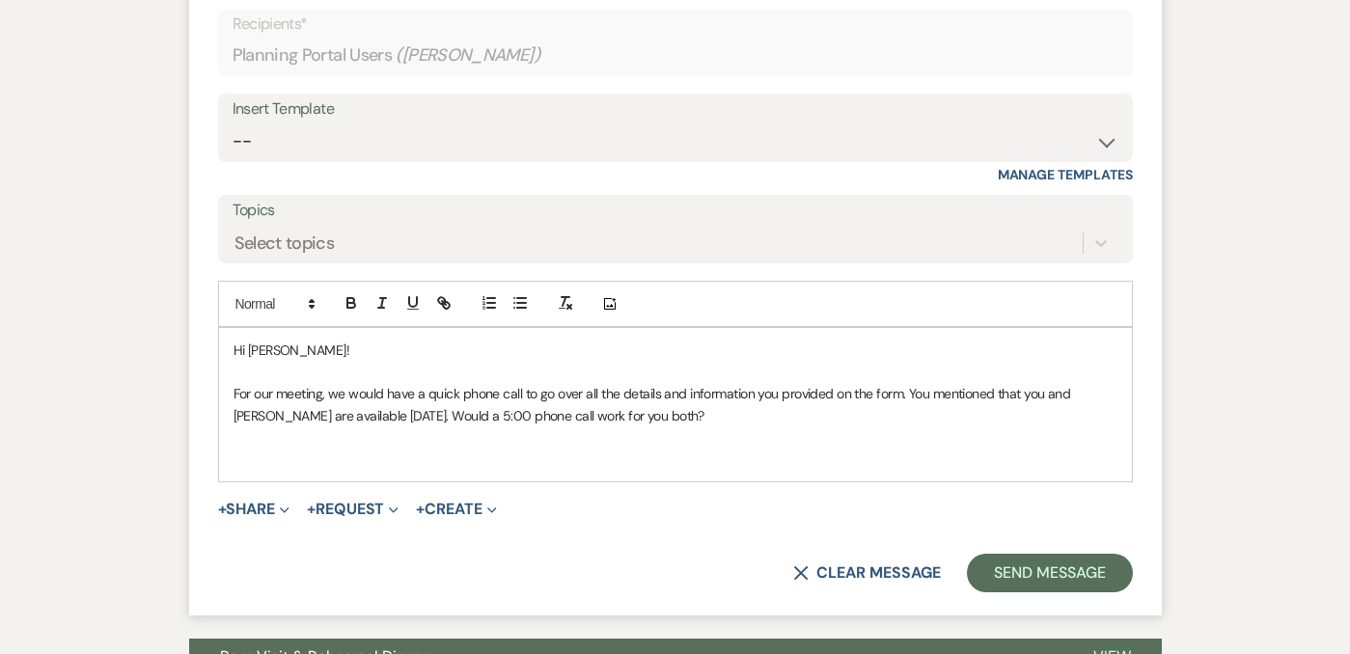
scroll to position [2095, 0]
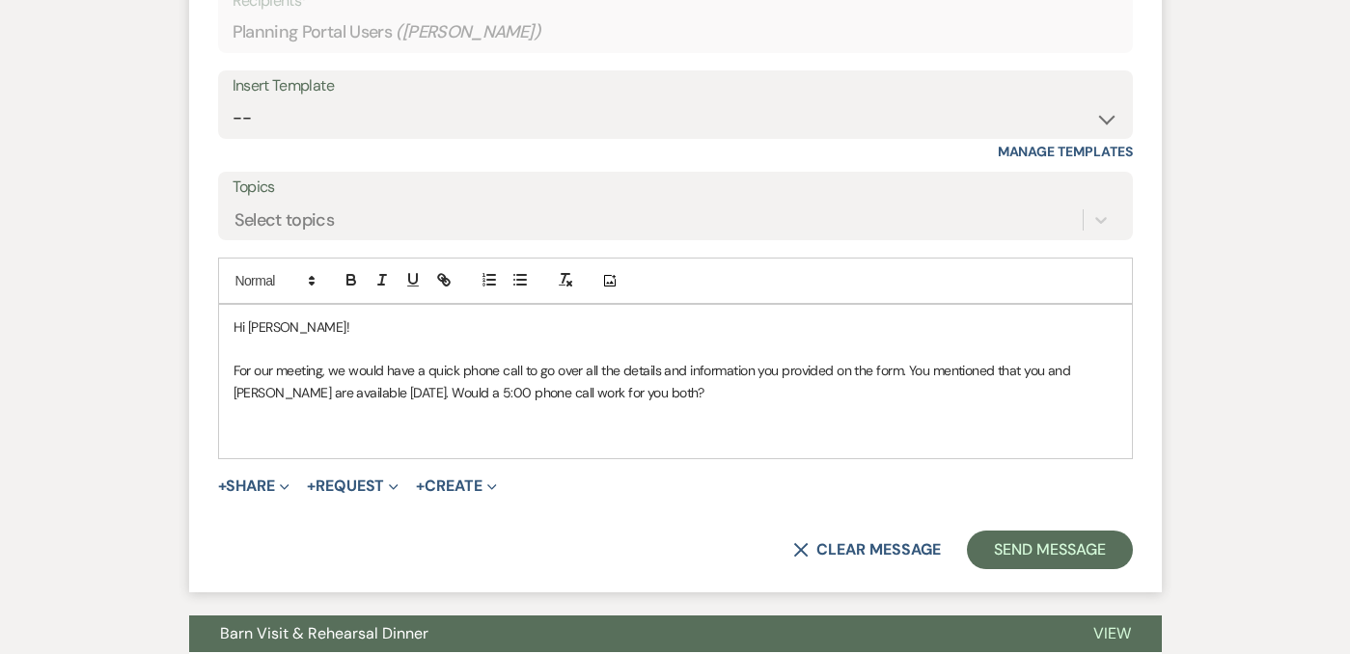
click at [357, 403] on p at bounding box center [676, 413] width 884 height 21
click at [356, 360] on p "For our meeting, we would have a quick phone call to go over all the details an…" at bounding box center [676, 381] width 884 height 43
click at [350, 425] on p at bounding box center [676, 435] width 884 height 21
click at [449, 360] on p "For our meeting, we would have a quick phone call to go over all the details an…" at bounding box center [676, 381] width 884 height 43
click at [394, 400] on div "Hi [PERSON_NAME]! For our meeting, we would have a quick phone call to go over …" at bounding box center [675, 381] width 913 height 152
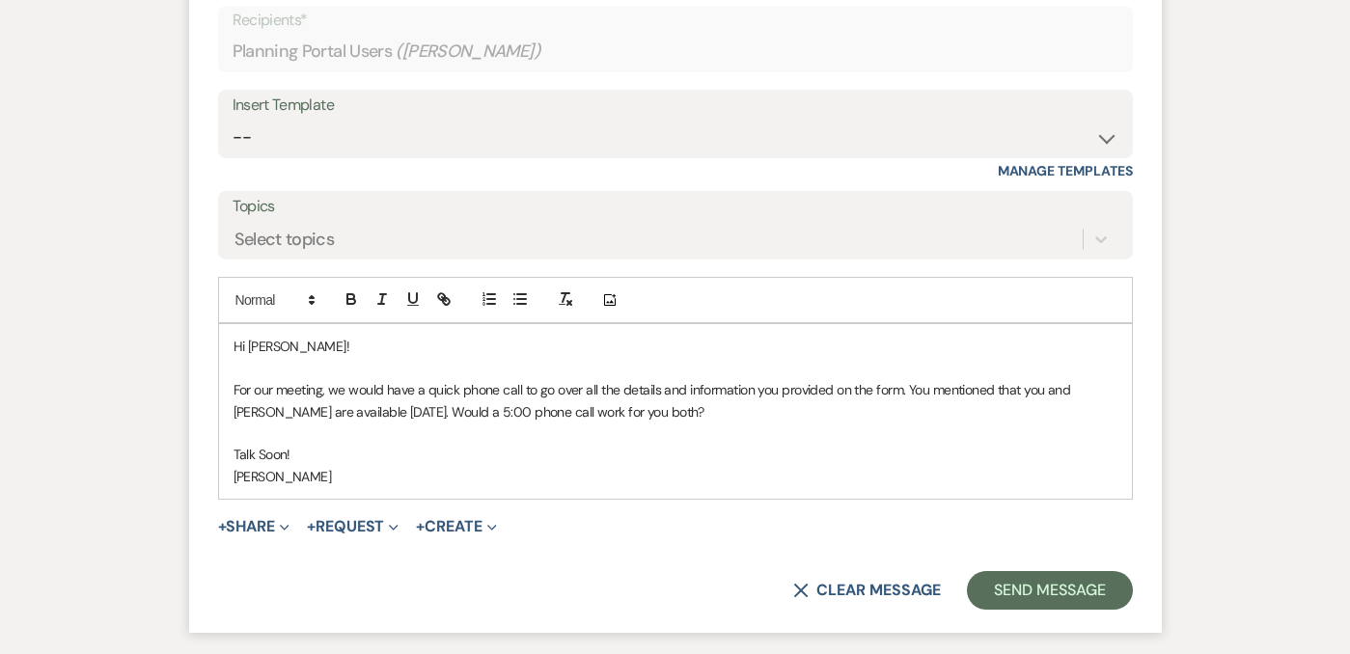
scroll to position [2071, 0]
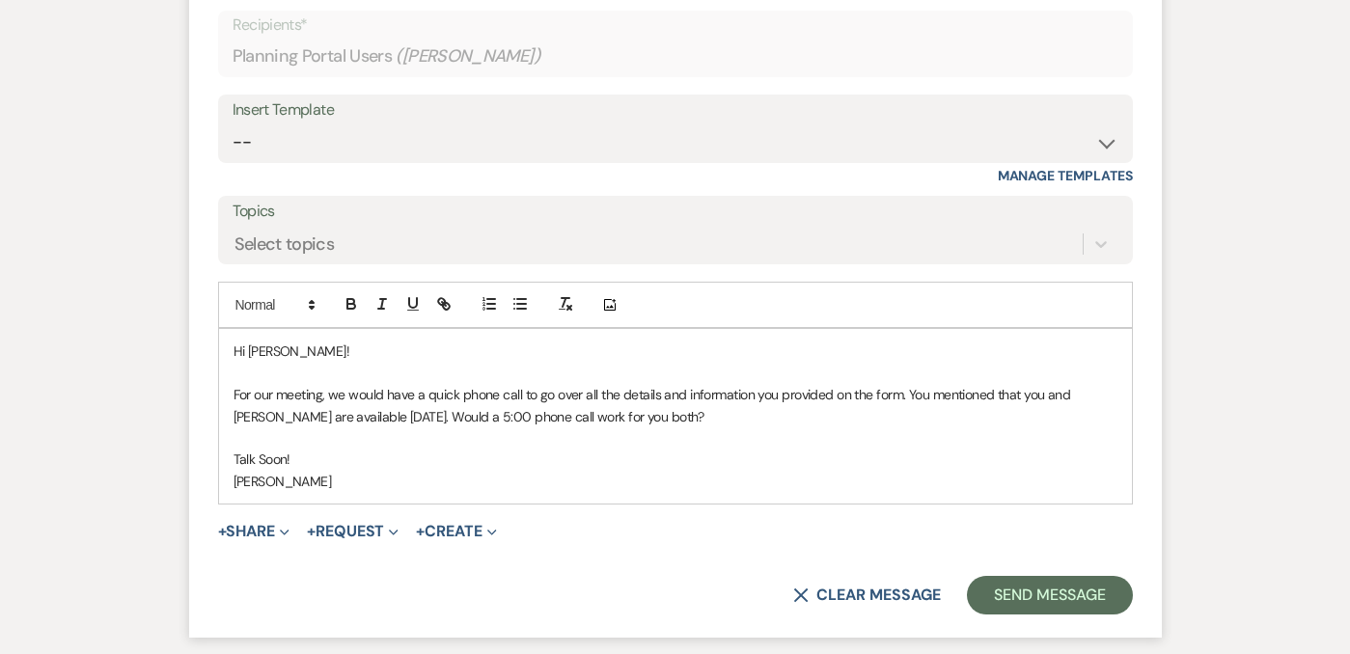
click at [666, 428] on p at bounding box center [676, 438] width 884 height 21
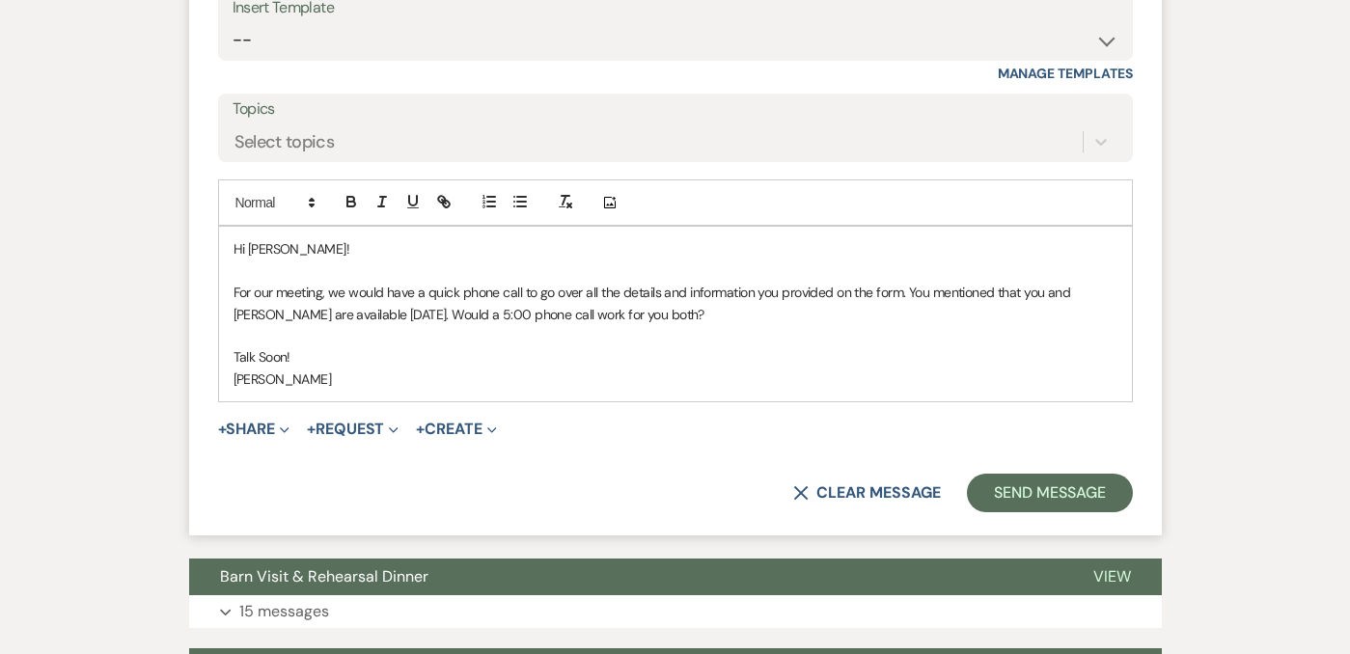
scroll to position [2172, 0]
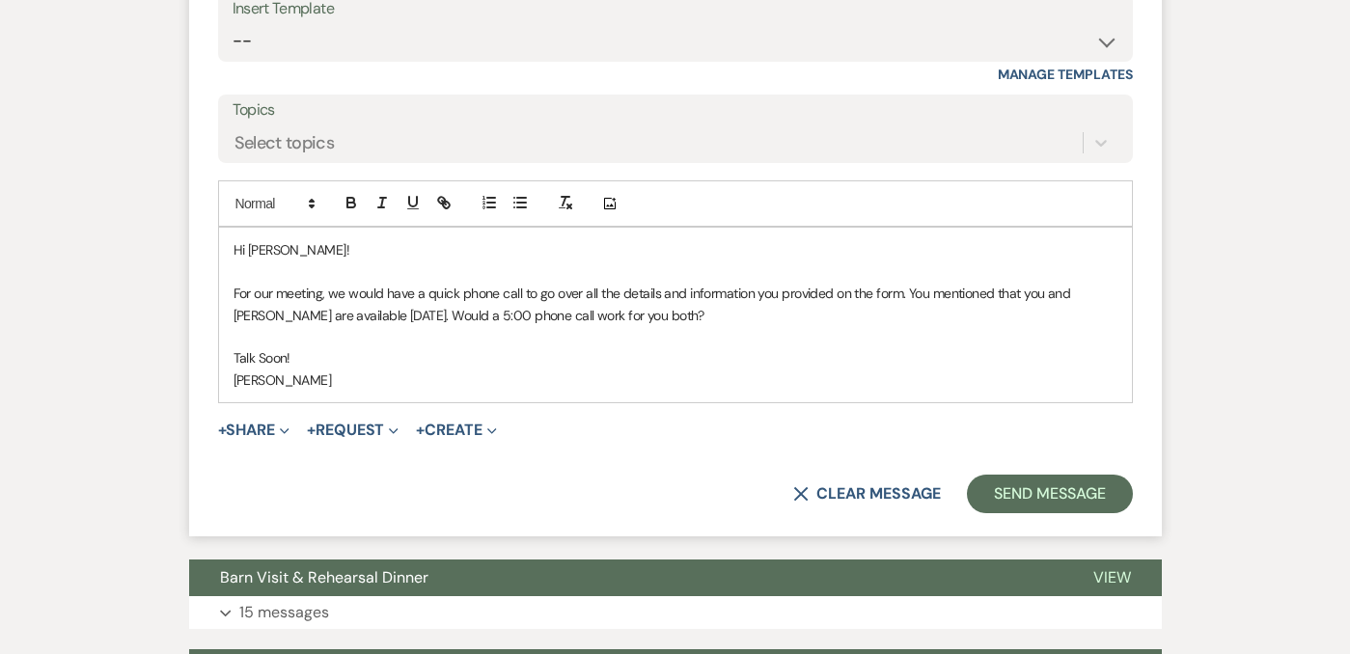
click at [450, 283] on p "For our meeting, we would have a quick phone call to go over all the details an…" at bounding box center [676, 304] width 884 height 43
click at [676, 283] on p "For our meeting, we would have a quick phone call to go over all the details an…" at bounding box center [676, 304] width 884 height 43
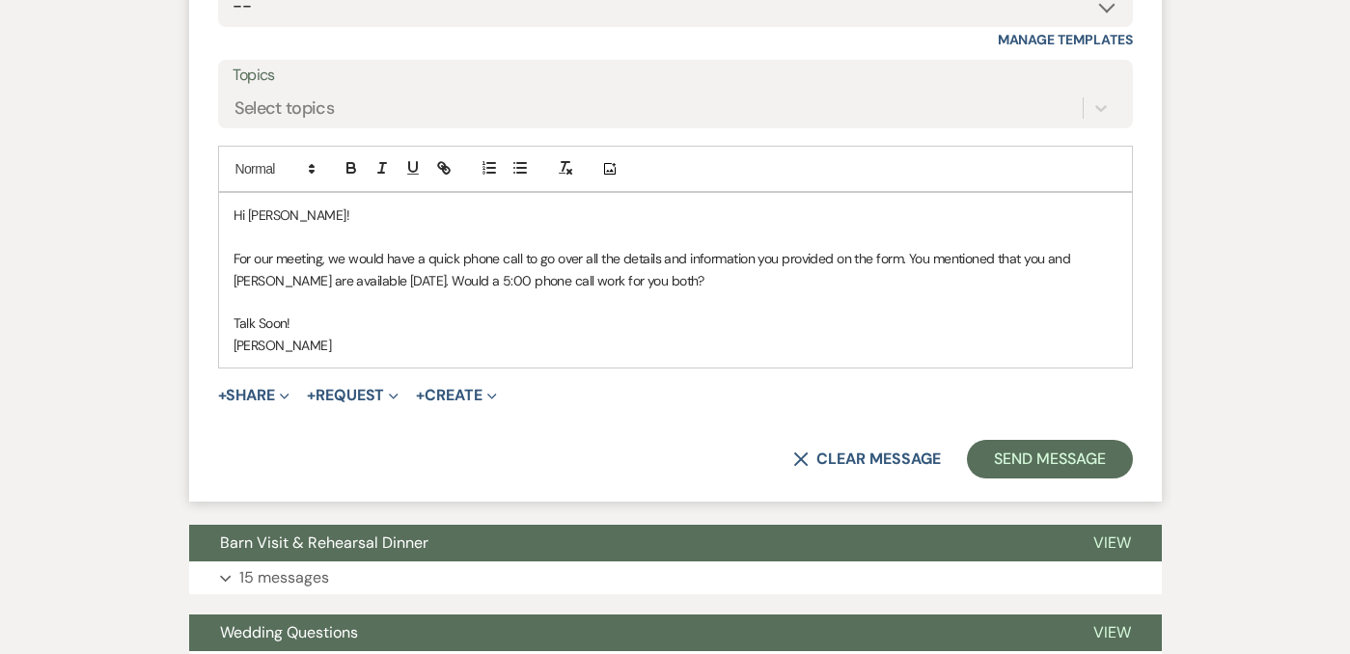
scroll to position [2217, 0]
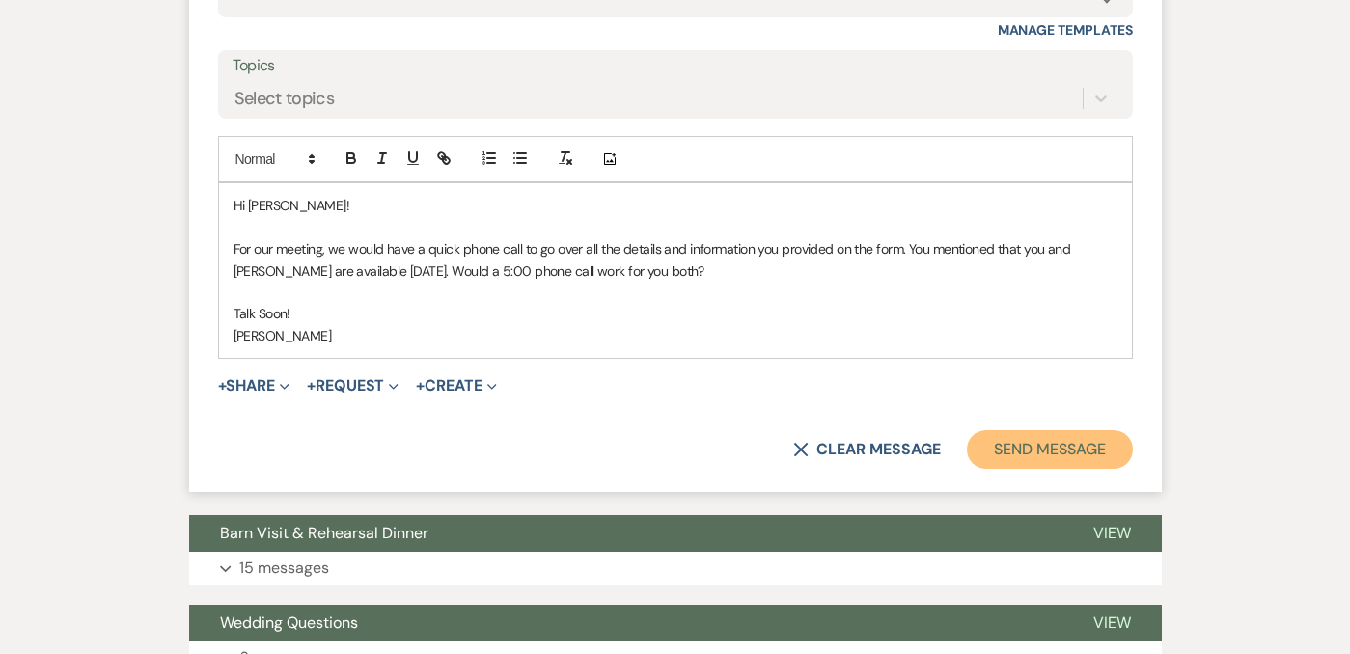
click at [1056, 430] on button "Send Message" at bounding box center [1049, 449] width 165 height 39
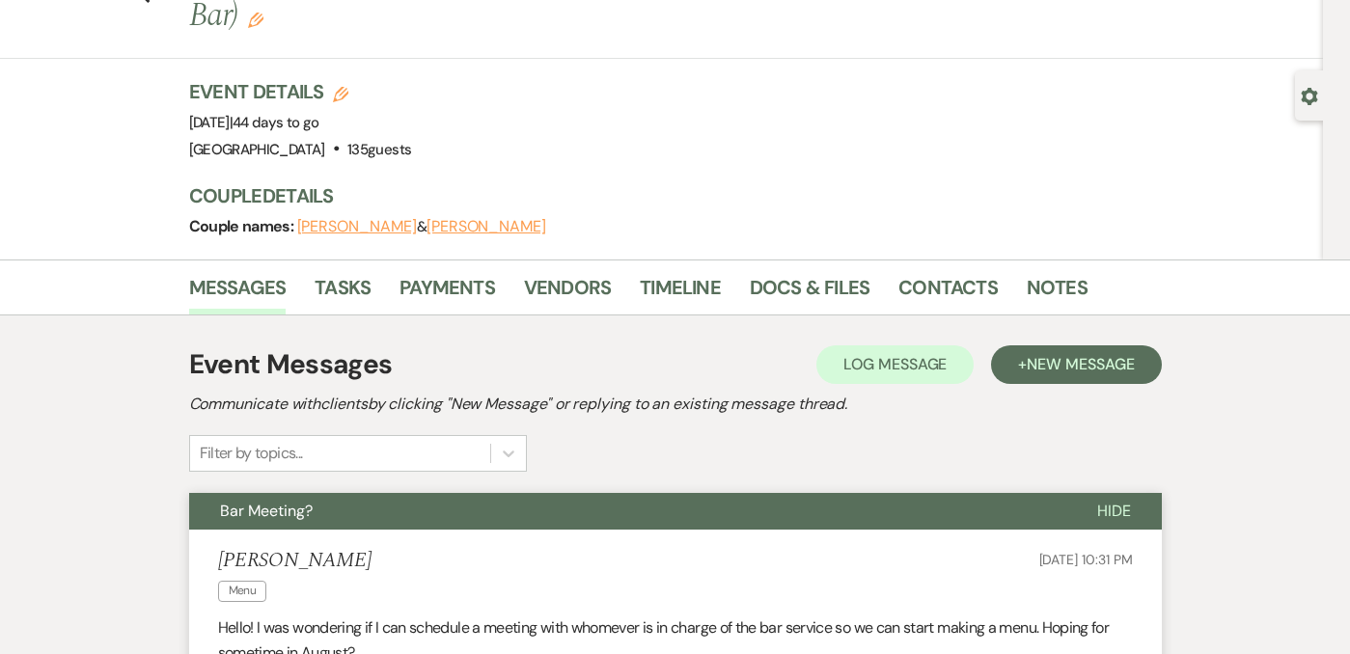
scroll to position [0, 0]
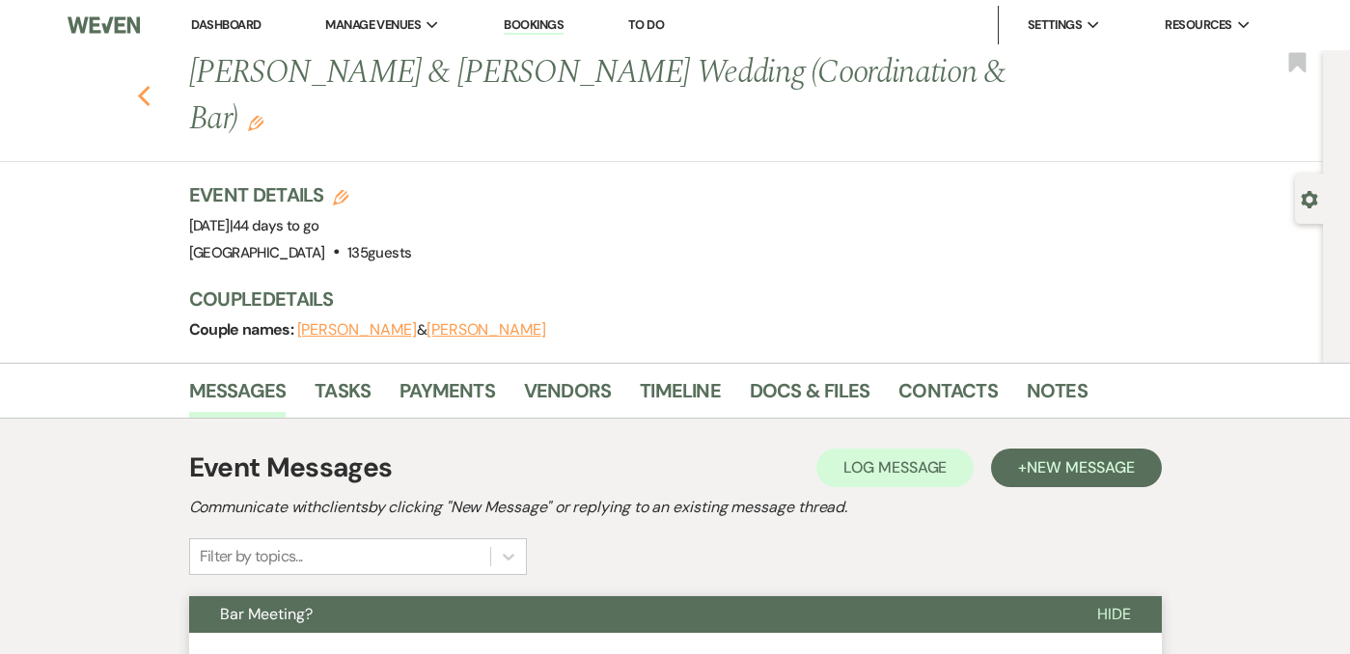
click at [148, 86] on use "button" at bounding box center [143, 96] width 13 height 21
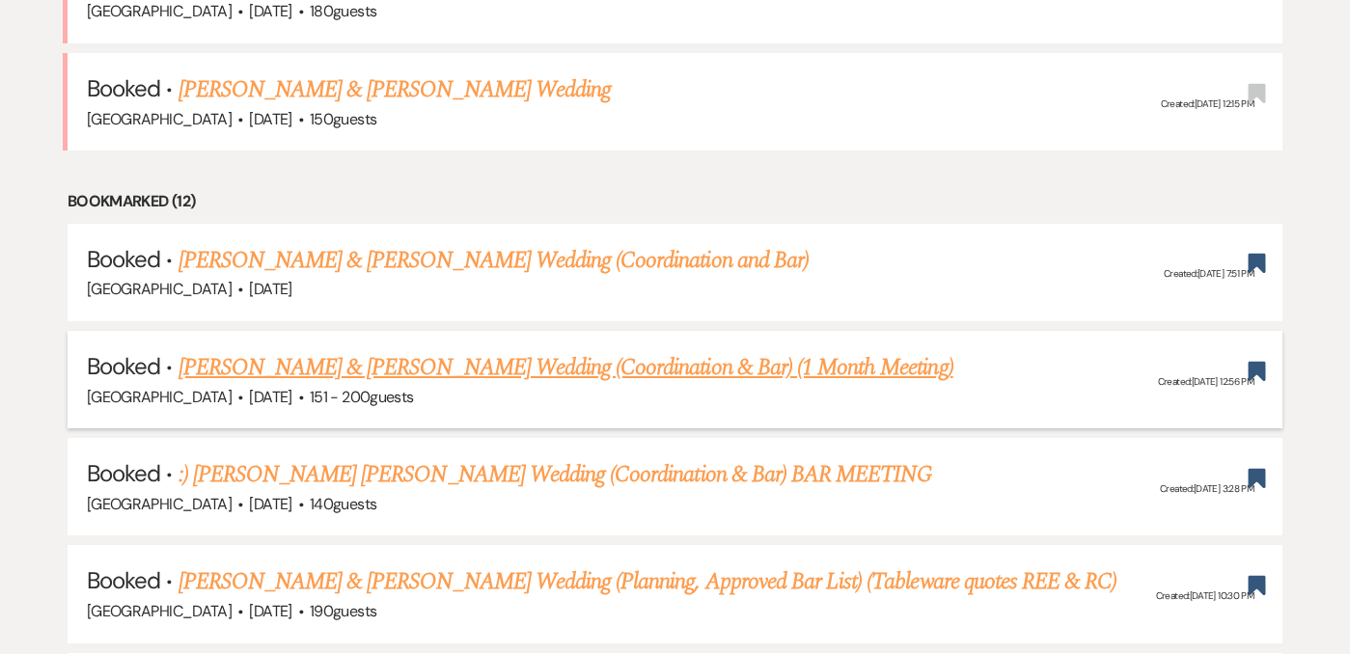
scroll to position [1345, 0]
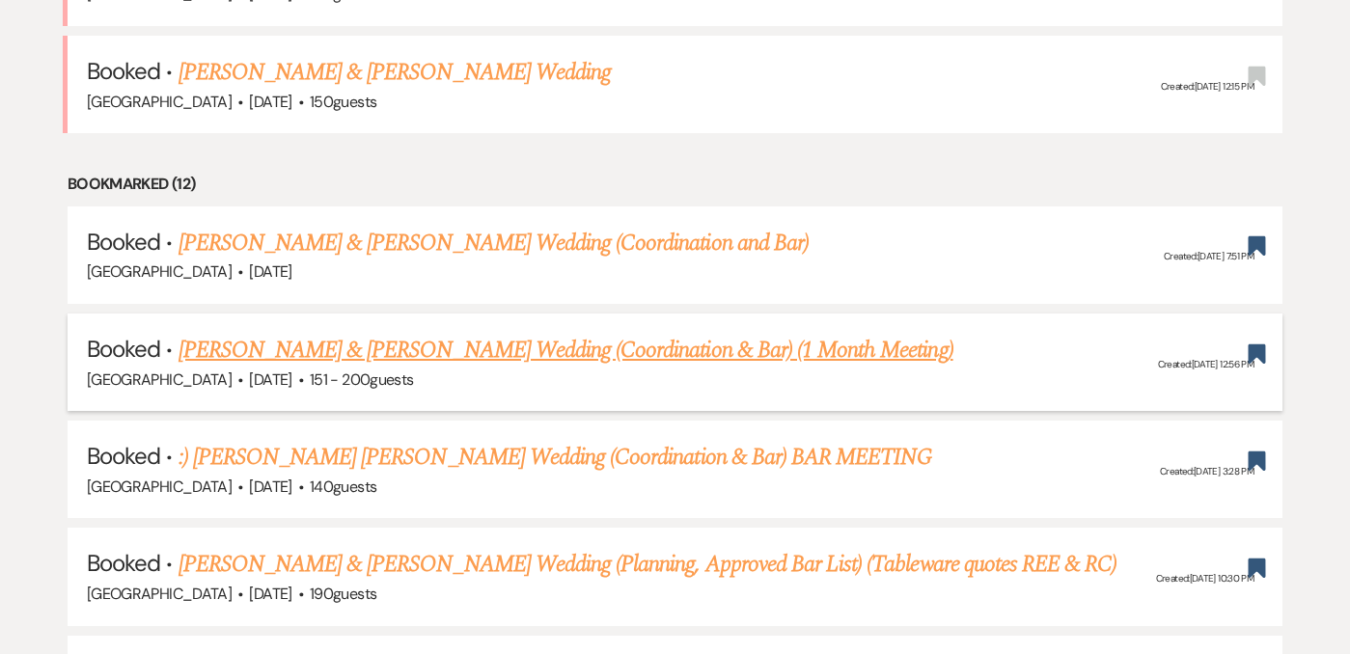
click at [562, 333] on link "[PERSON_NAME] & [PERSON_NAME] Wedding (Coordination & Bar) (1 Month Meeting)" at bounding box center [566, 350] width 775 height 35
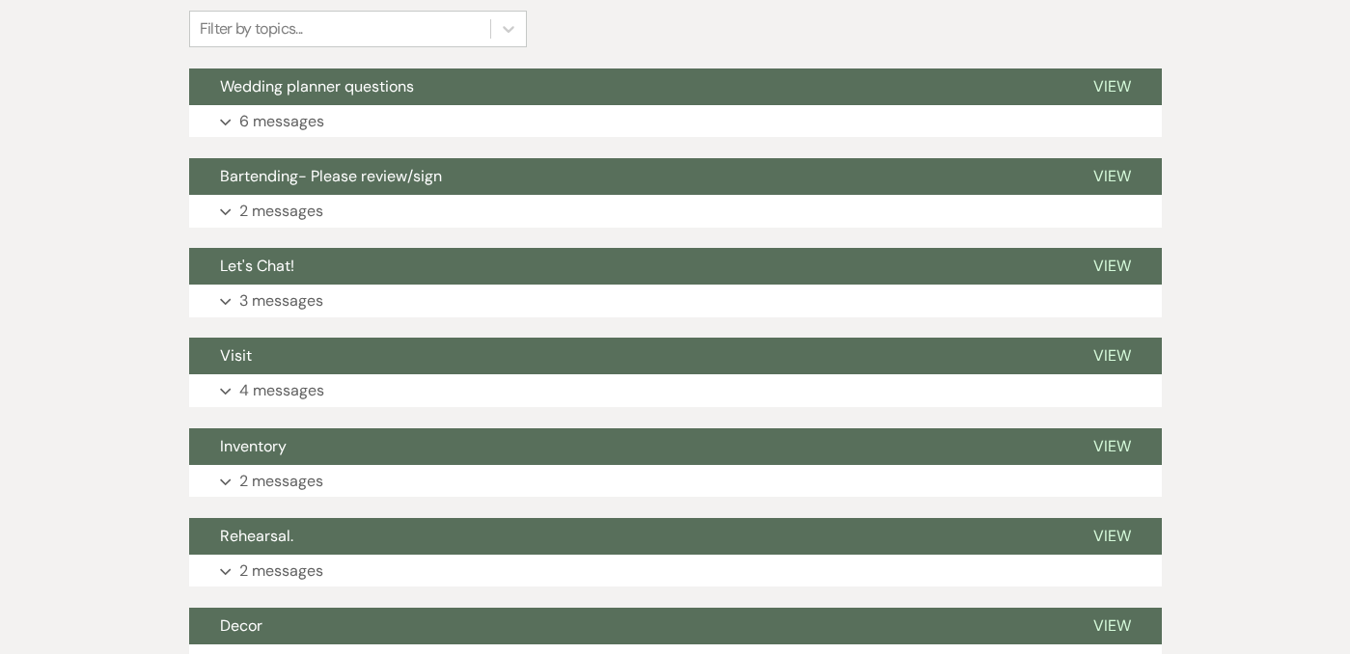
scroll to position [578, 0]
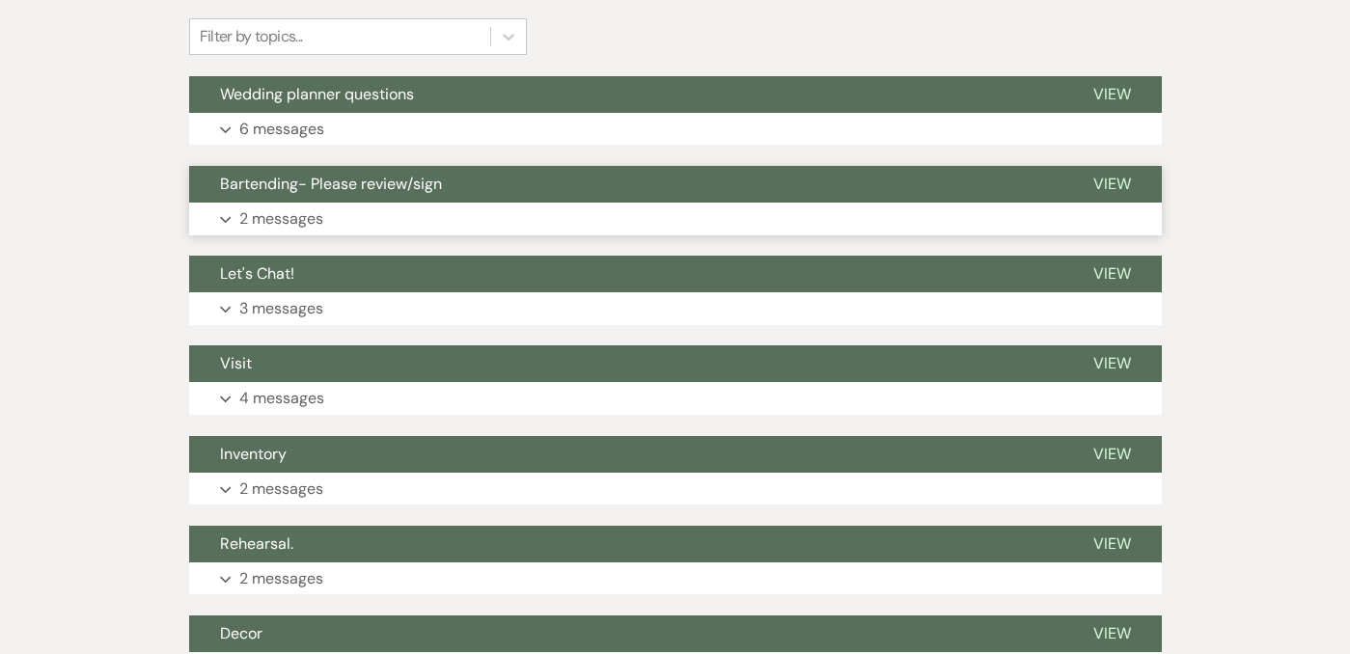
click at [457, 218] on button "Expand 2 messages" at bounding box center [675, 219] width 973 height 33
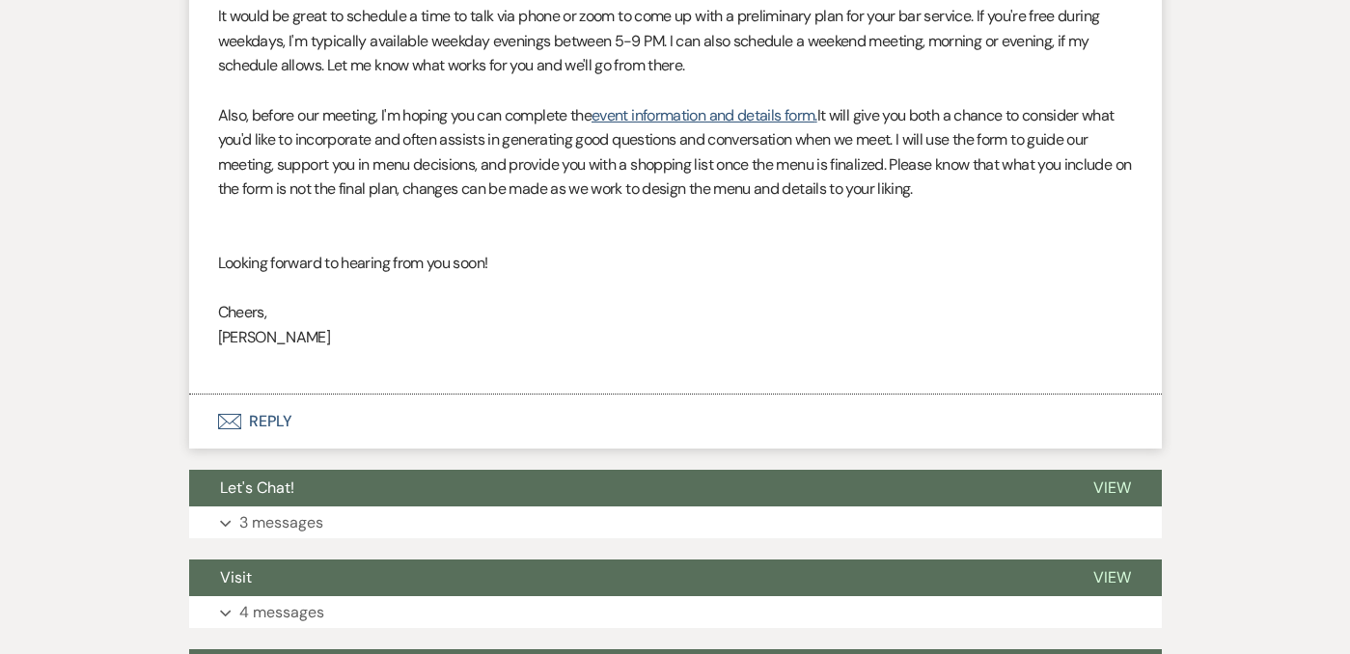
scroll to position [1897, 0]
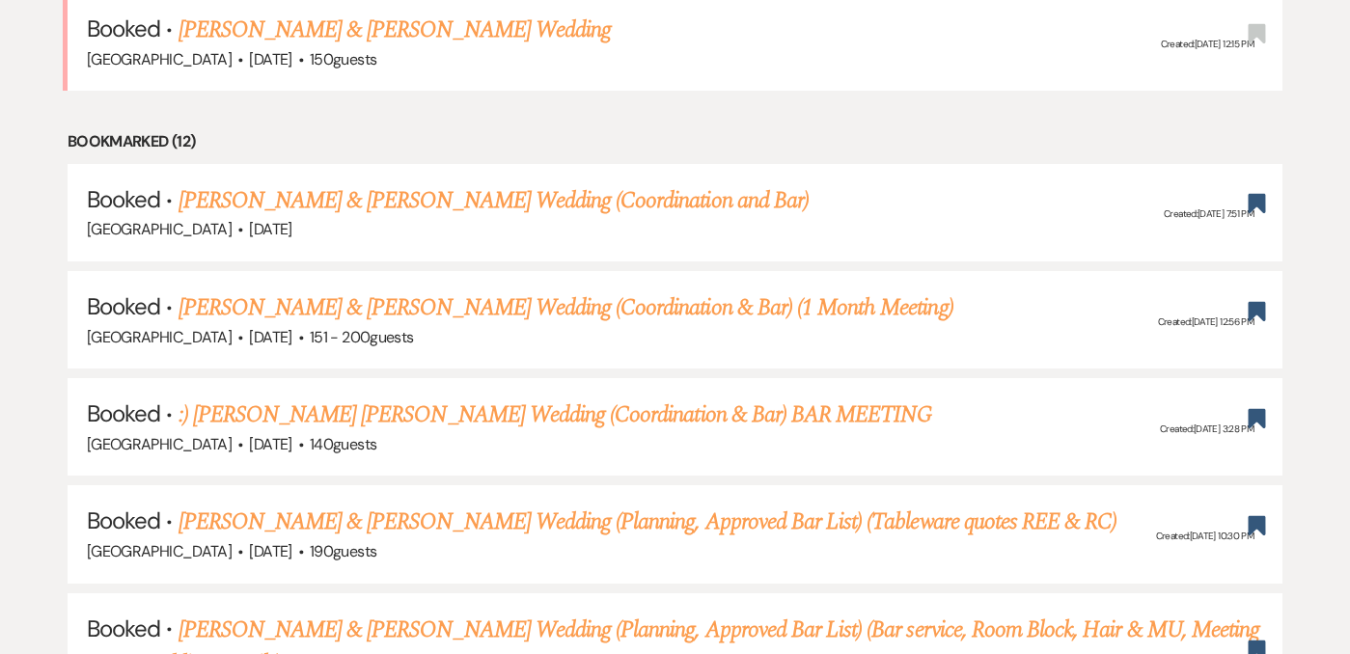
scroll to position [1386, 0]
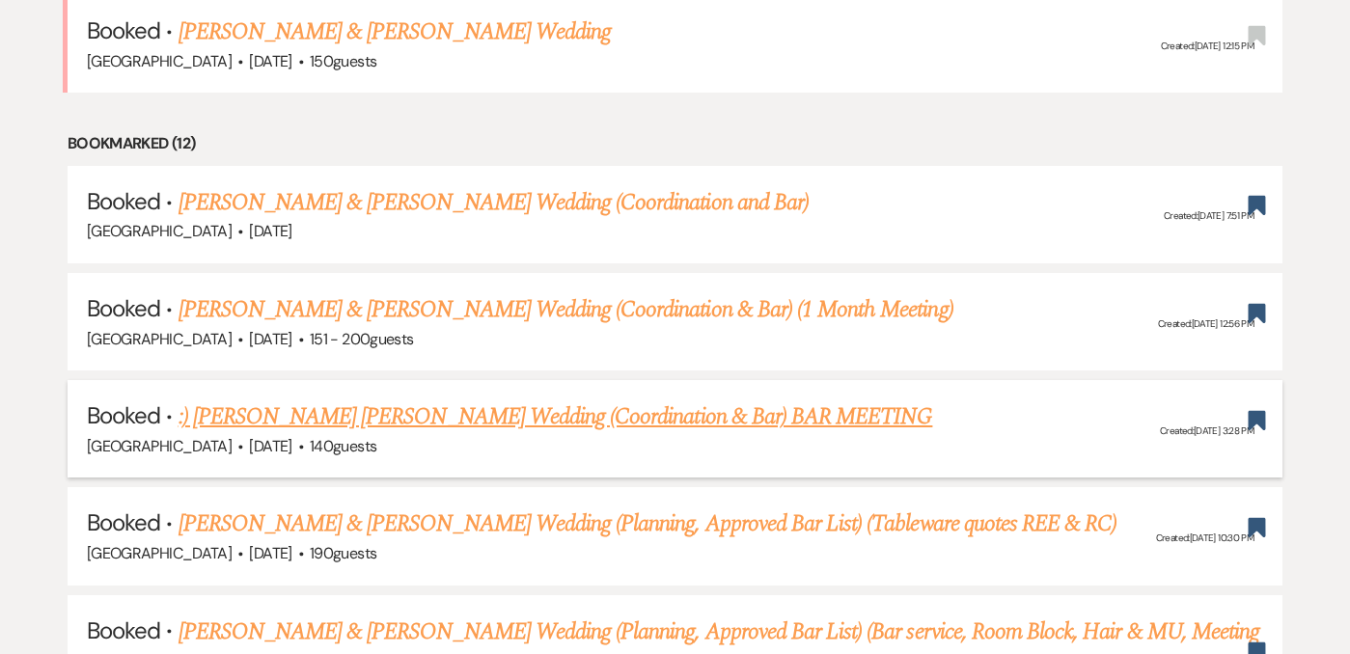
click at [480, 400] on link ":) [PERSON_NAME] [PERSON_NAME] Wedding (Coordination & Bar) BAR MEETING" at bounding box center [556, 417] width 755 height 35
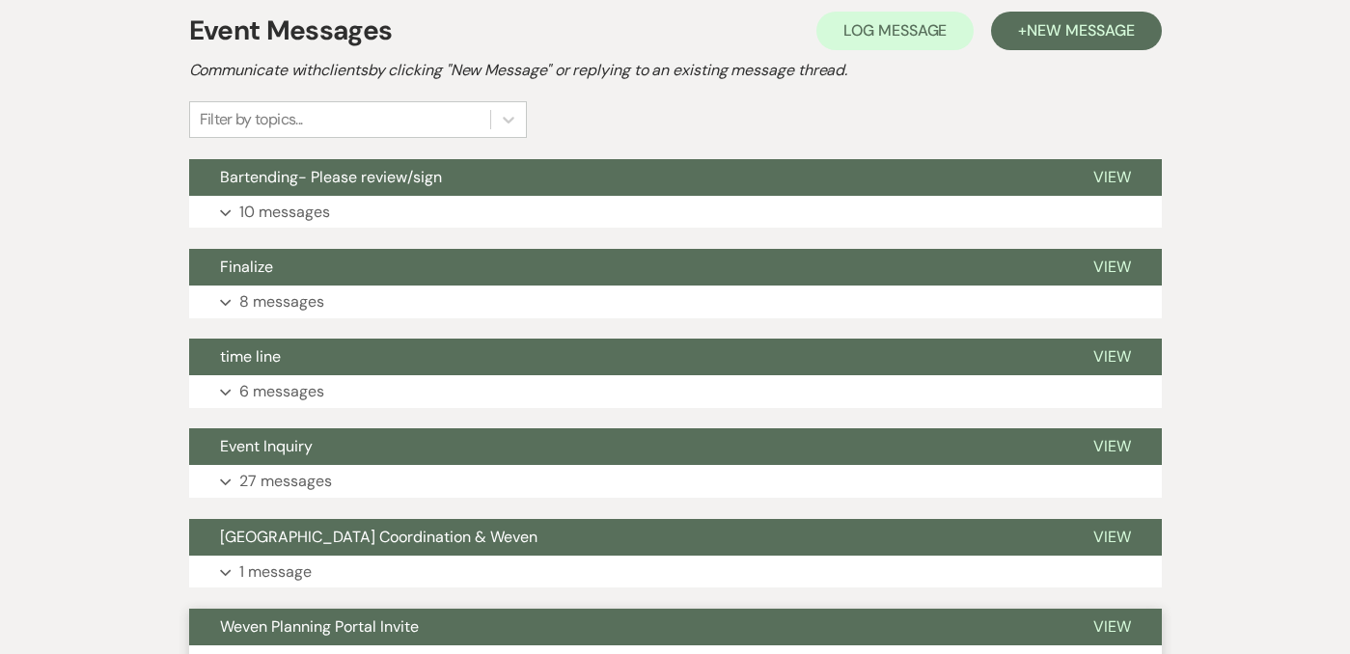
scroll to position [464, 0]
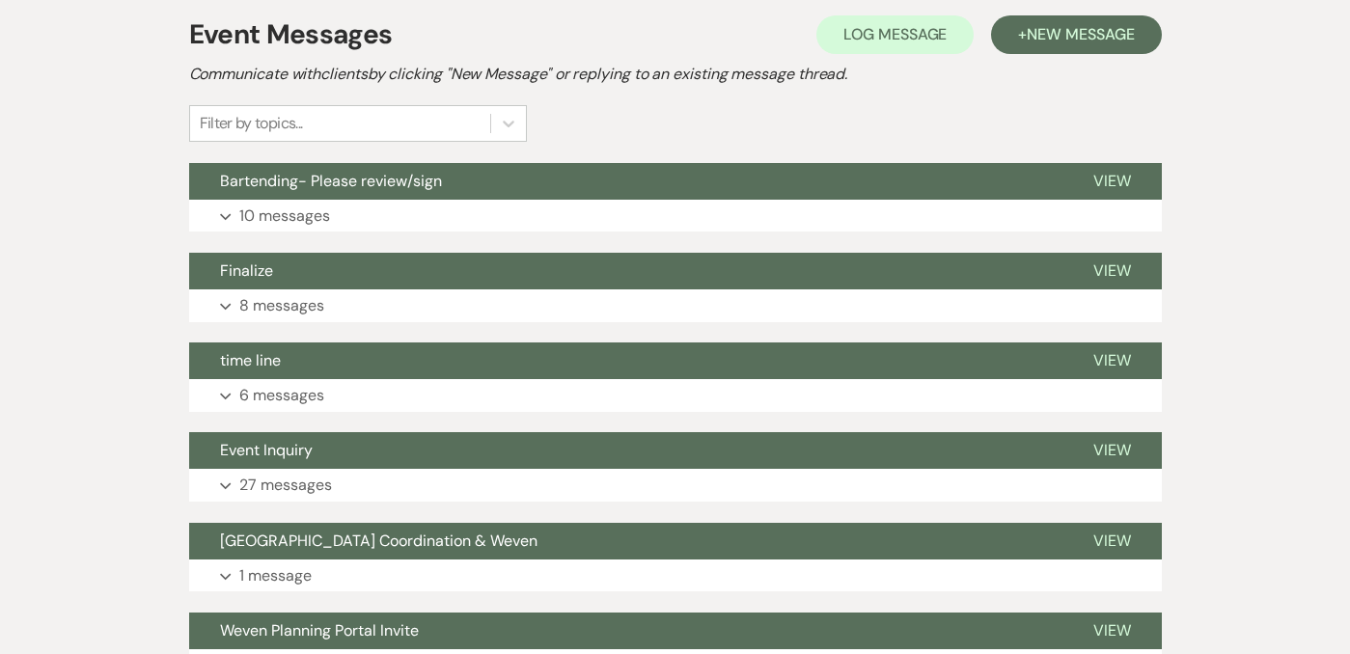
click at [467, 235] on div "Event Messages Log Log Message + New Message Communicate with clients by clicki…" at bounding box center [675, 438] width 973 height 867
click at [467, 219] on button "Expand 10 messages" at bounding box center [675, 216] width 973 height 33
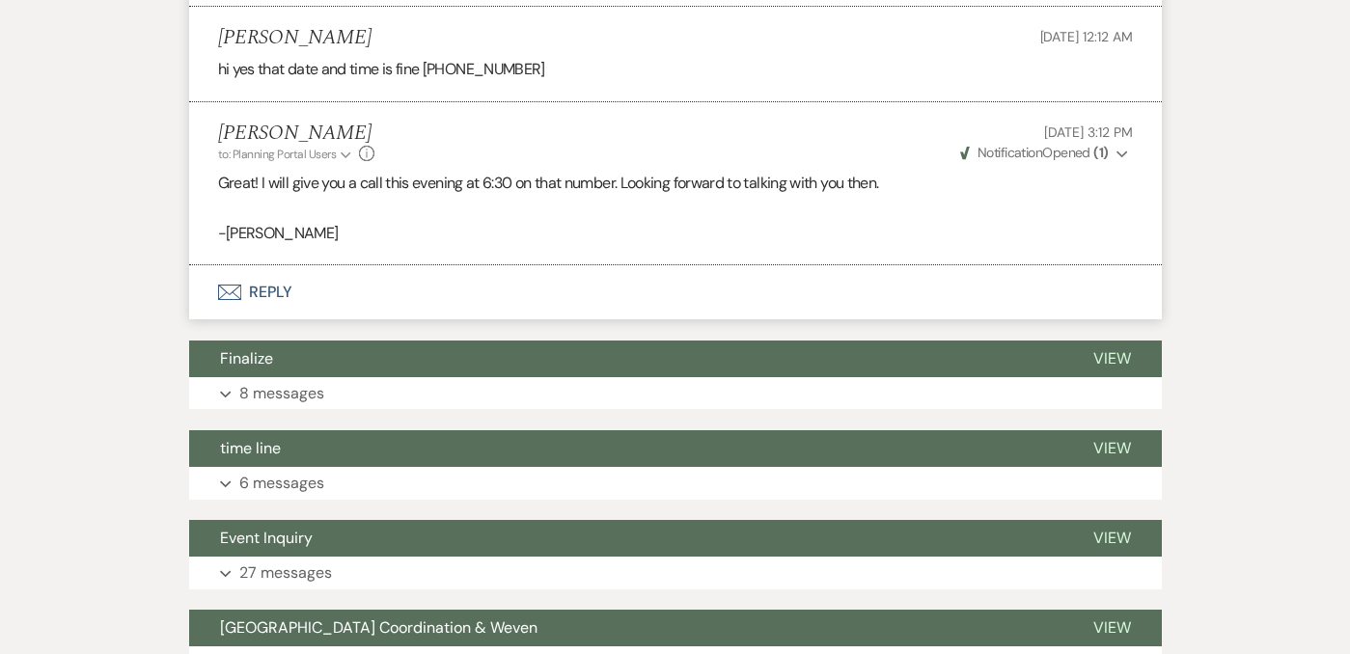
scroll to position [3417, 0]
